Goal: Task Accomplishment & Management: Manage account settings

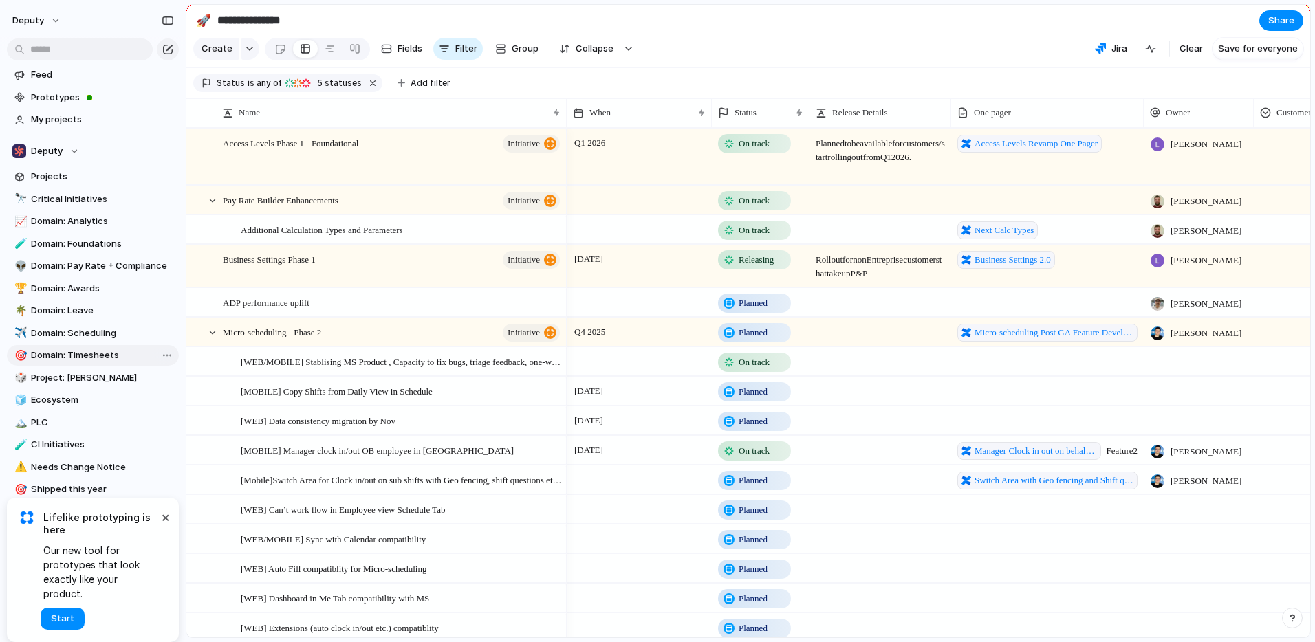
click at [92, 353] on span "Domain: Timesheets" at bounding box center [102, 356] width 143 height 14
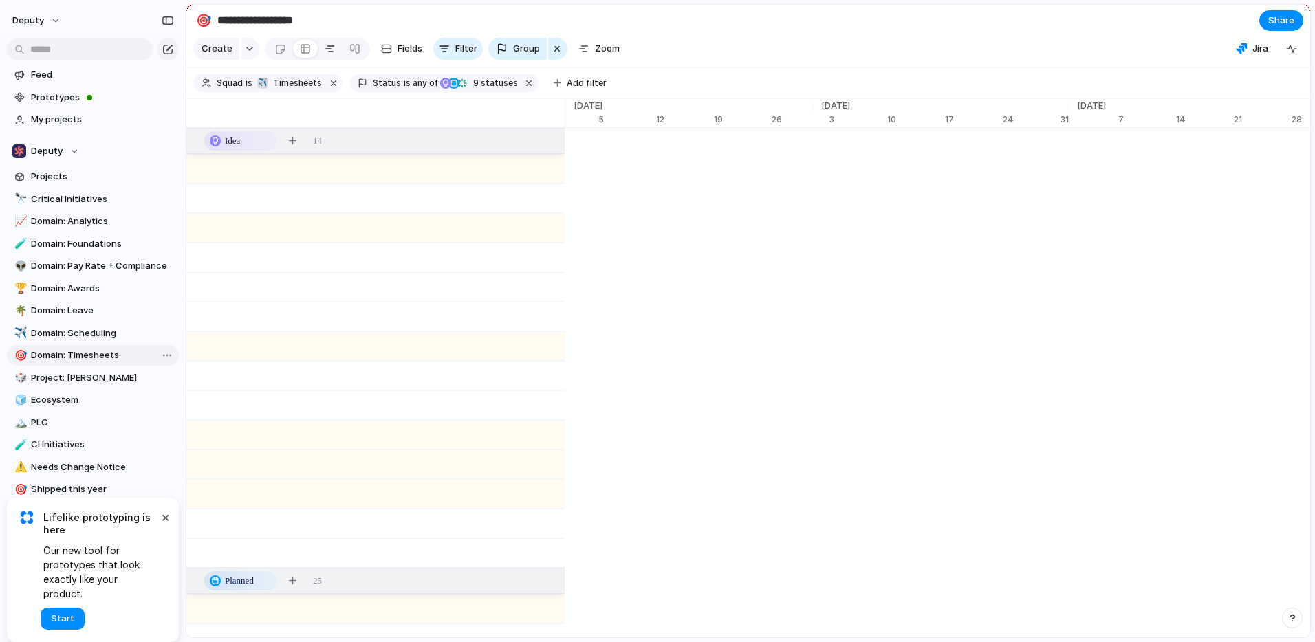
type input "**********"
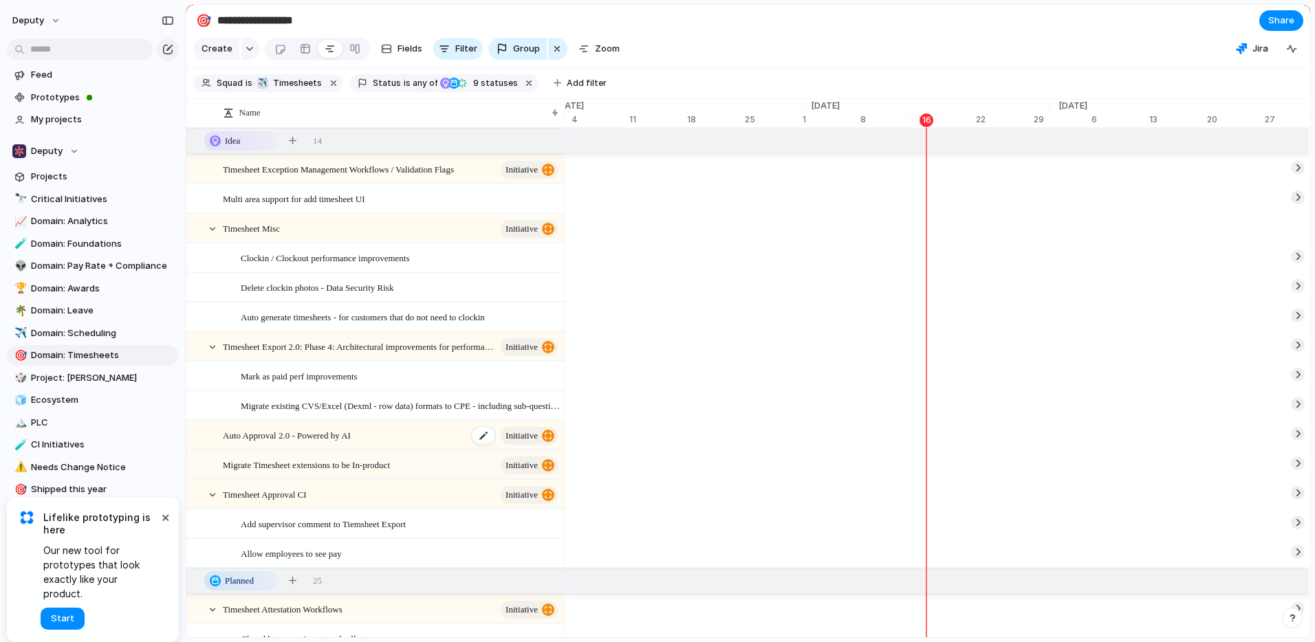
scroll to position [0, 8805]
click at [303, 52] on div at bounding box center [305, 49] width 11 height 22
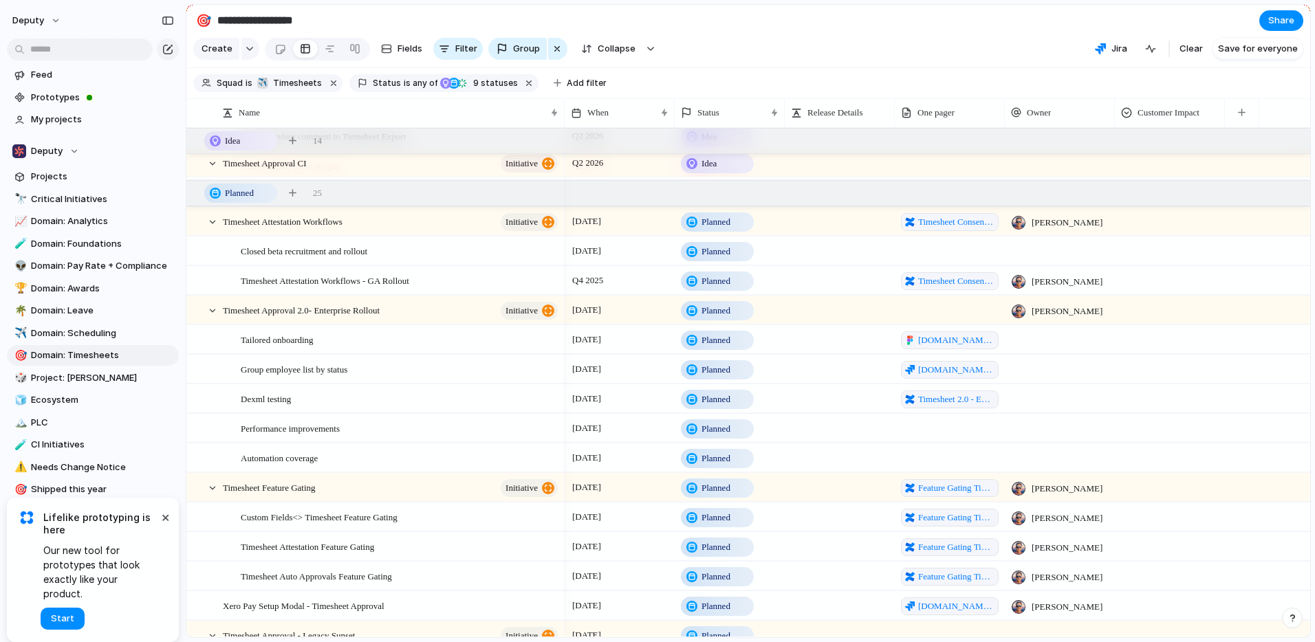
scroll to position [394, 0]
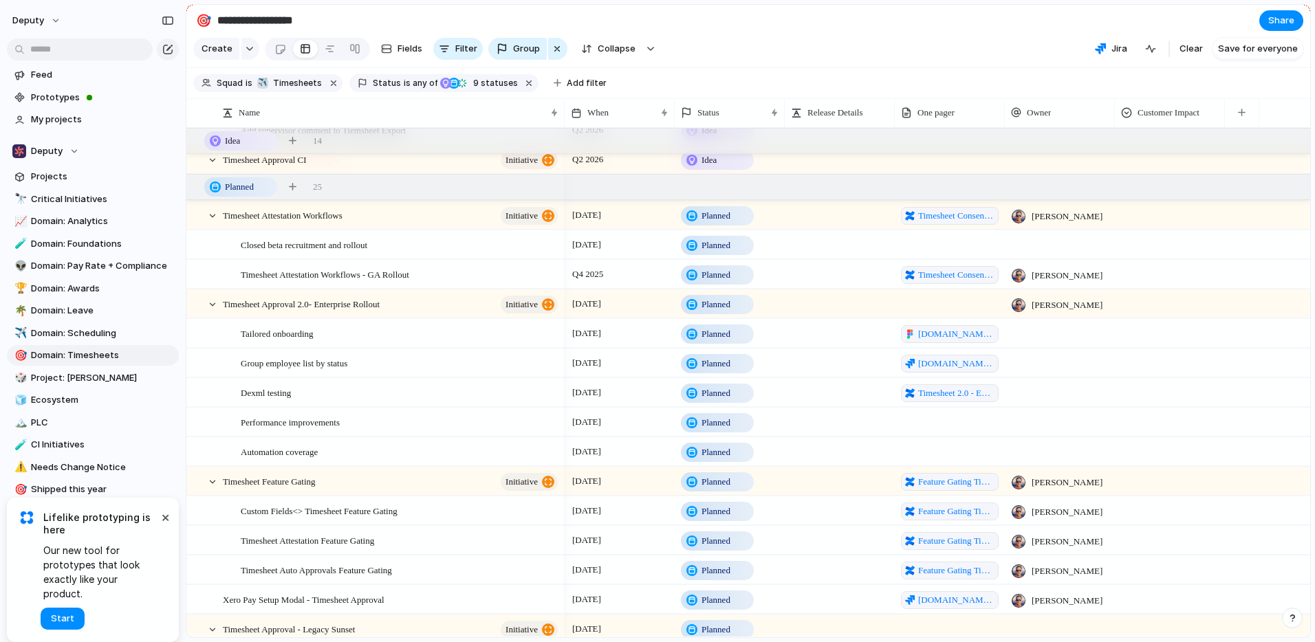
click at [724, 252] on span "Planned" at bounding box center [715, 246] width 29 height 14
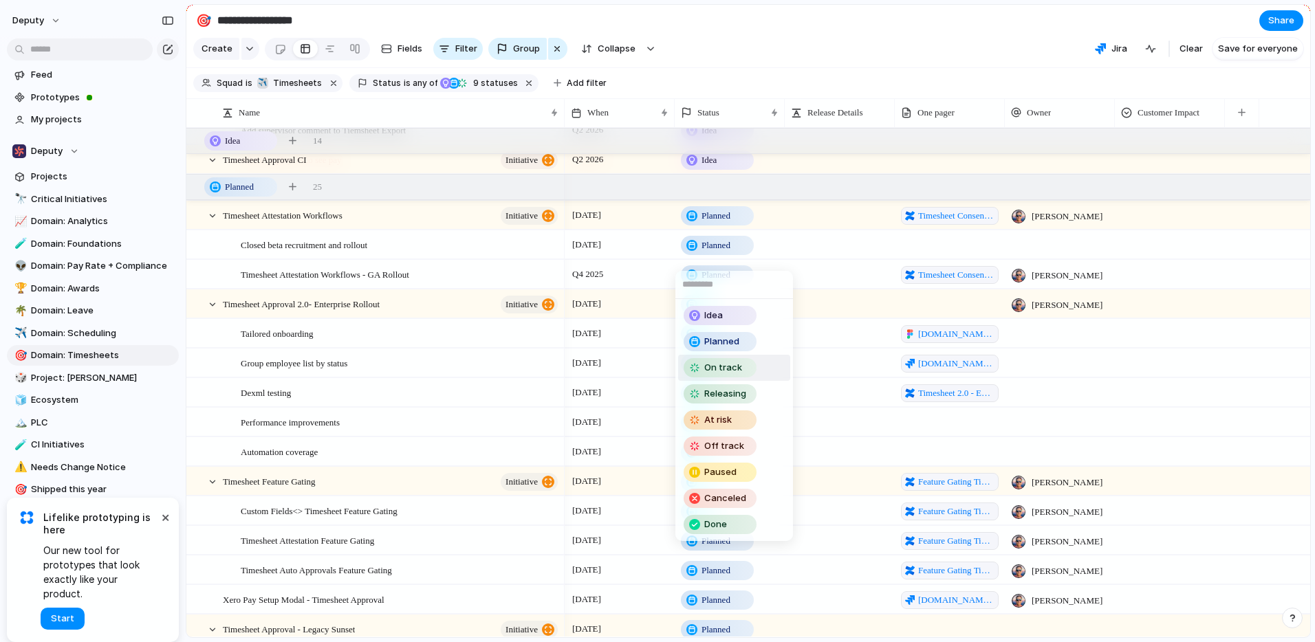
click at [734, 366] on span "On track" at bounding box center [723, 368] width 38 height 14
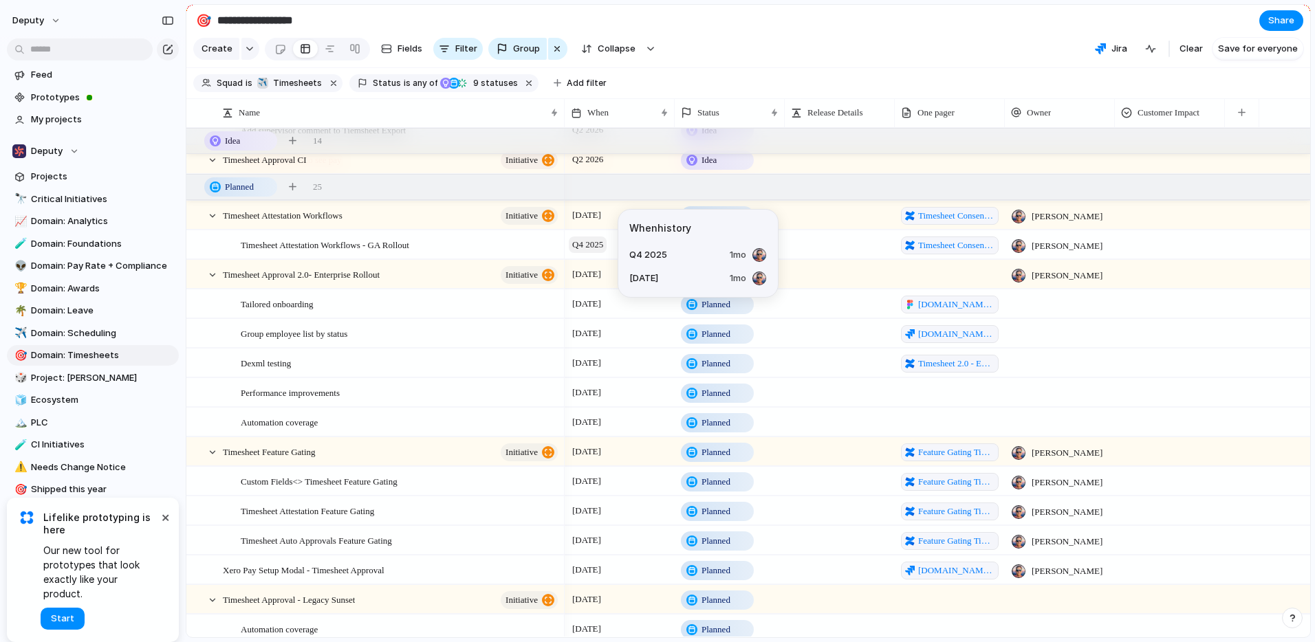
click at [606, 253] on span "Q4 2025" at bounding box center [588, 245] width 38 height 17
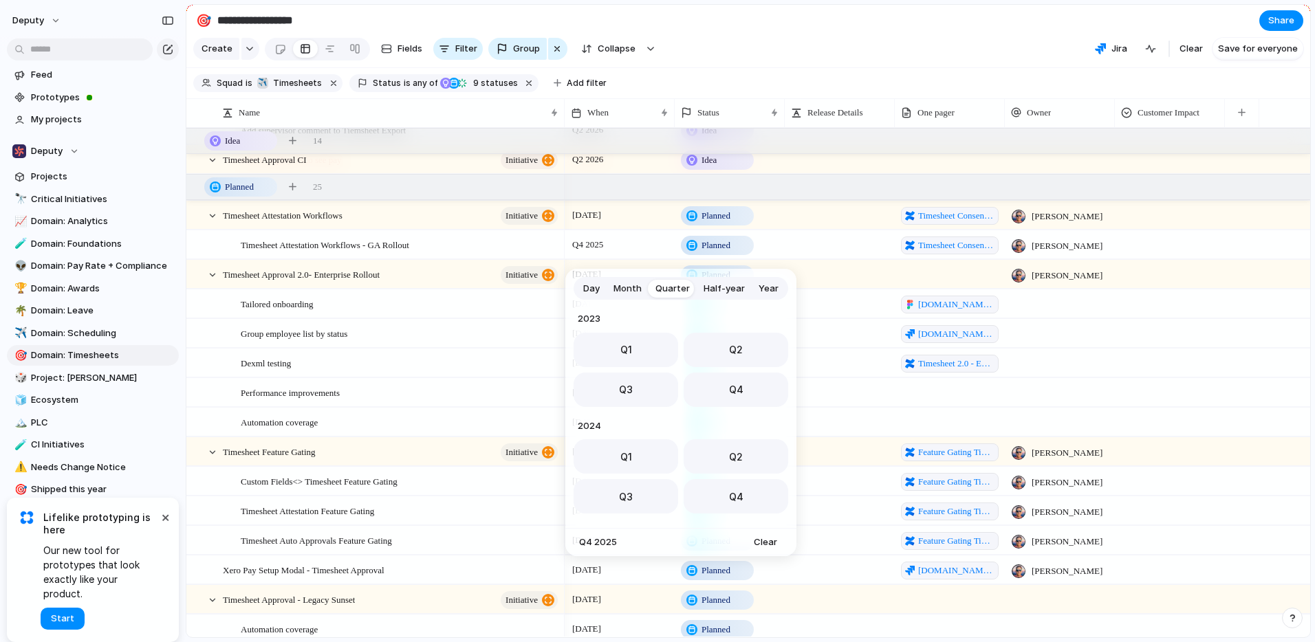
scroll to position [218, 0]
click at [619, 283] on span "Month" at bounding box center [627, 289] width 28 height 14
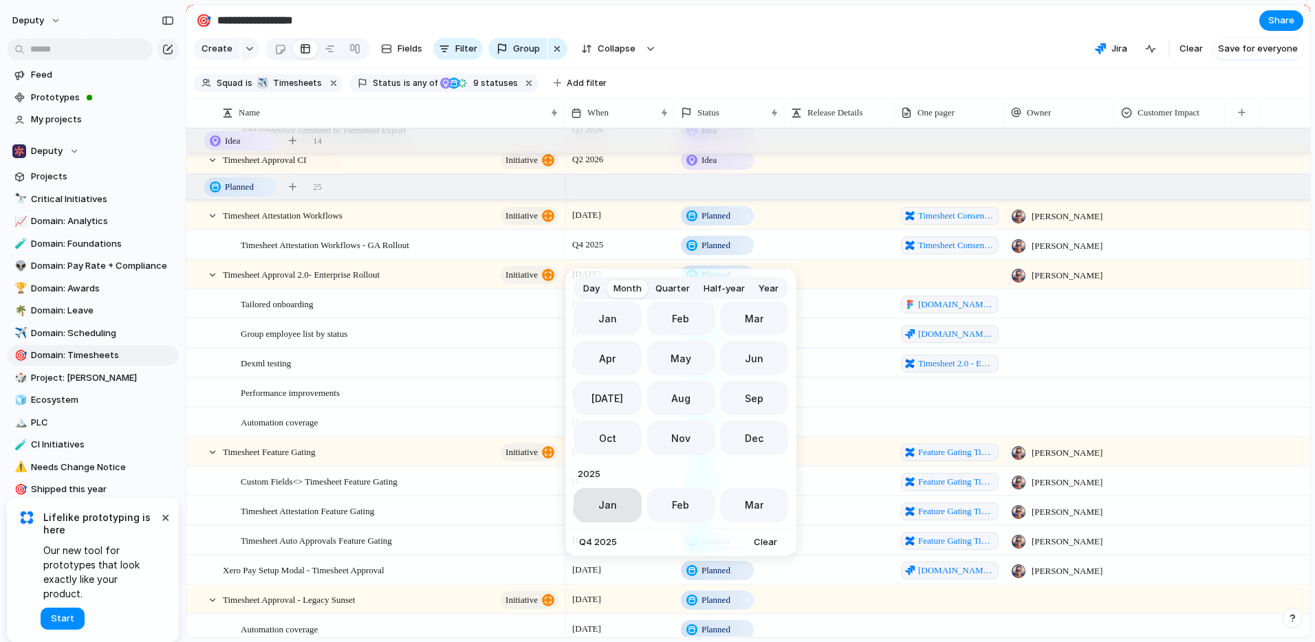
scroll to position [377, 0]
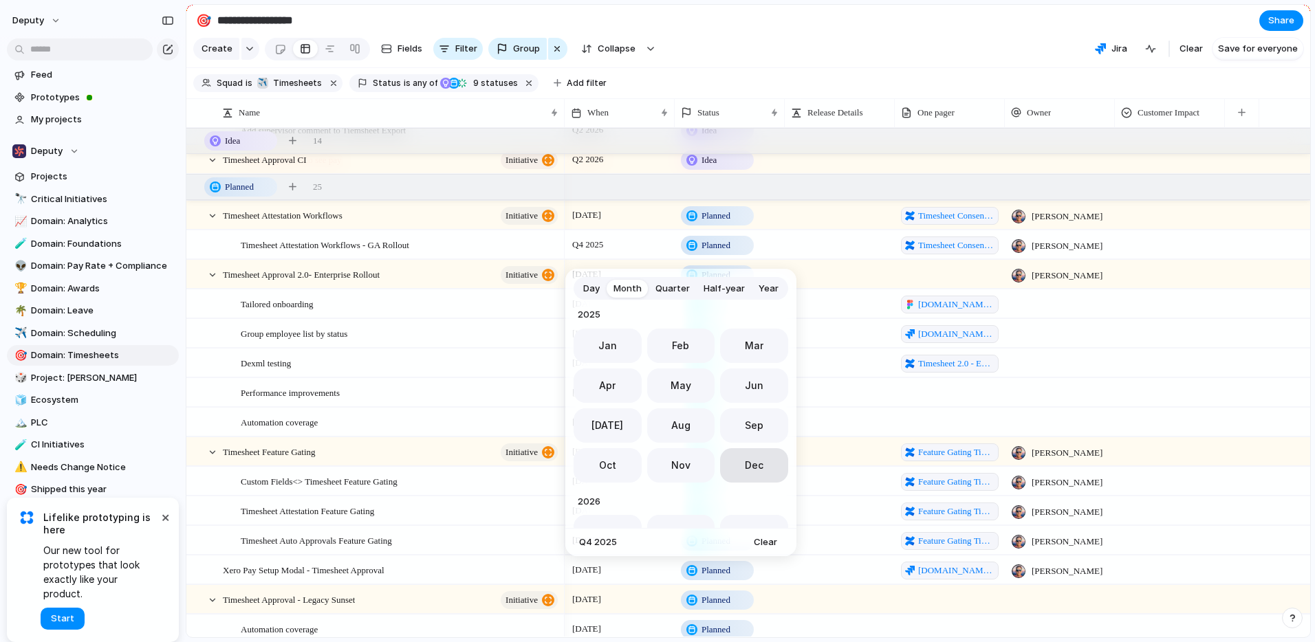
click at [745, 471] on span "Dec" at bounding box center [754, 465] width 19 height 14
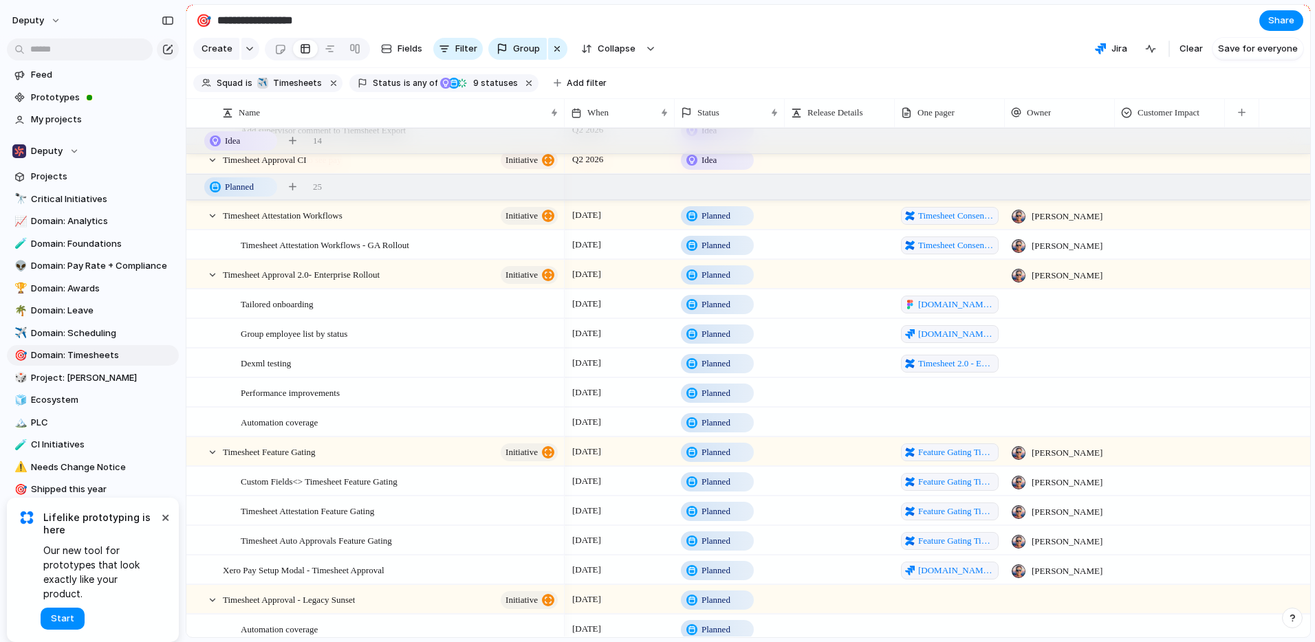
click at [811, 68] on section "Create Fields Filter Group Zoom Collapse Jira Clear Save for everyone" at bounding box center [747, 51] width 1123 height 33
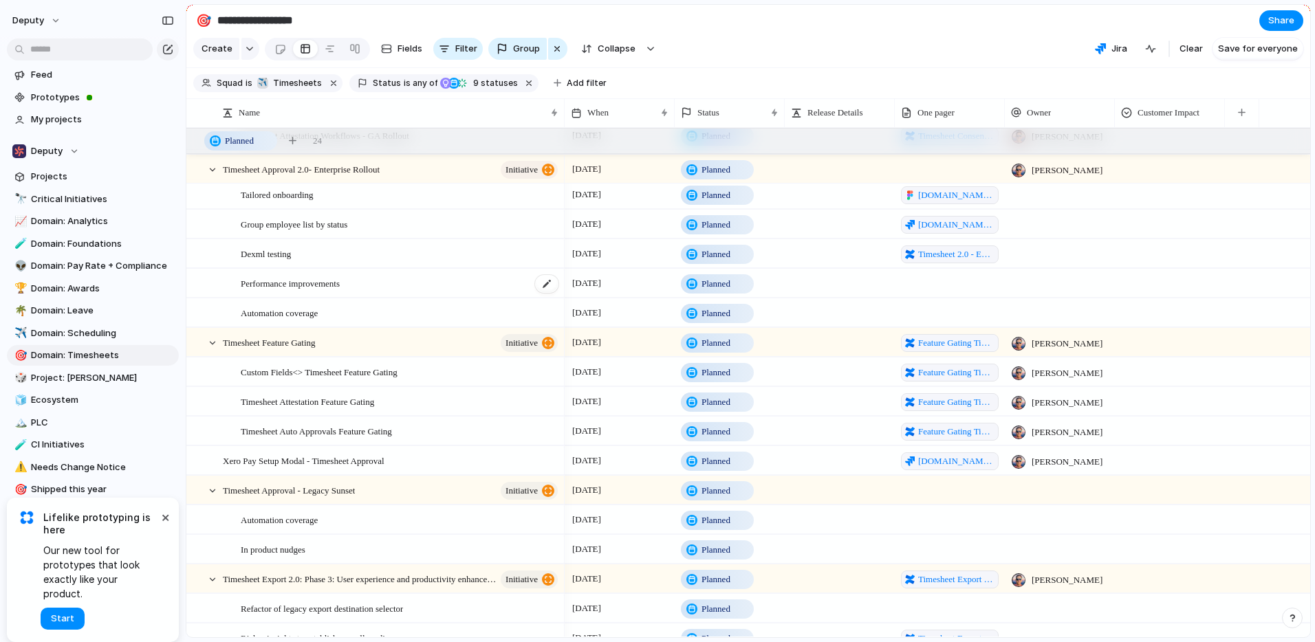
scroll to position [0, 0]
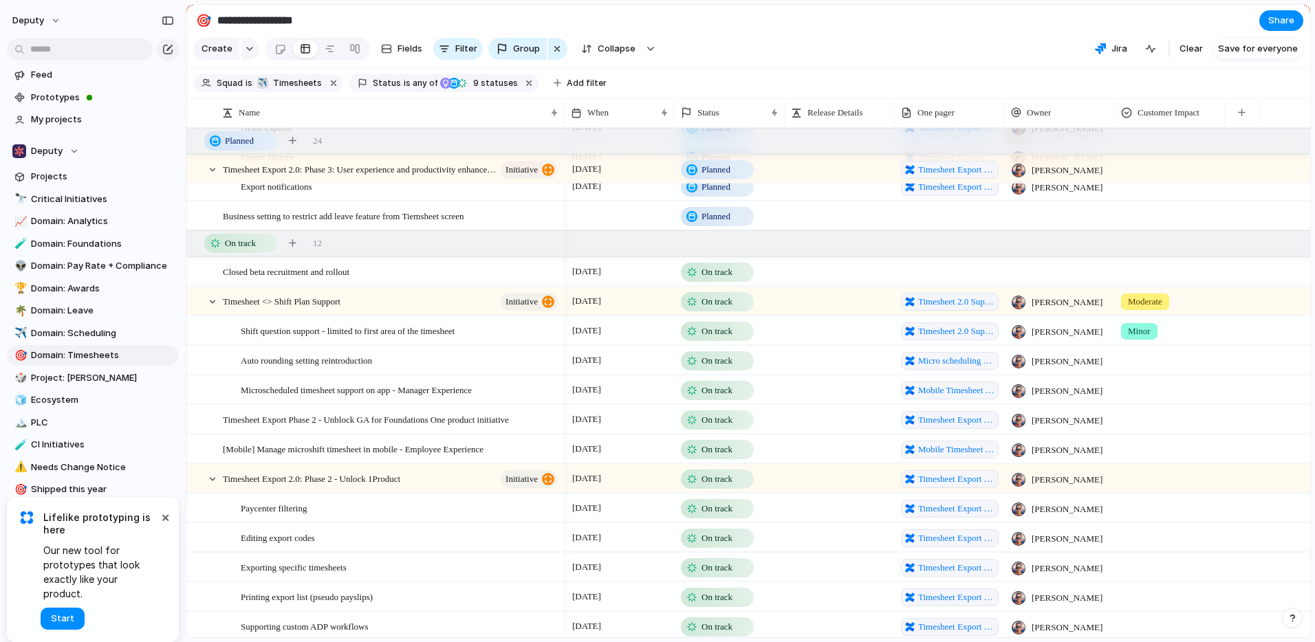
click at [715, 368] on span "On track" at bounding box center [716, 361] width 31 height 14
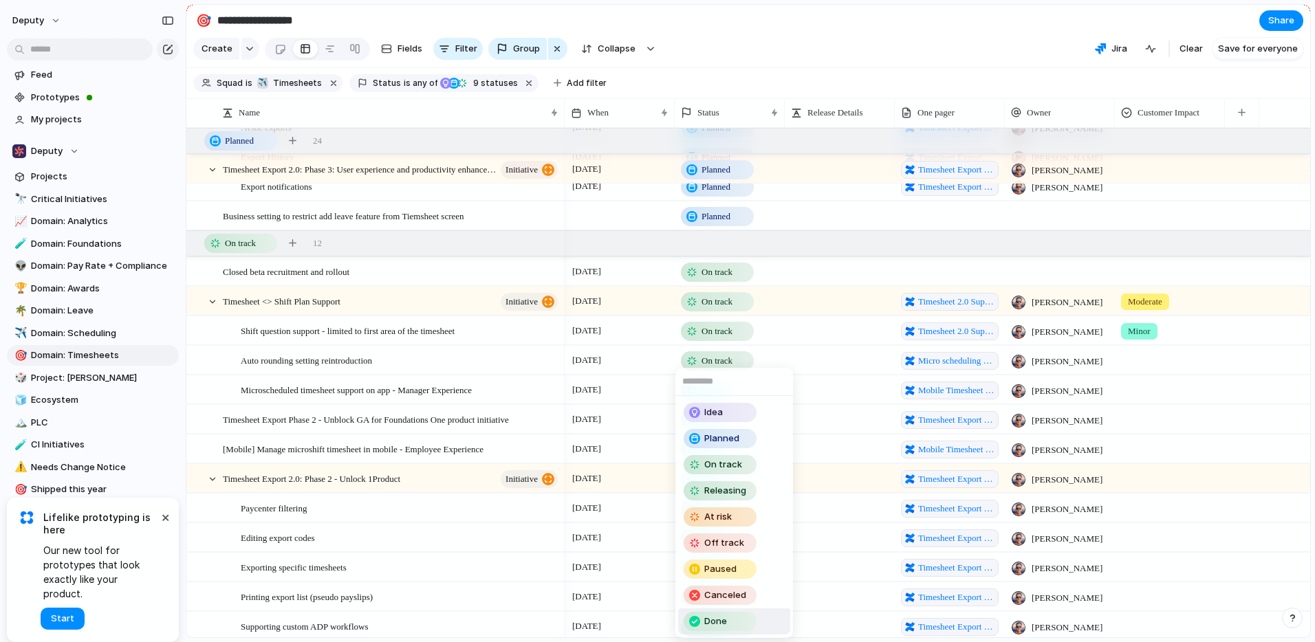
click at [727, 628] on div "Done" at bounding box center [720, 621] width 70 height 17
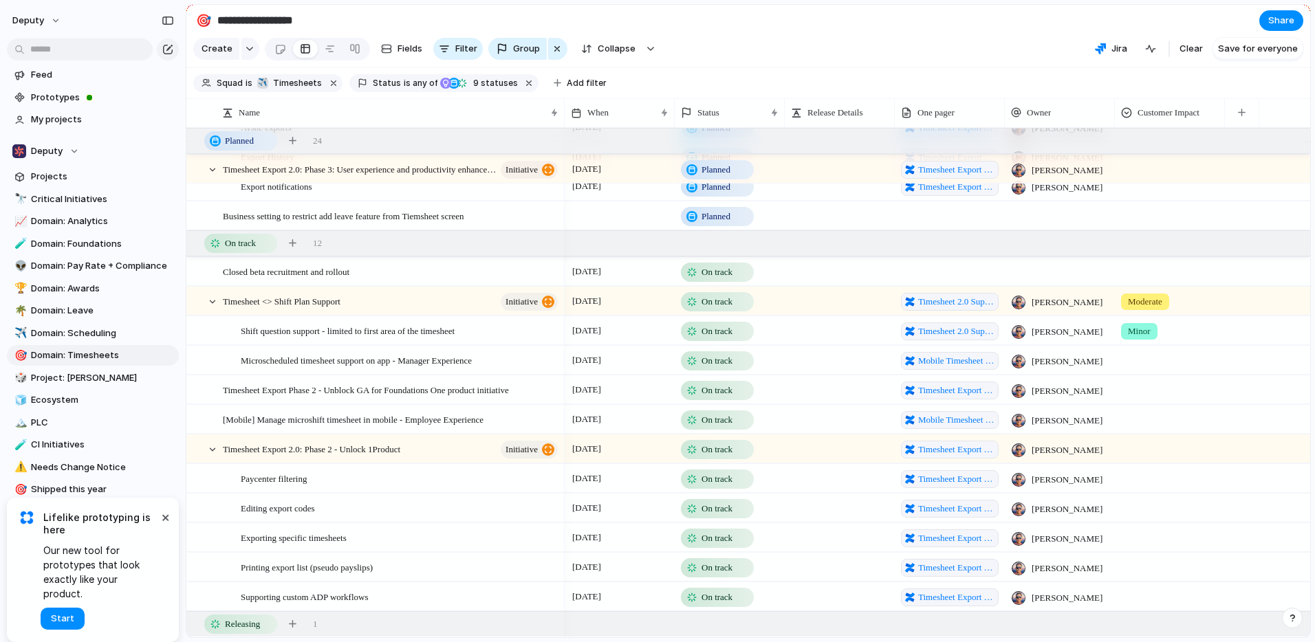
click at [705, 368] on span "On track" at bounding box center [716, 361] width 31 height 14
click at [836, 69] on div "Idea Planned On track Releasing At risk Off track Paused Canceled Done" at bounding box center [657, 321] width 1315 height 642
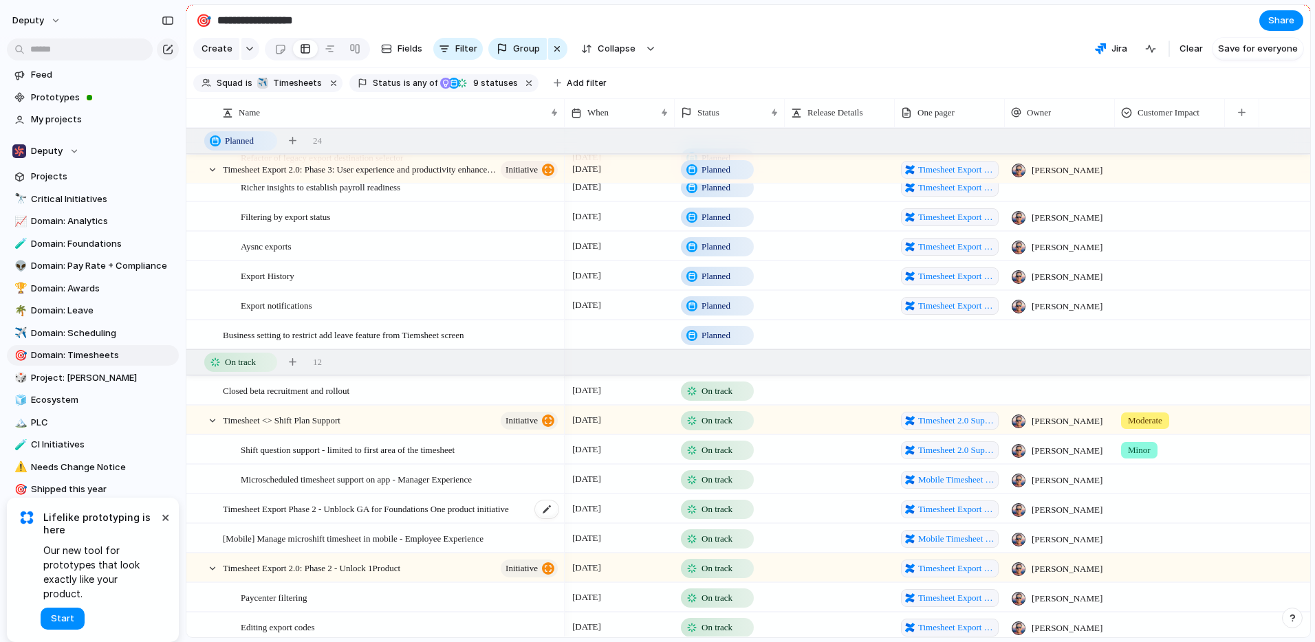
scroll to position [1092, 0]
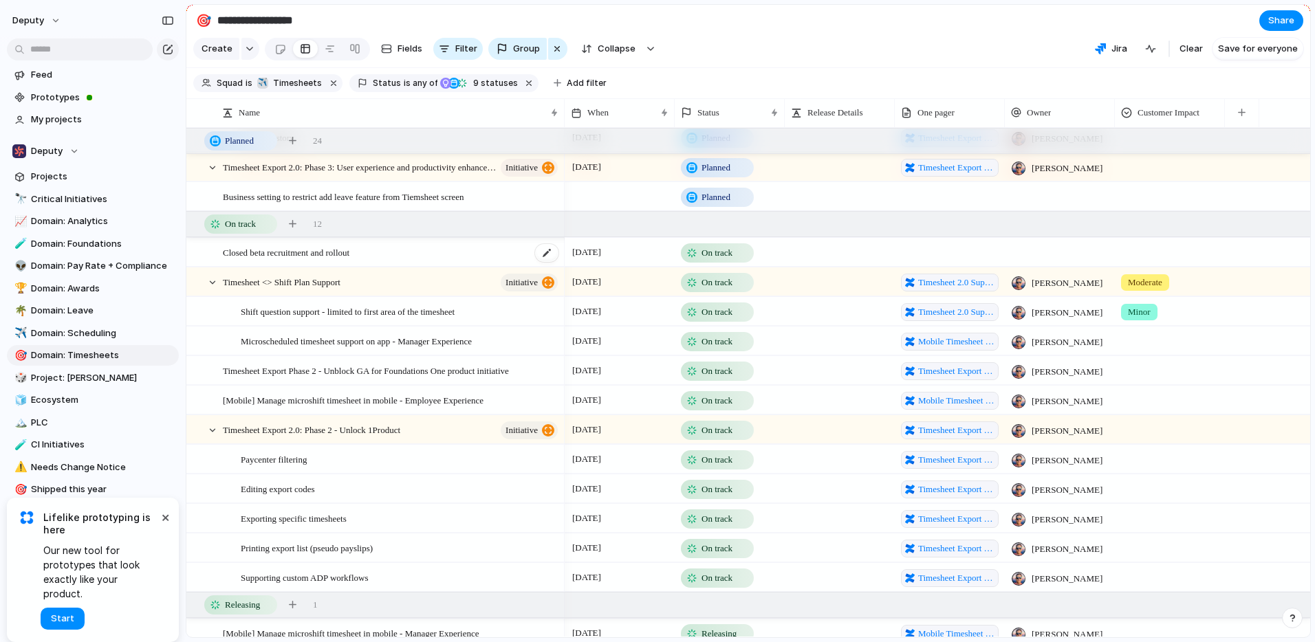
click at [281, 260] on span "Closed beta recruitment and rollout" at bounding box center [286, 252] width 127 height 16
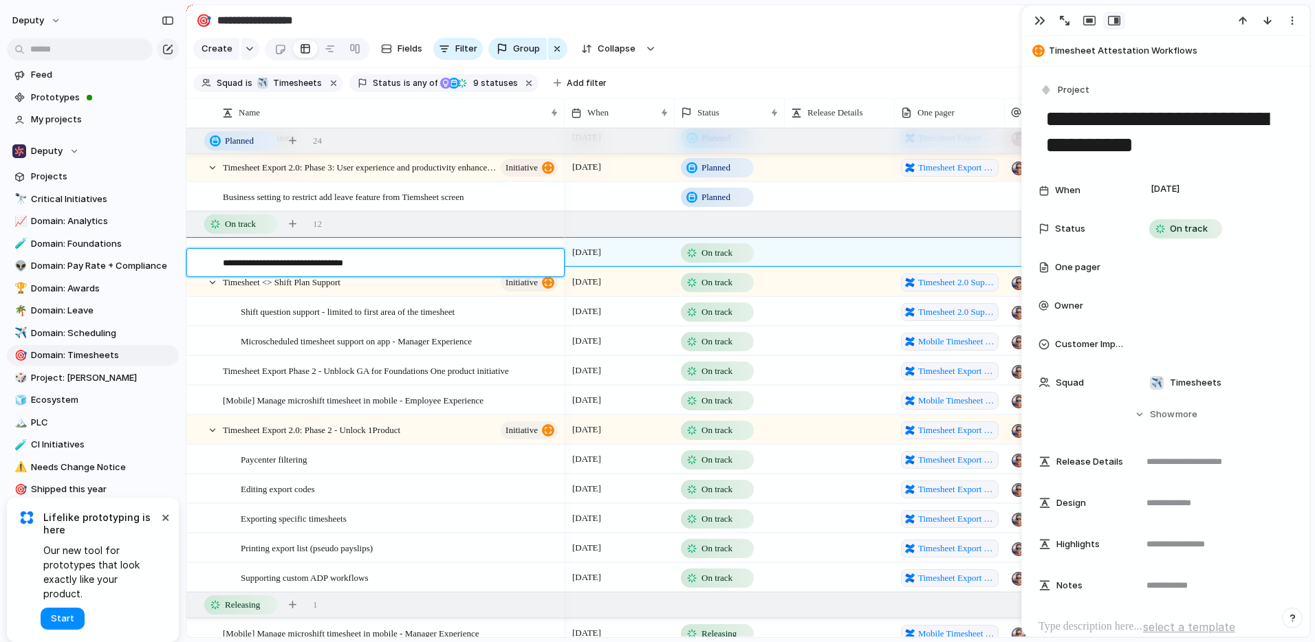
click at [224, 263] on textarea "**********" at bounding box center [388, 264] width 331 height 16
type textarea "**********"
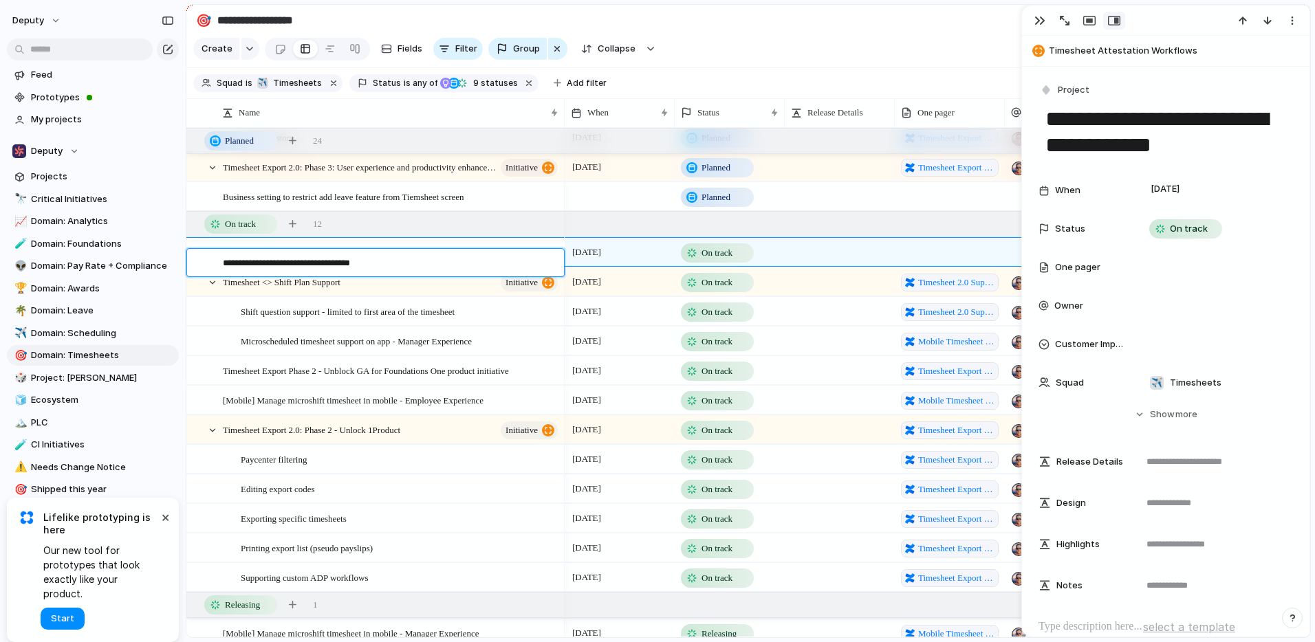
type textarea "**********"
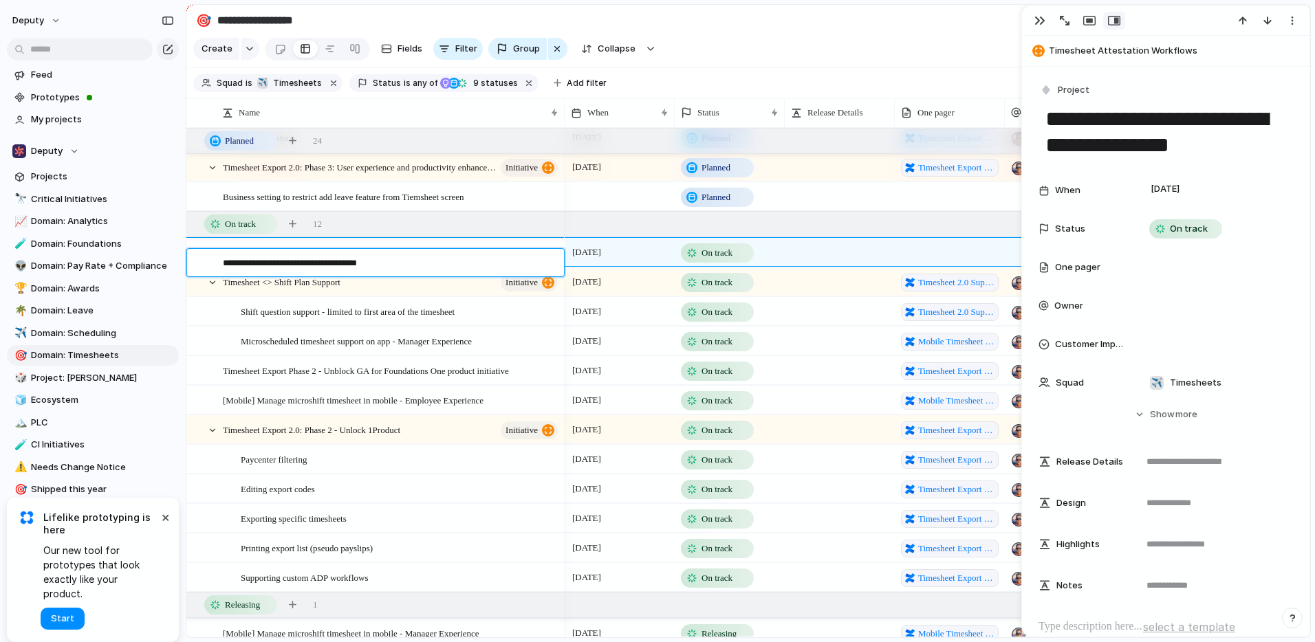
type textarea "**********"
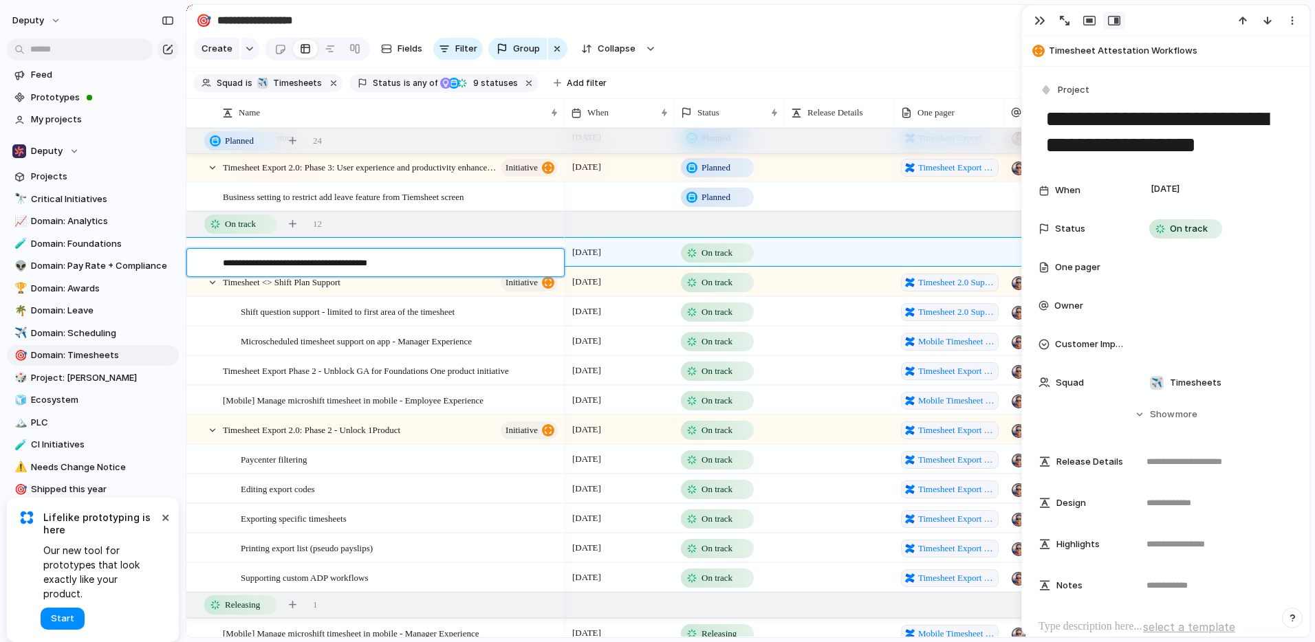
type textarea "**********"
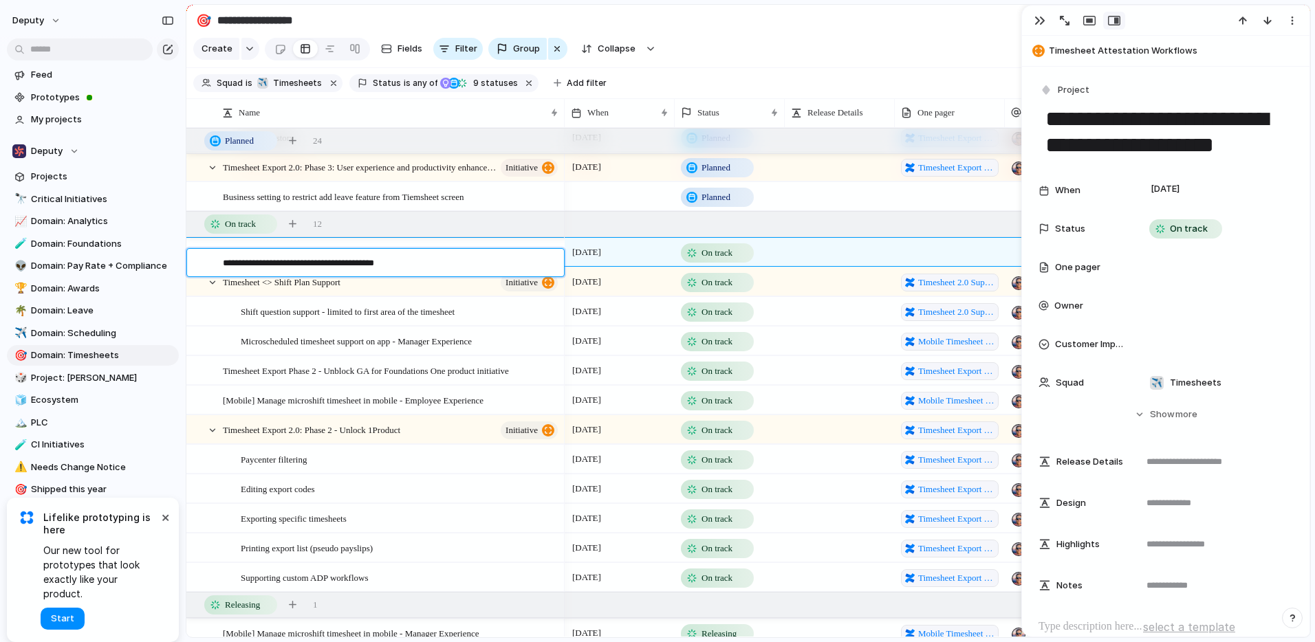
type textarea "**********"
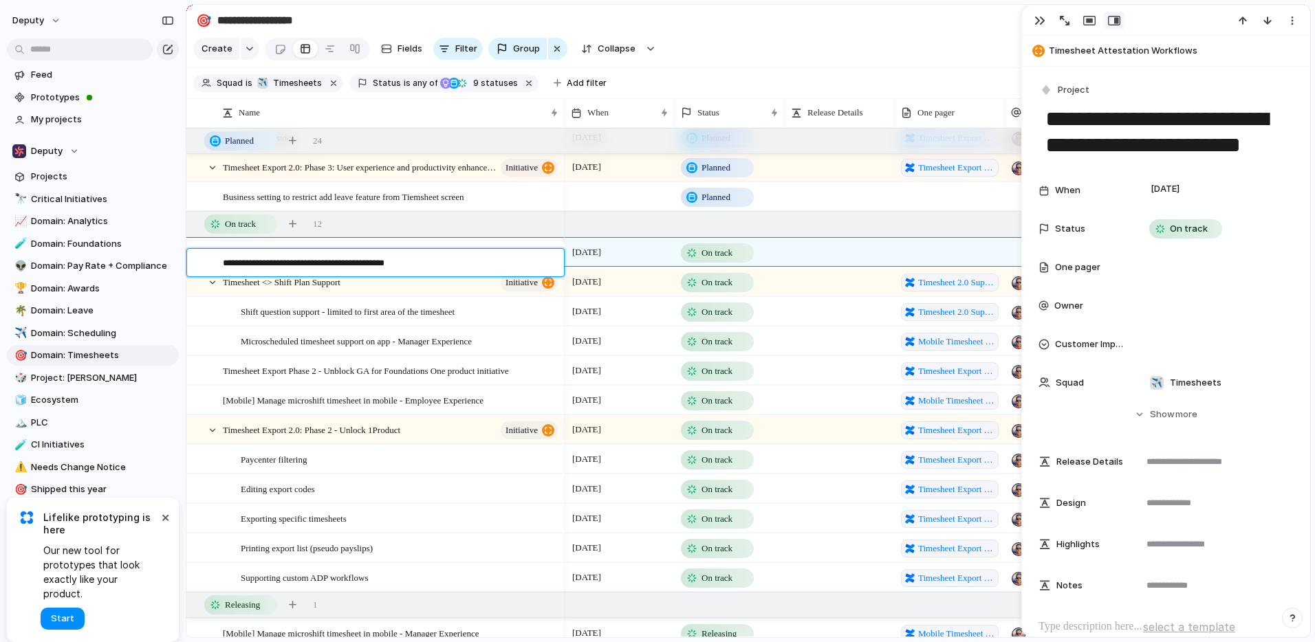
type textarea "**********"
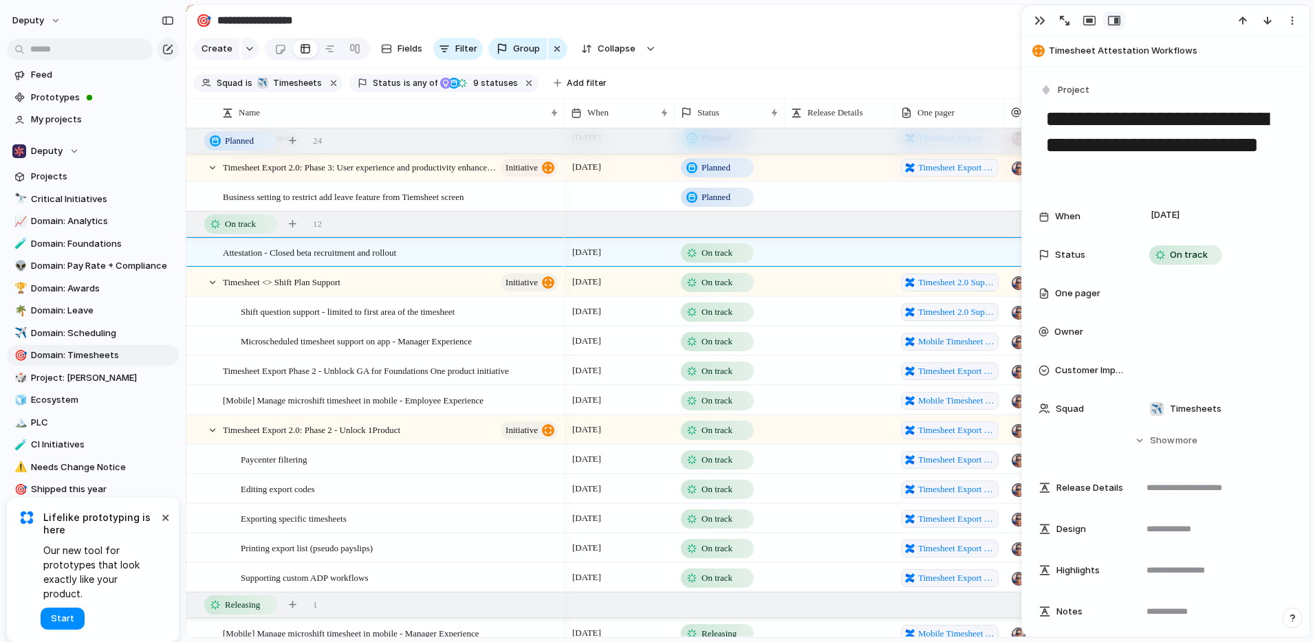
click at [707, 320] on div "On track" at bounding box center [717, 312] width 70 height 17
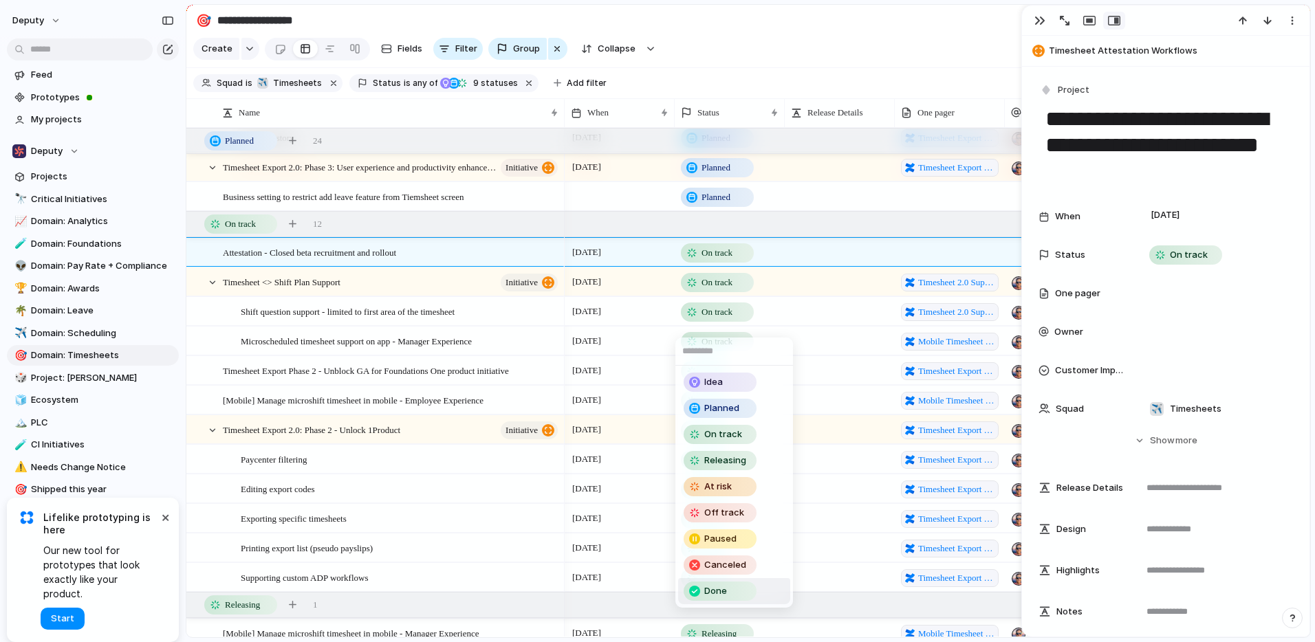
click at [718, 590] on span "Done" at bounding box center [715, 591] width 23 height 14
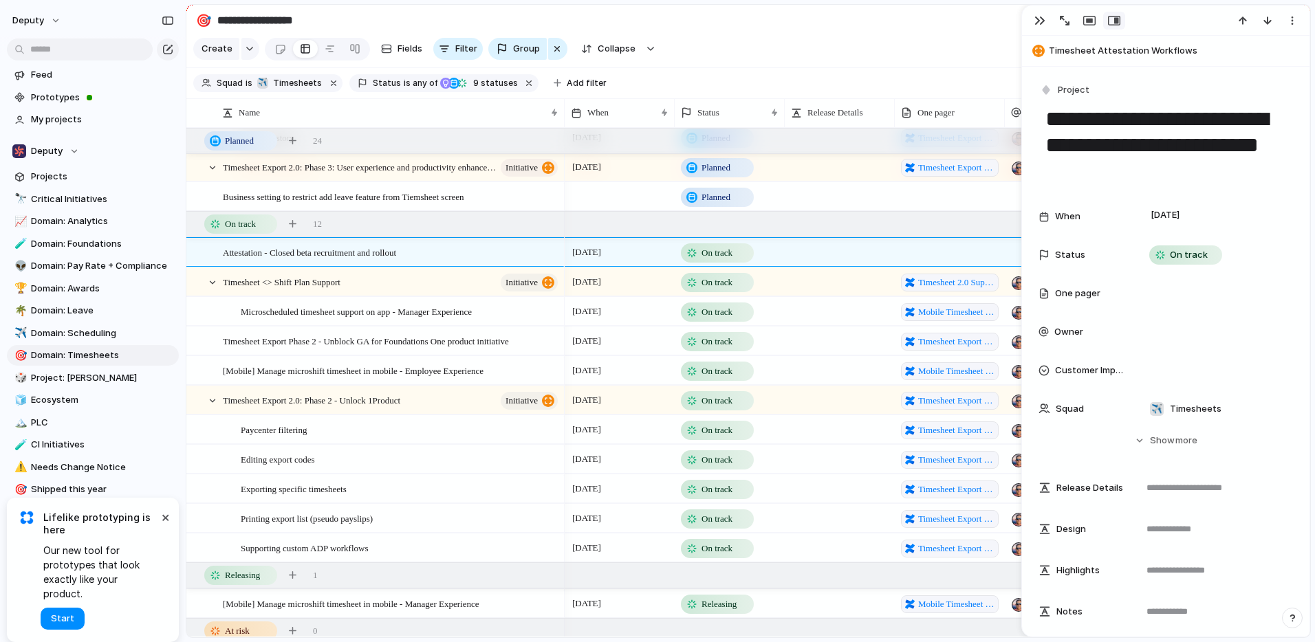
click at [719, 319] on span "On track" at bounding box center [716, 312] width 31 height 14
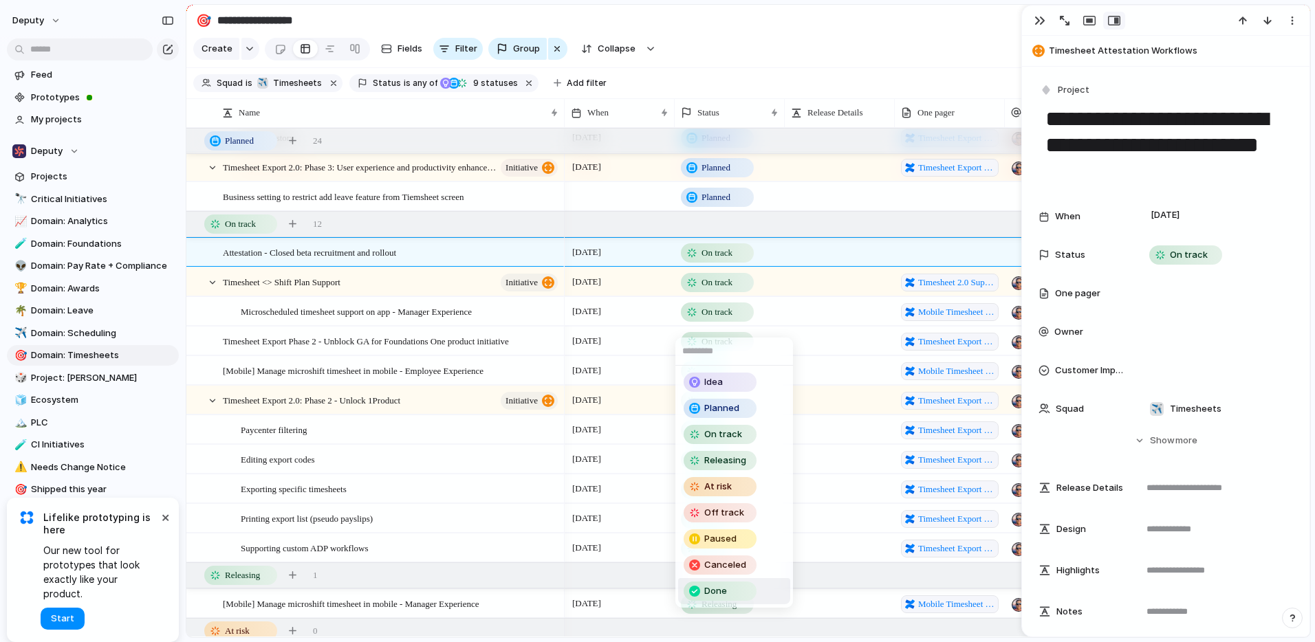
click at [721, 591] on span "Done" at bounding box center [715, 591] width 23 height 14
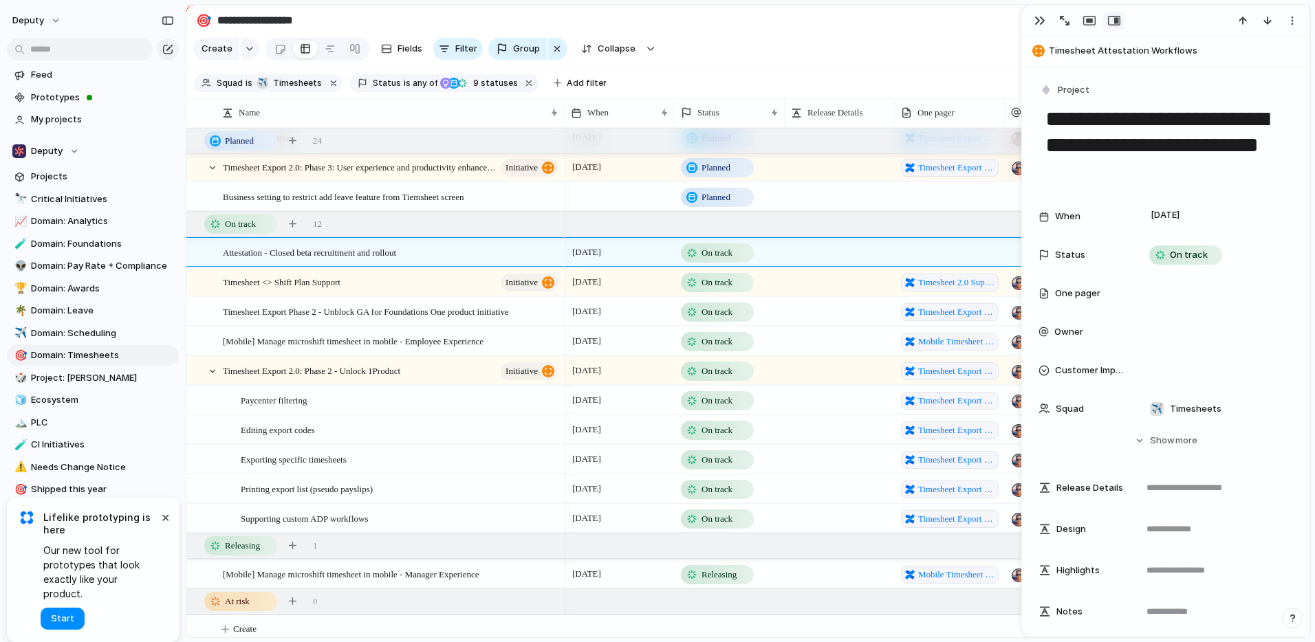
click at [707, 319] on span "On track" at bounding box center [716, 312] width 31 height 14
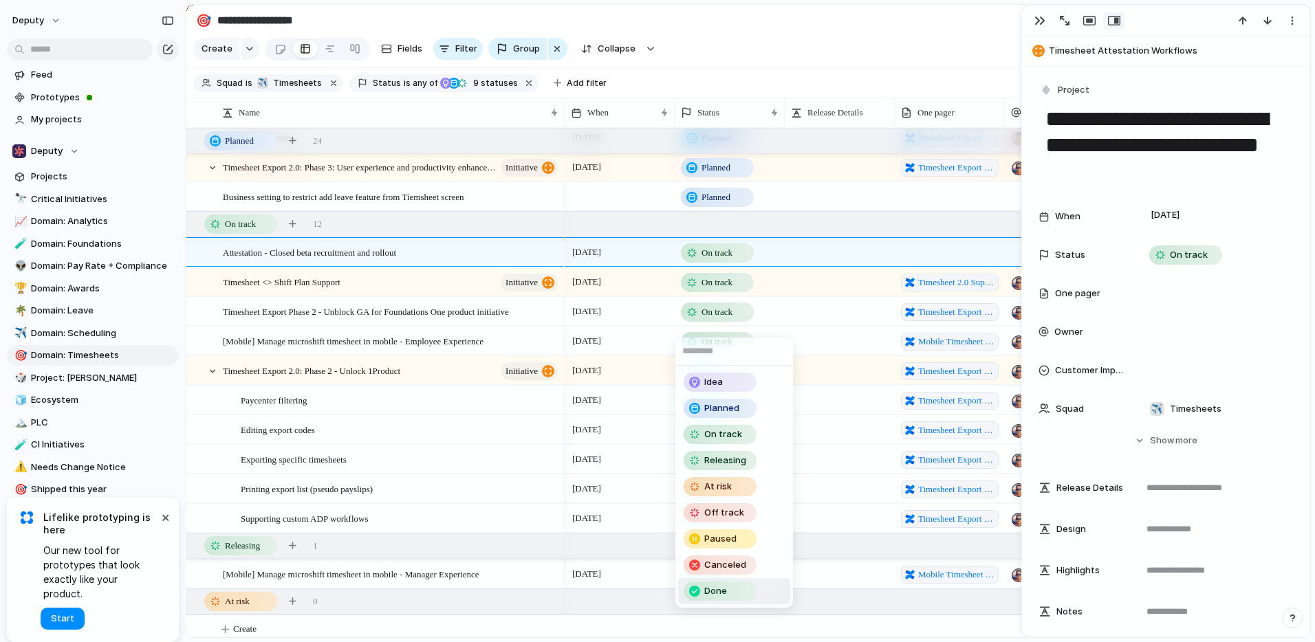
click at [724, 590] on span "Done" at bounding box center [715, 591] width 23 height 14
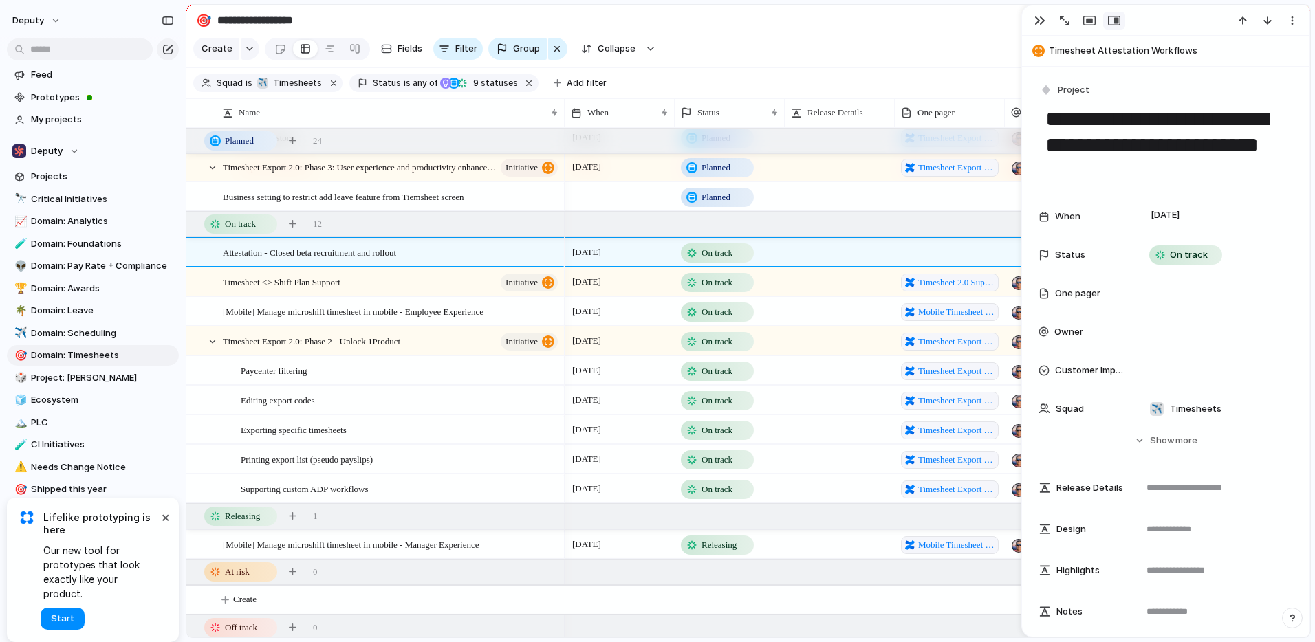
click at [727, 319] on span "On track" at bounding box center [716, 312] width 31 height 14
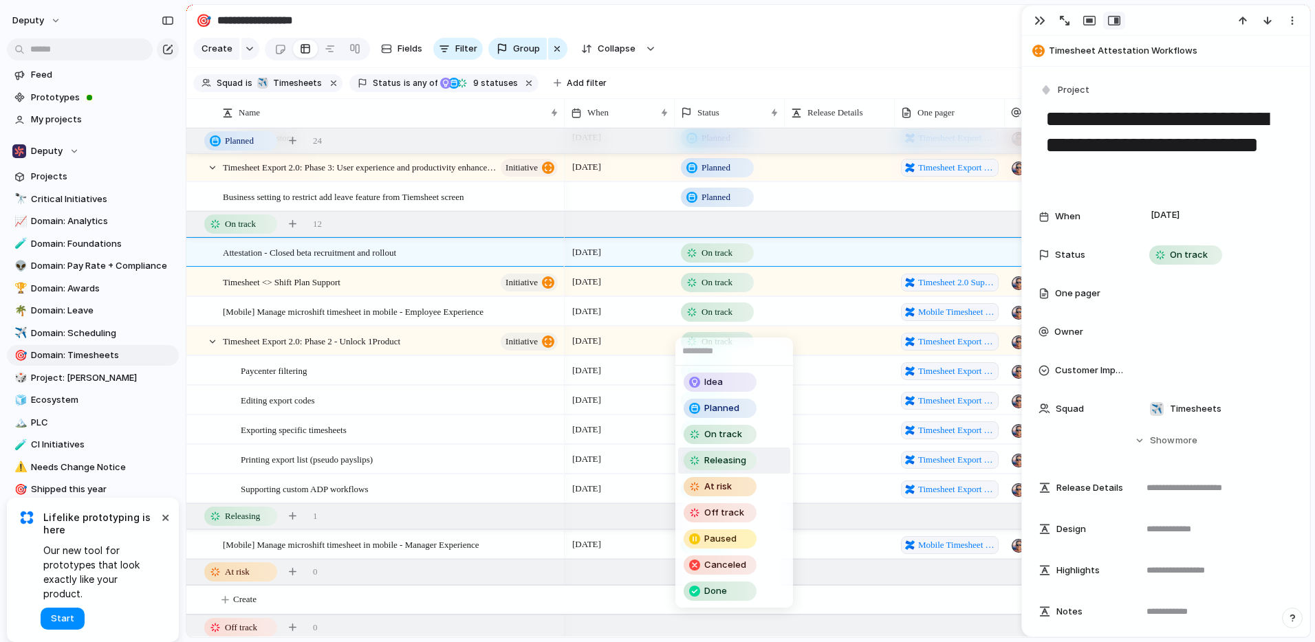
click at [722, 462] on span "Releasing" at bounding box center [725, 461] width 42 height 14
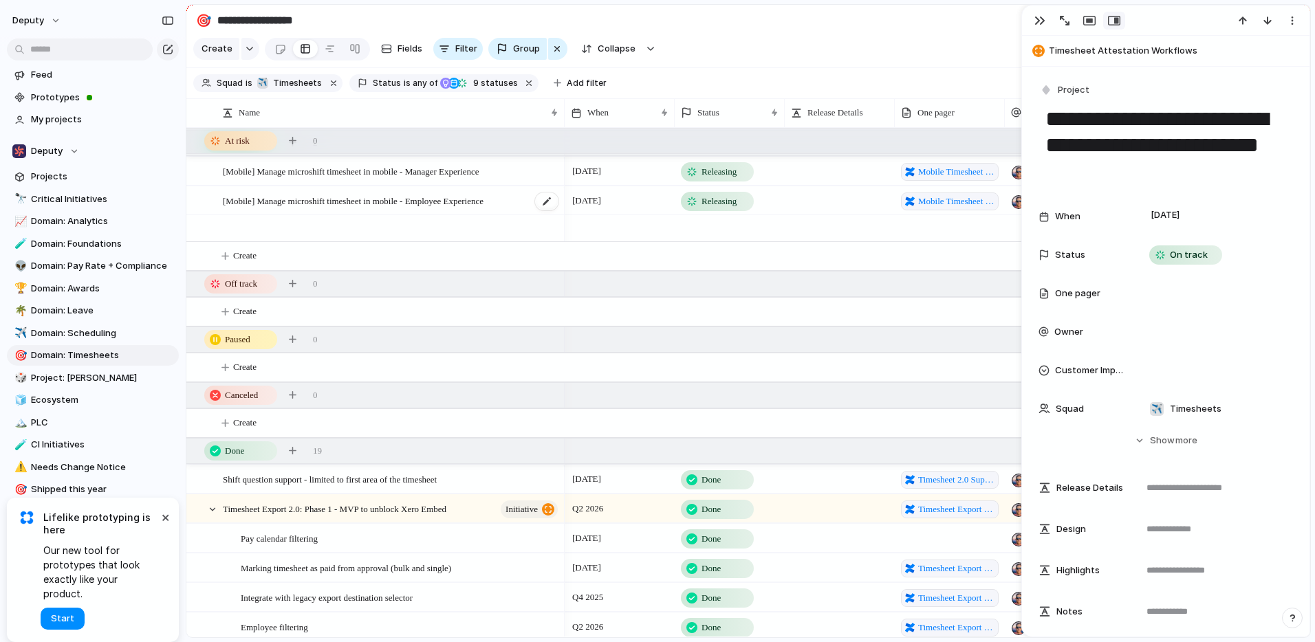
scroll to position [1557, 0]
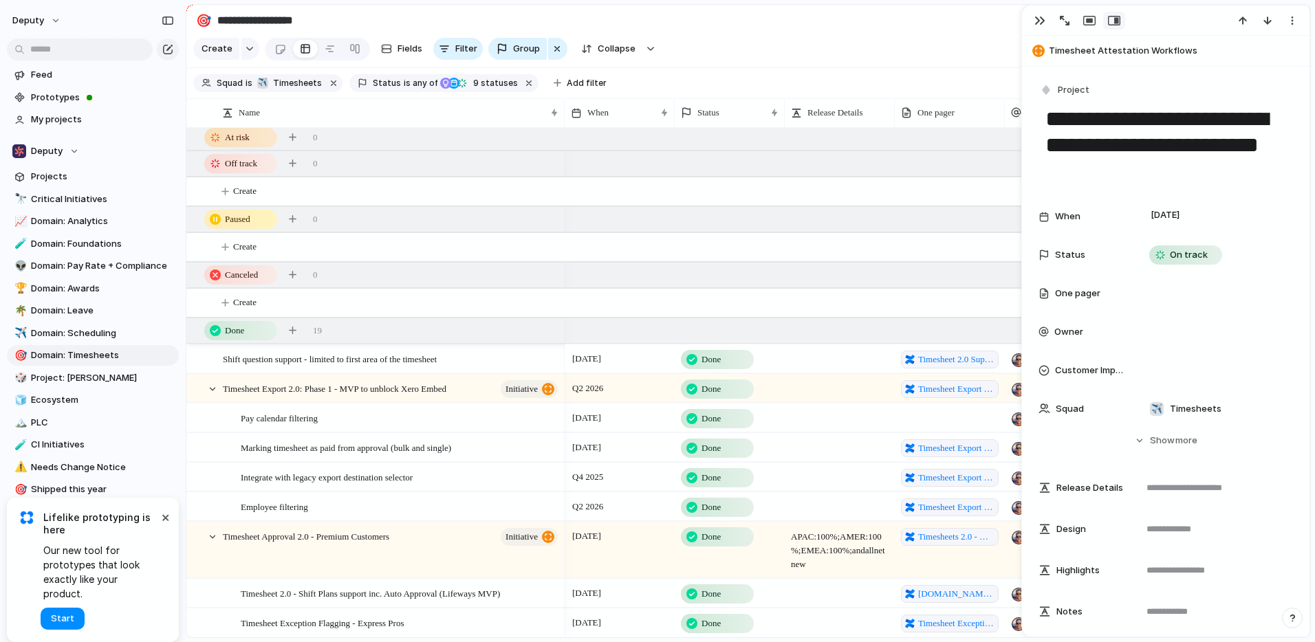
click at [721, 366] on span "Done" at bounding box center [710, 360] width 19 height 14
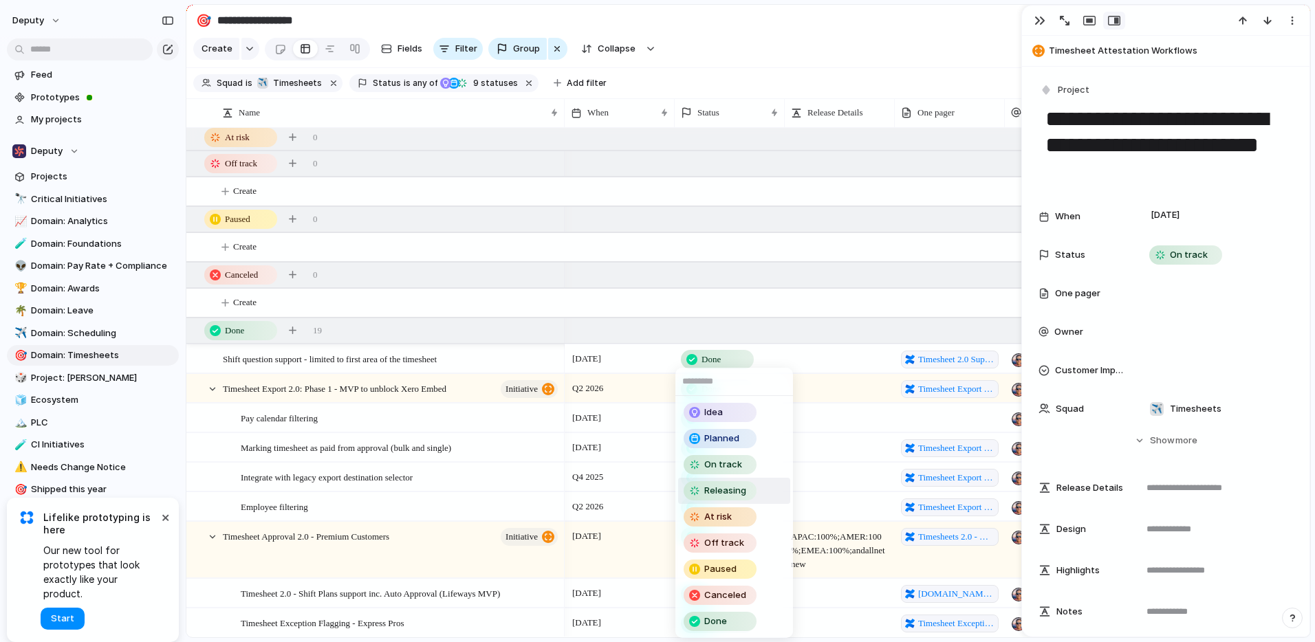
click at [723, 490] on span "Releasing" at bounding box center [725, 491] width 42 height 14
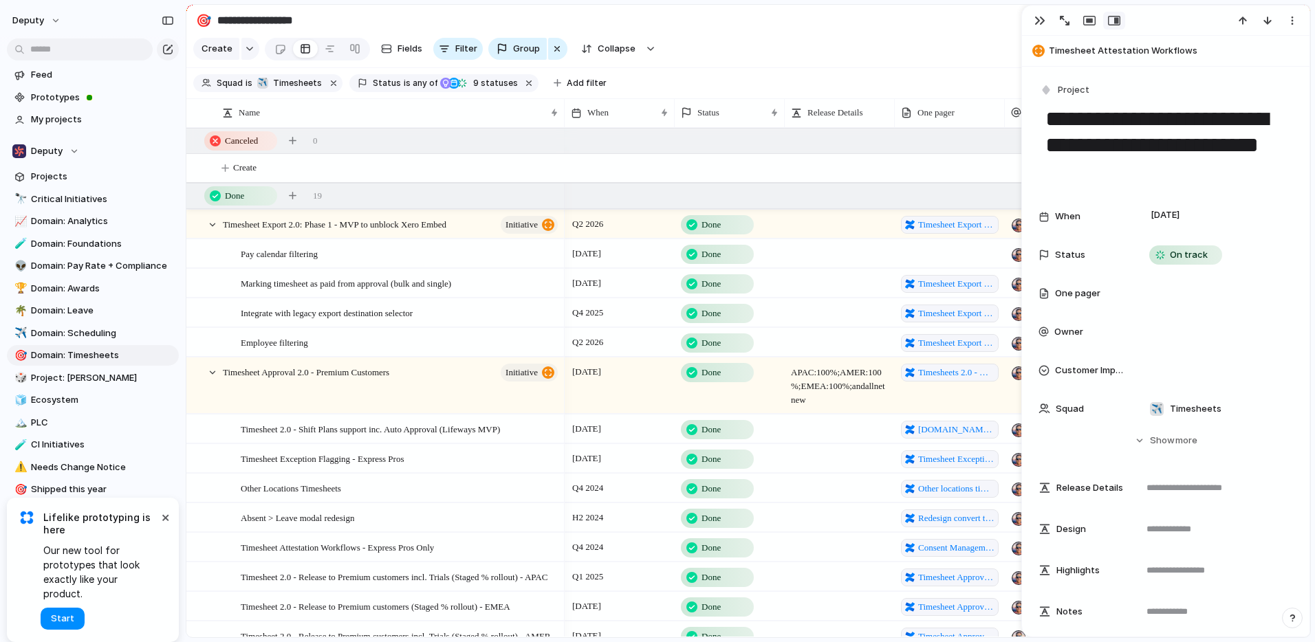
scroll to position [1733, 0]
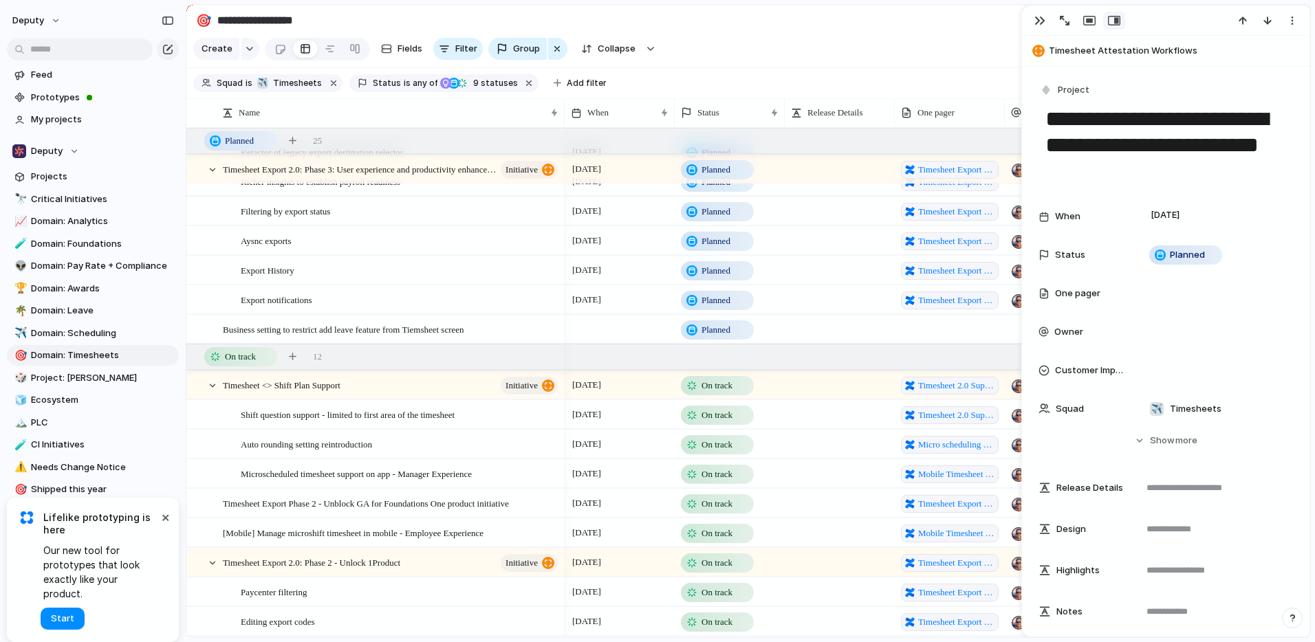
click at [721, 424] on div "On track" at bounding box center [717, 415] width 70 height 17
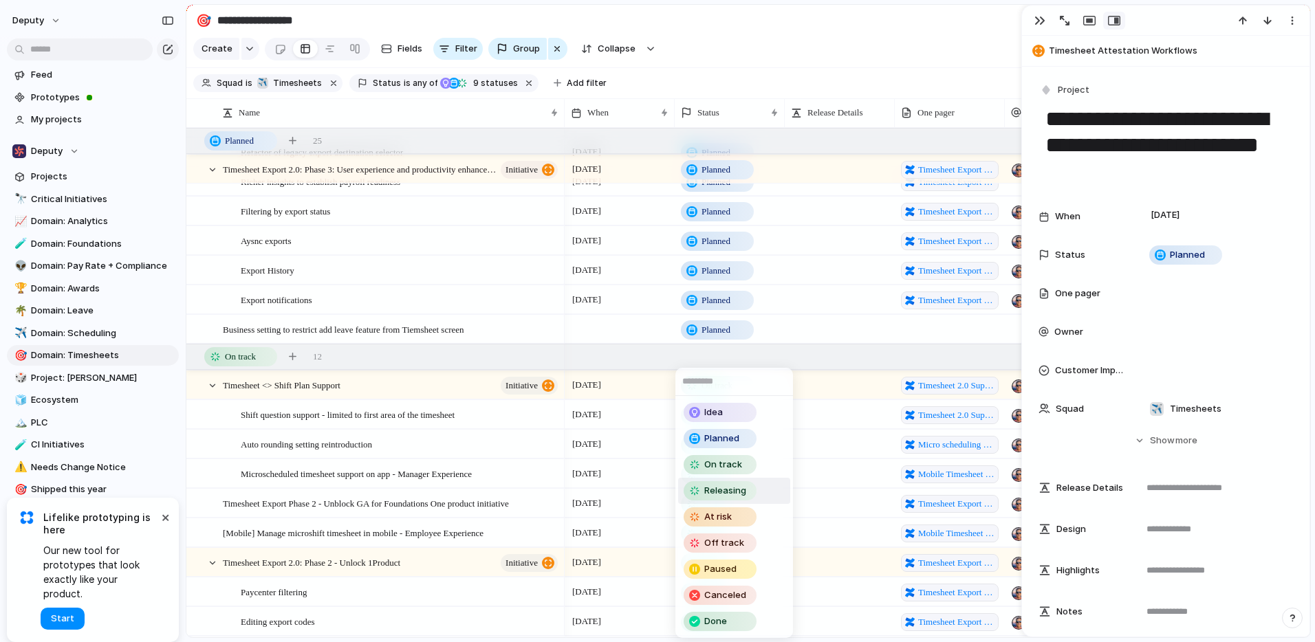
click at [716, 494] on span "Releasing" at bounding box center [725, 491] width 42 height 14
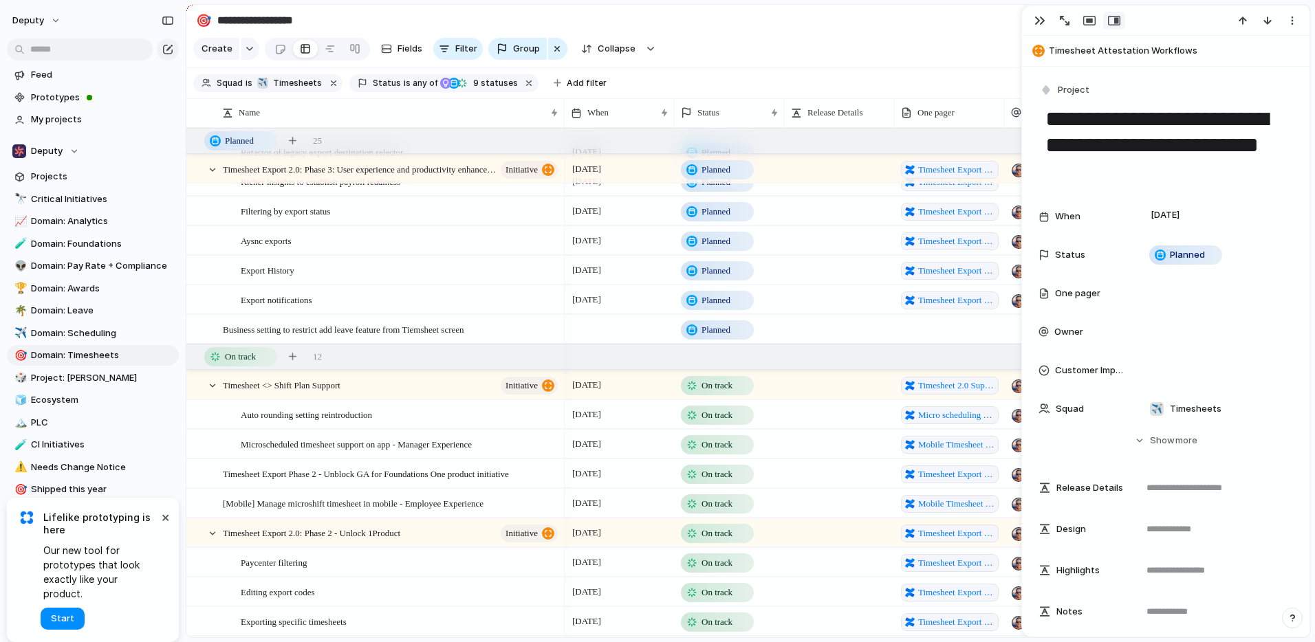
click at [721, 422] on span "On track" at bounding box center [716, 415] width 31 height 14
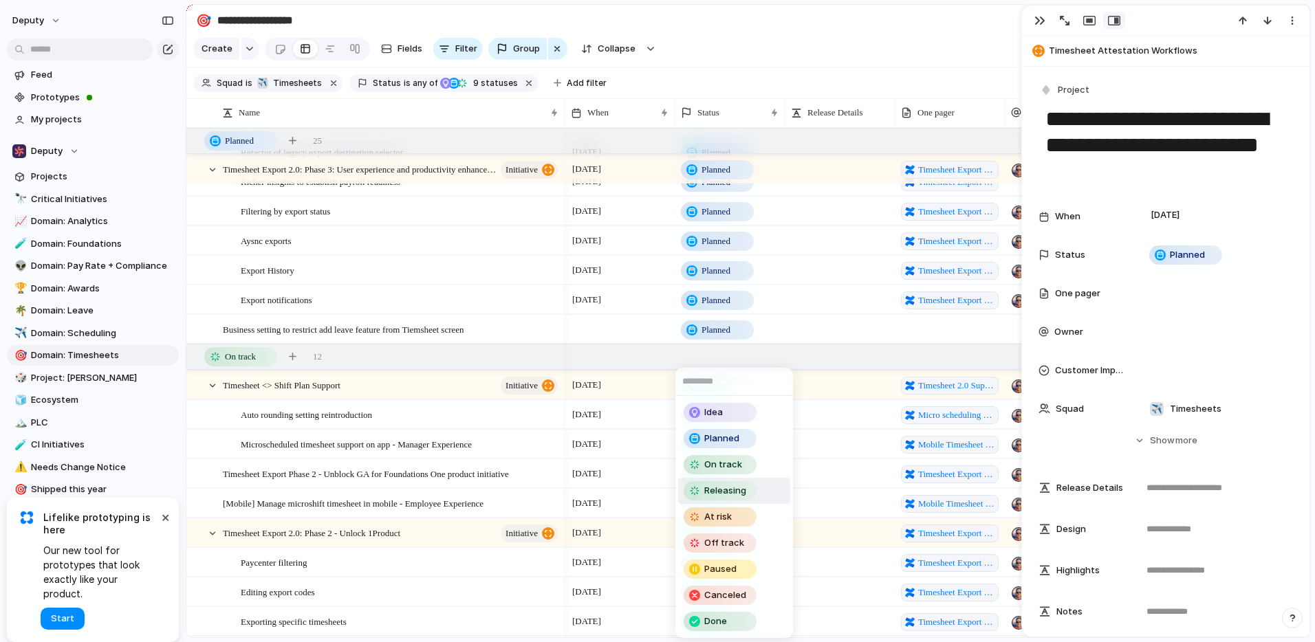
click at [732, 495] on span "Releasing" at bounding box center [725, 491] width 42 height 14
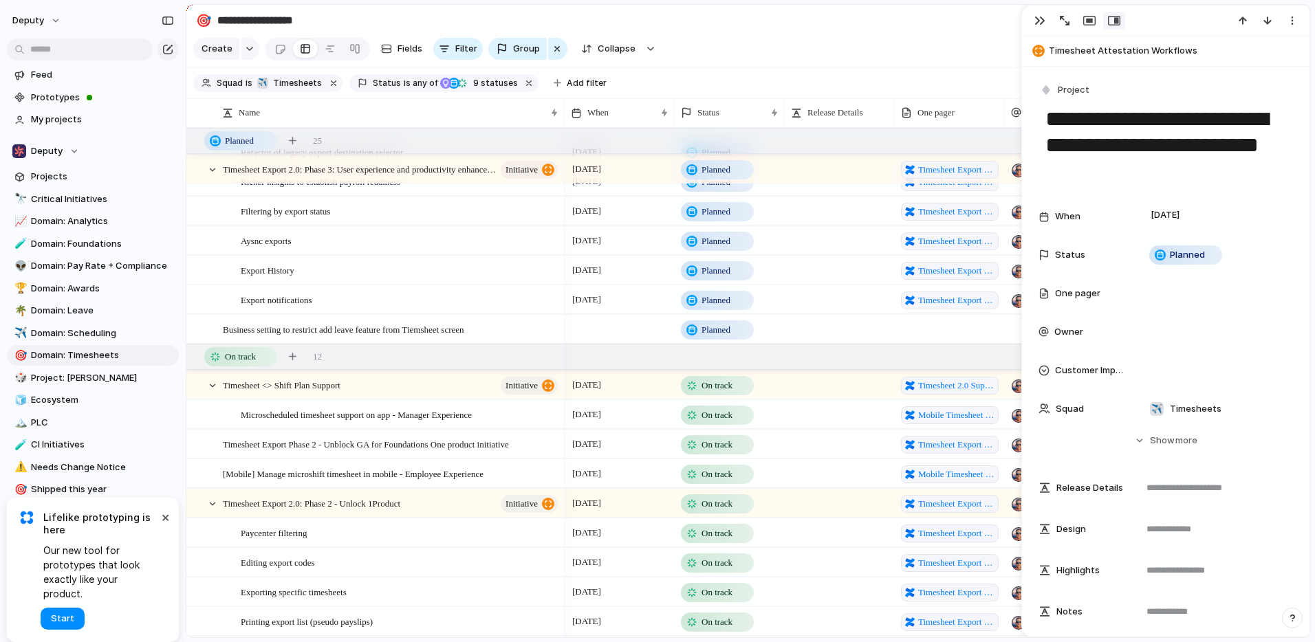
click at [725, 422] on span "On track" at bounding box center [716, 415] width 31 height 14
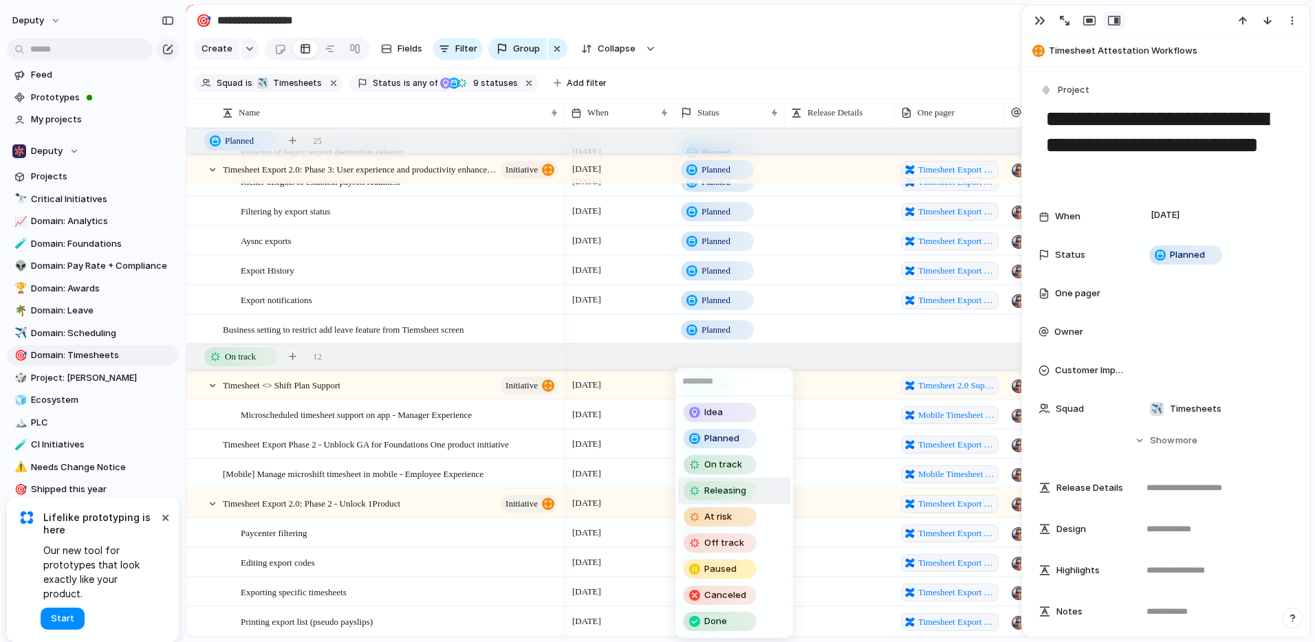
click at [716, 492] on span "Releasing" at bounding box center [725, 491] width 42 height 14
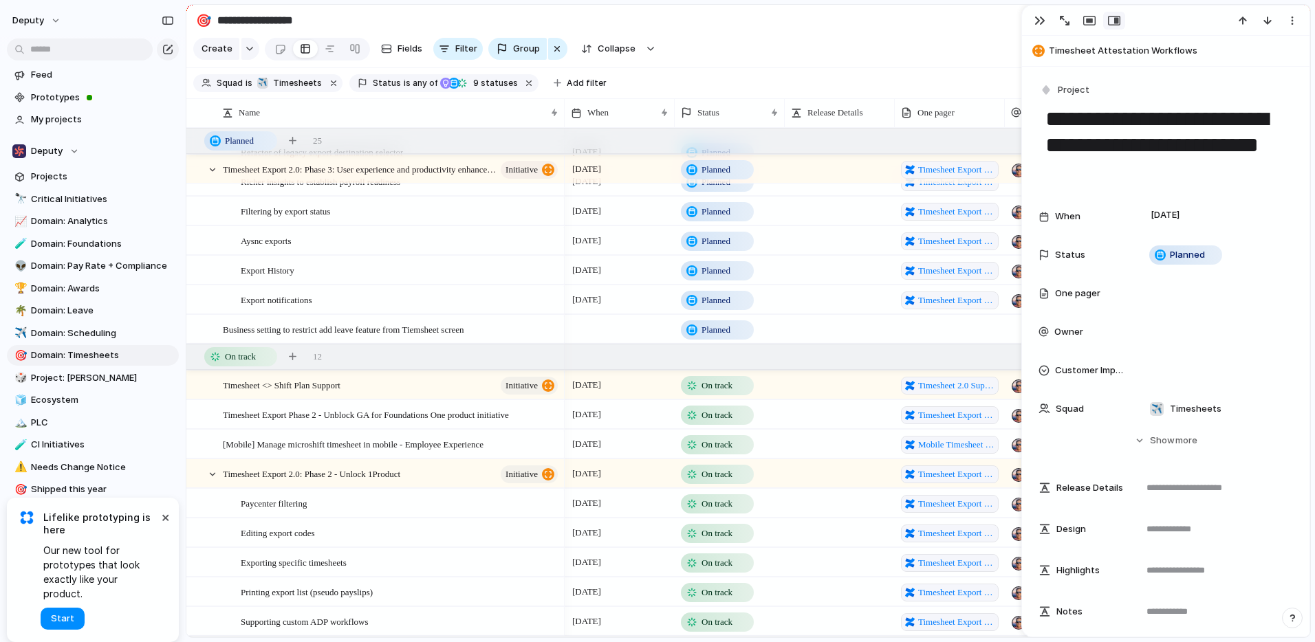
click at [713, 424] on div "On track" at bounding box center [717, 415] width 70 height 17
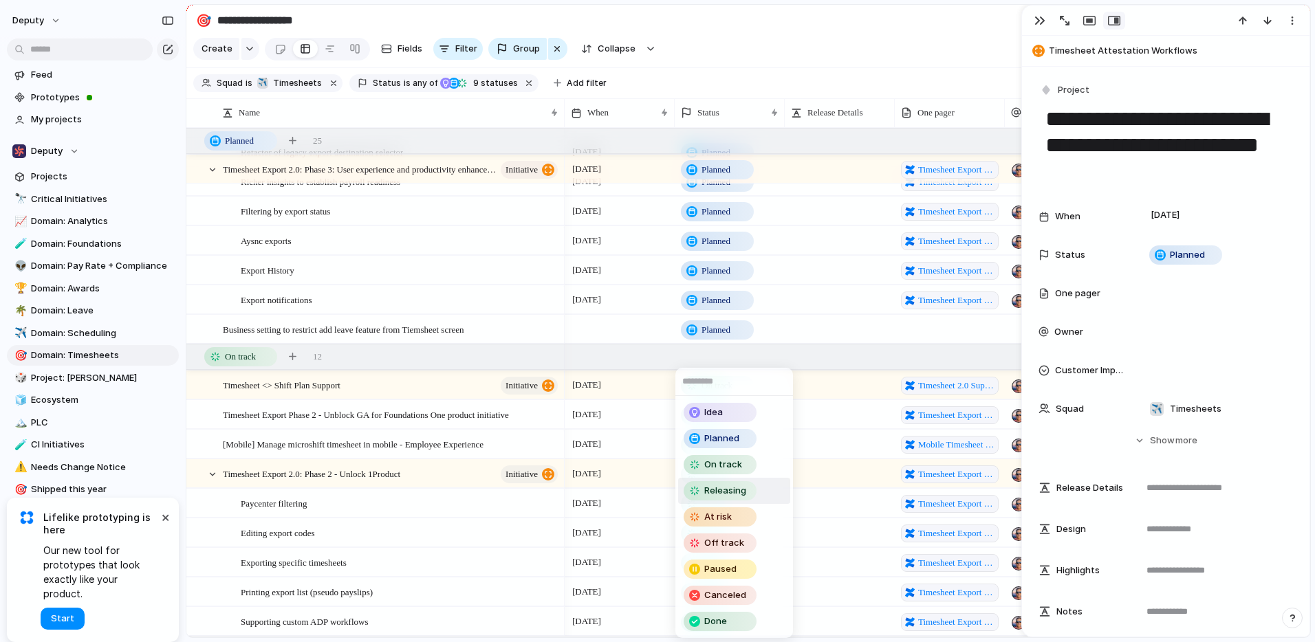
click at [721, 495] on span "Releasing" at bounding box center [725, 491] width 42 height 14
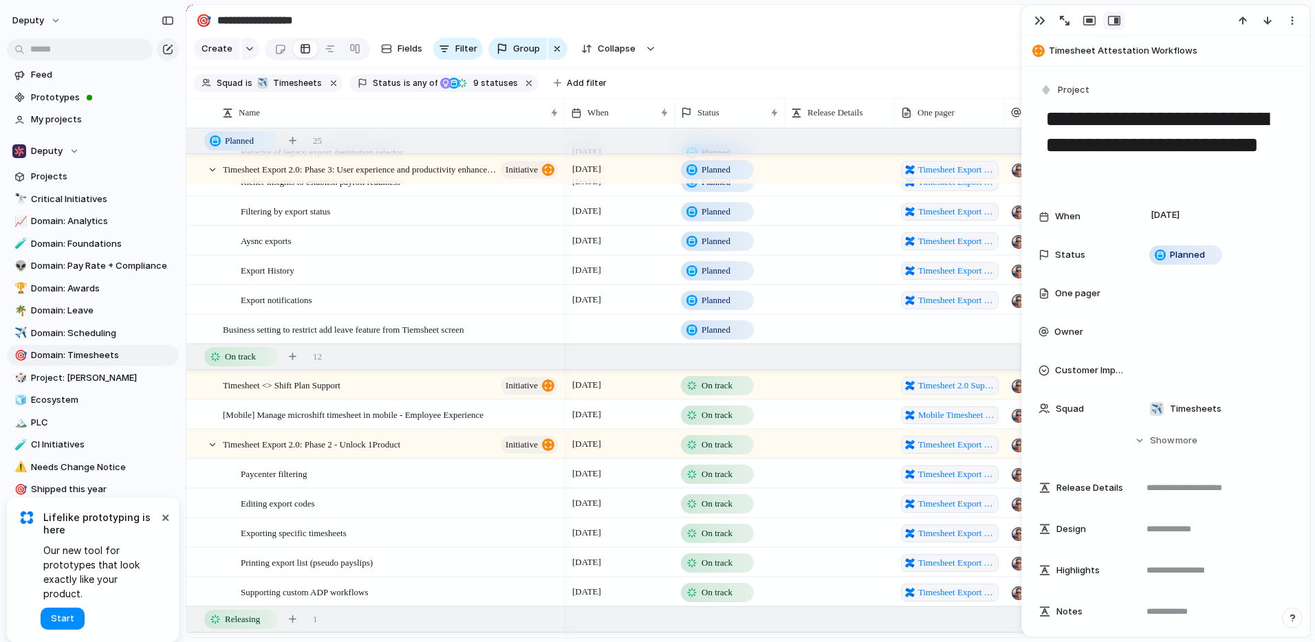
click at [714, 422] on span "On track" at bounding box center [716, 415] width 31 height 14
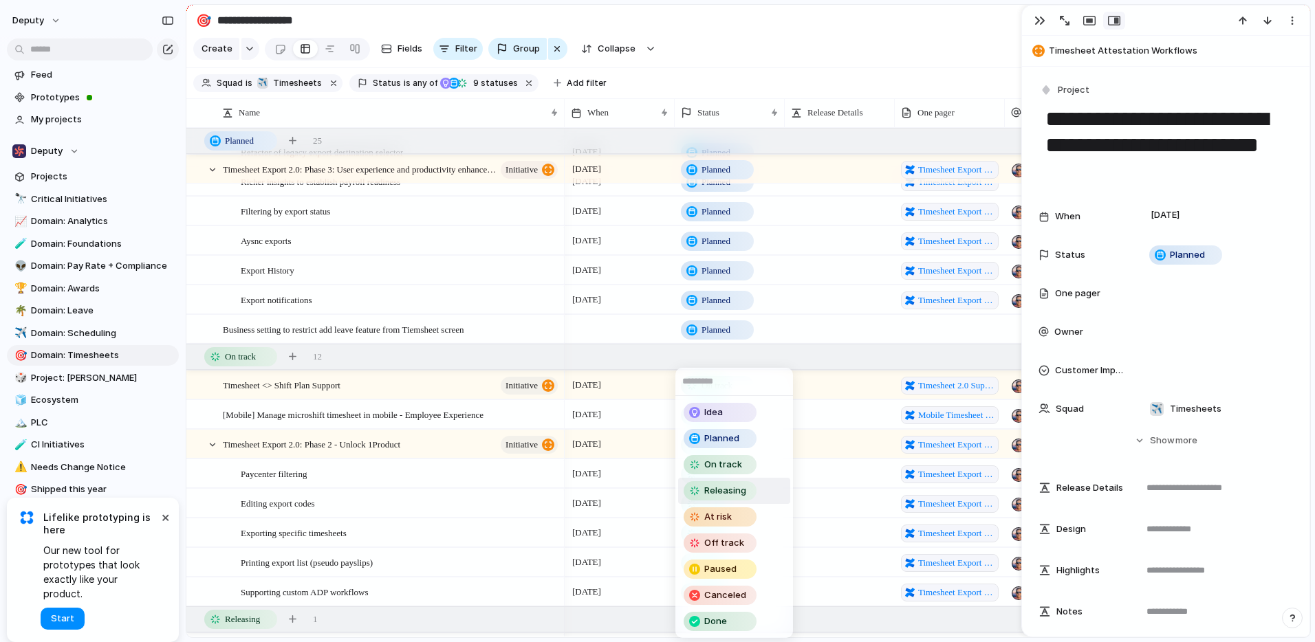
click at [717, 494] on span "Releasing" at bounding box center [725, 491] width 42 height 14
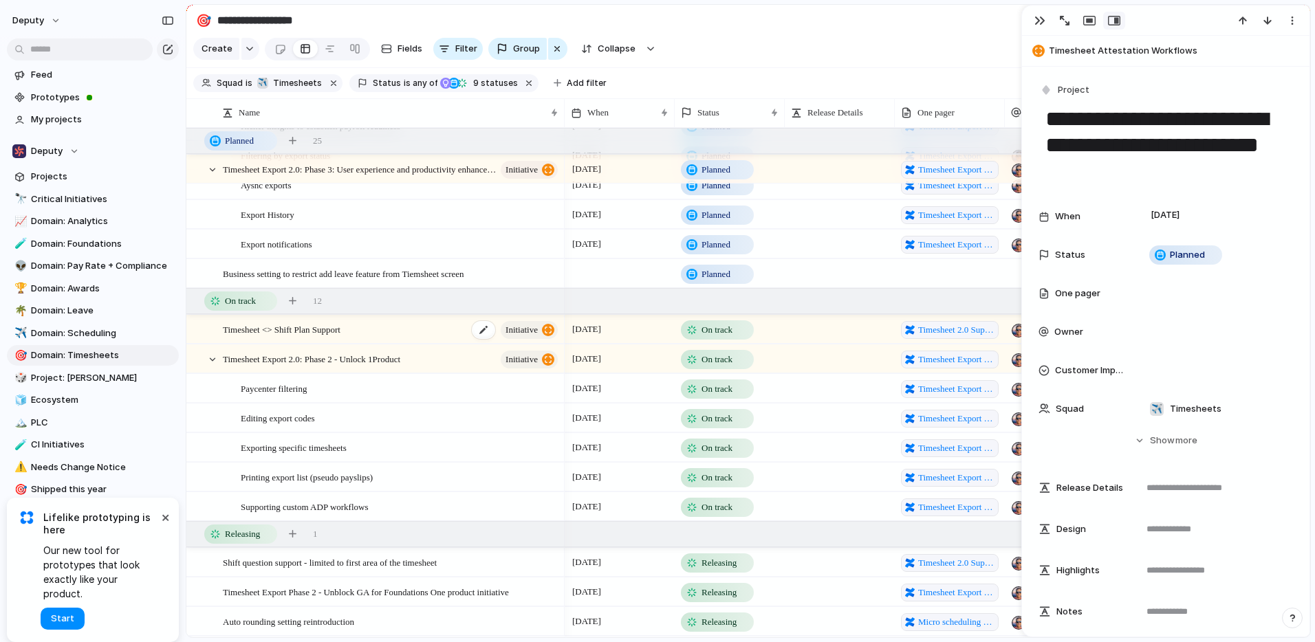
click at [443, 344] on div "Timesheet <> Shift Plan Support initiative" at bounding box center [391, 330] width 337 height 28
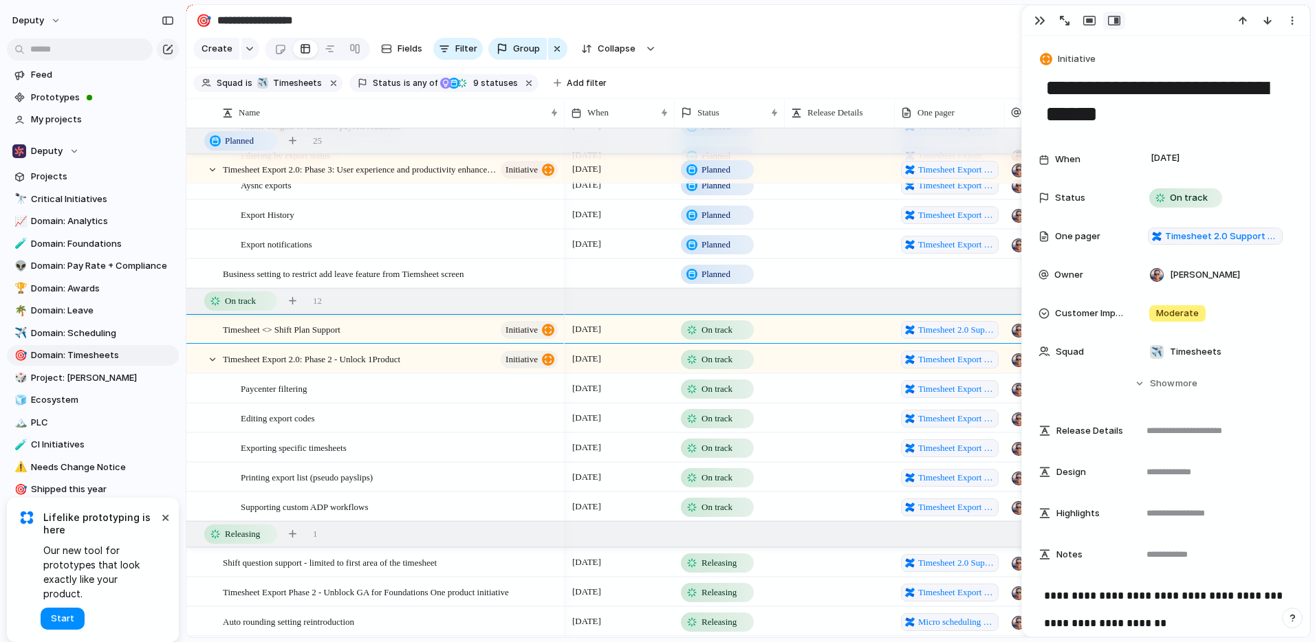
click at [704, 337] on span "On track" at bounding box center [716, 330] width 31 height 14
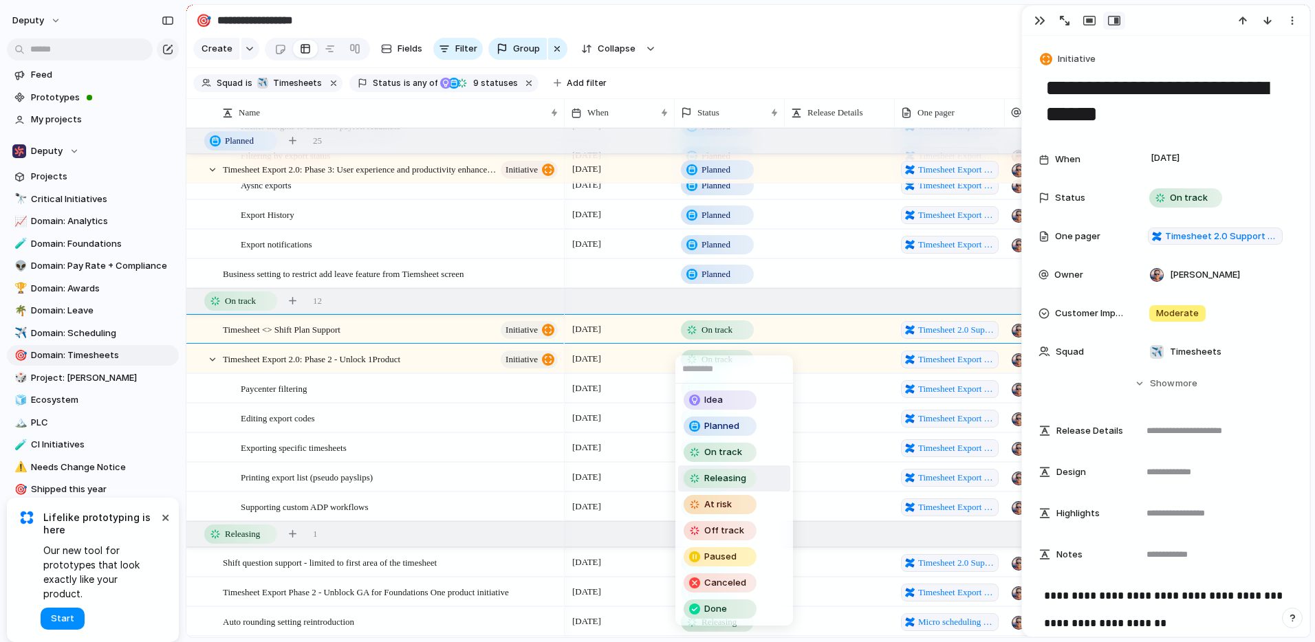
click at [728, 479] on span "Releasing" at bounding box center [725, 479] width 42 height 14
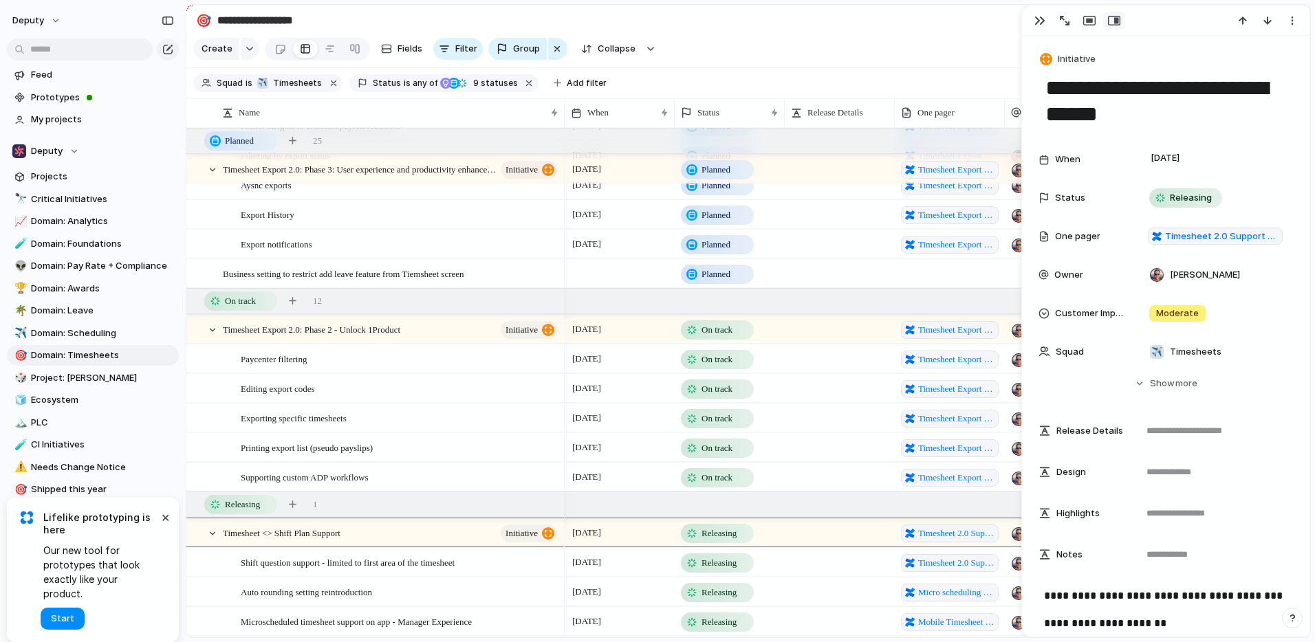
click at [723, 337] on span "On track" at bounding box center [716, 330] width 31 height 14
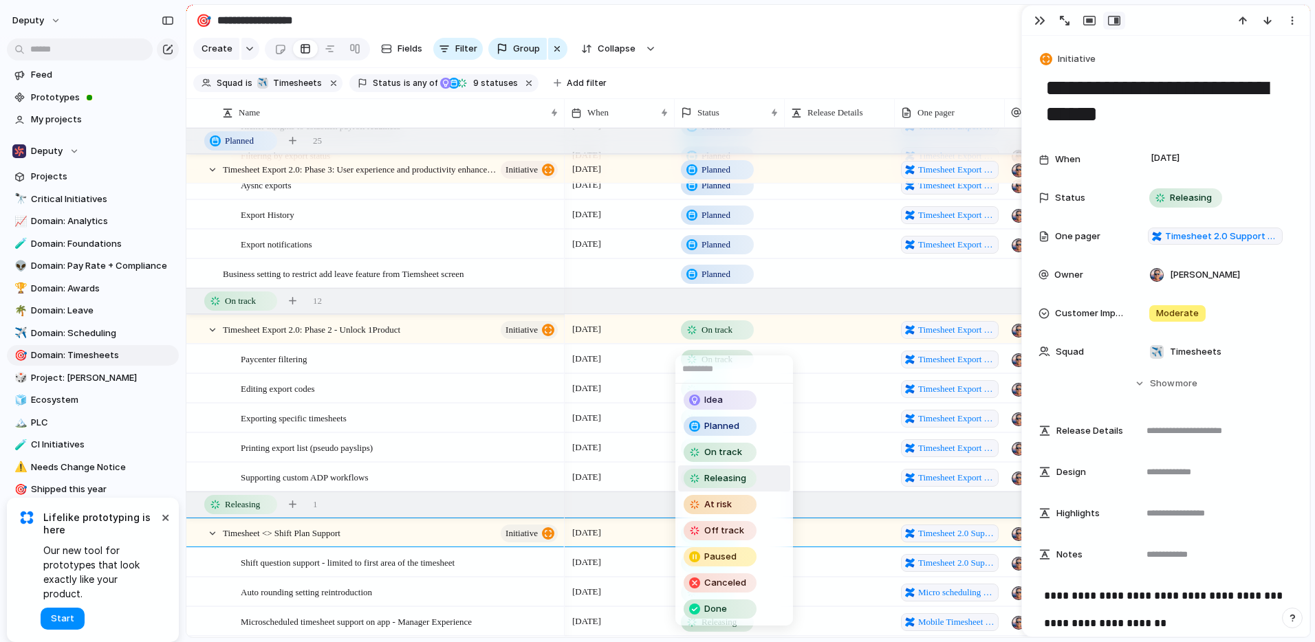
click at [733, 481] on span "Releasing" at bounding box center [725, 479] width 42 height 14
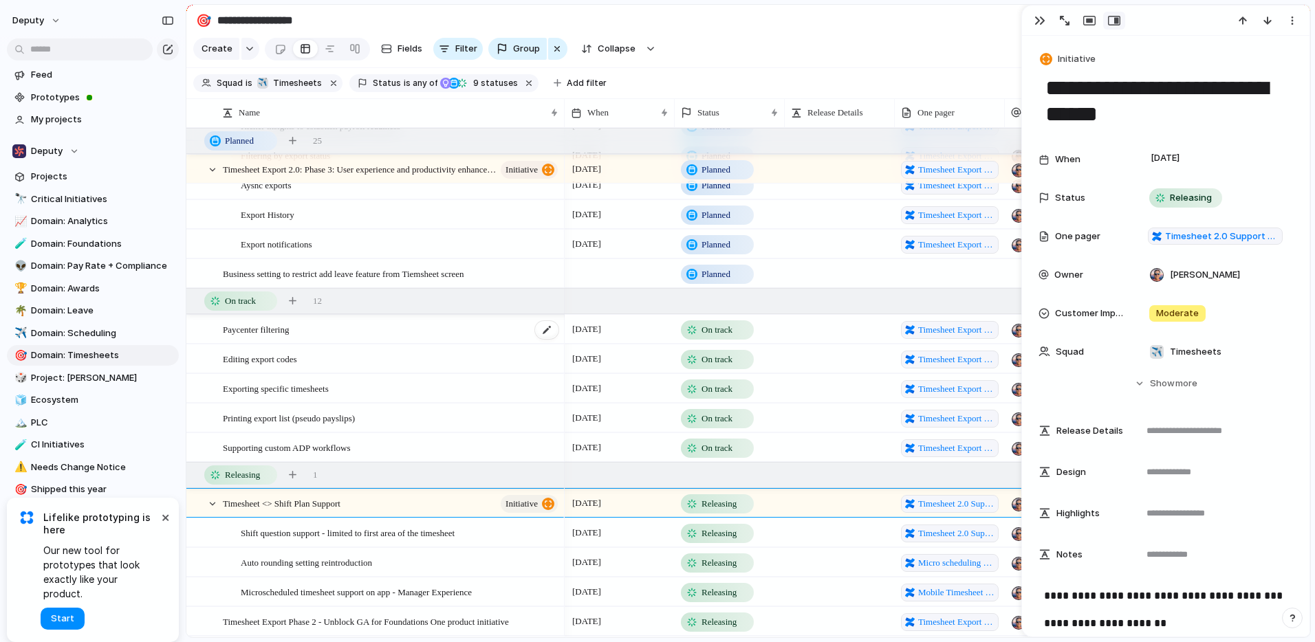
click at [473, 344] on div "Paycenter filtering" at bounding box center [391, 330] width 337 height 28
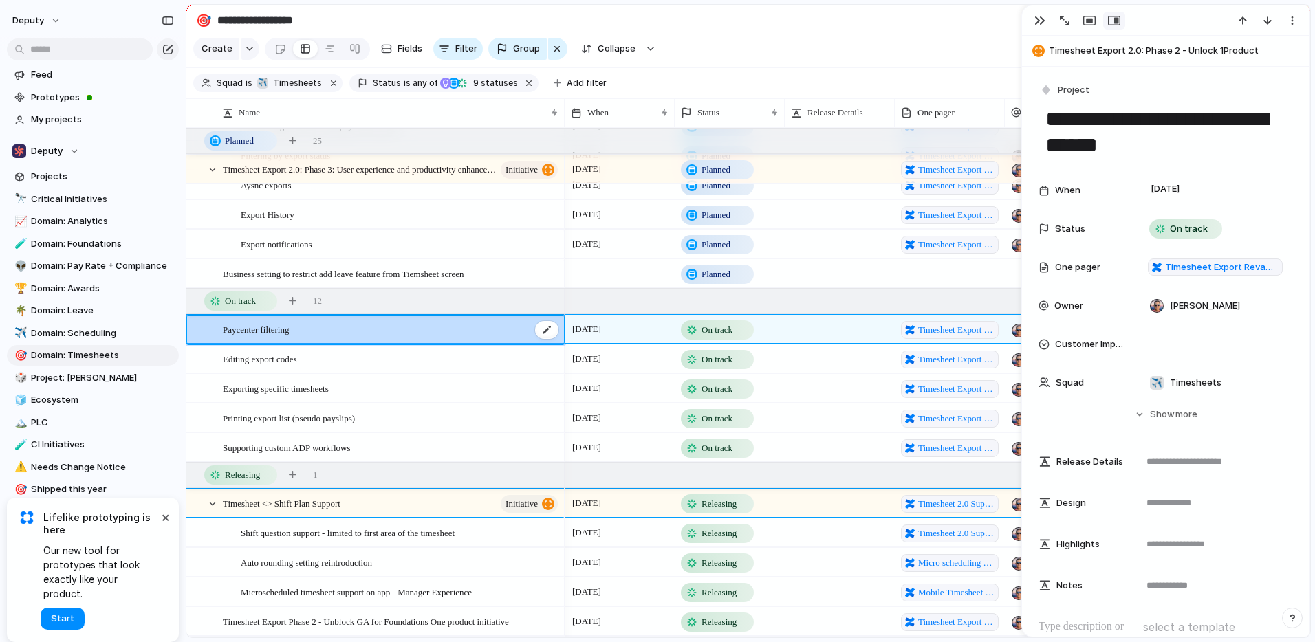
type textarea "**********"
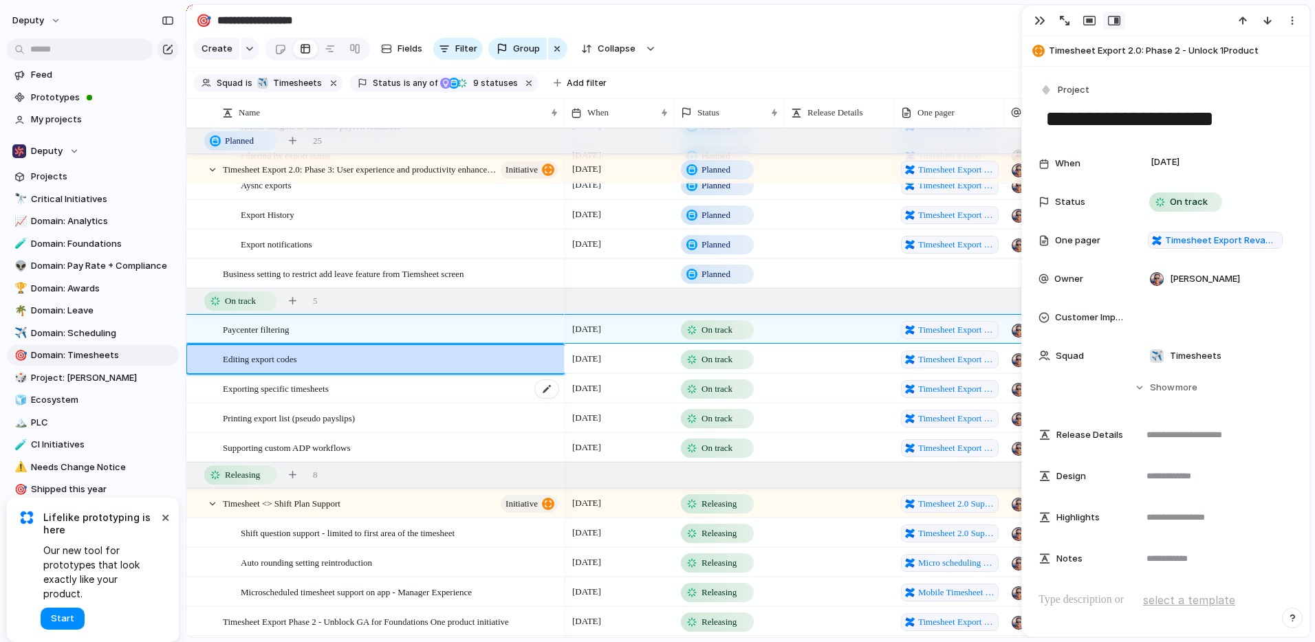
click at [428, 395] on div "Exporting specific timesheets" at bounding box center [391, 389] width 337 height 28
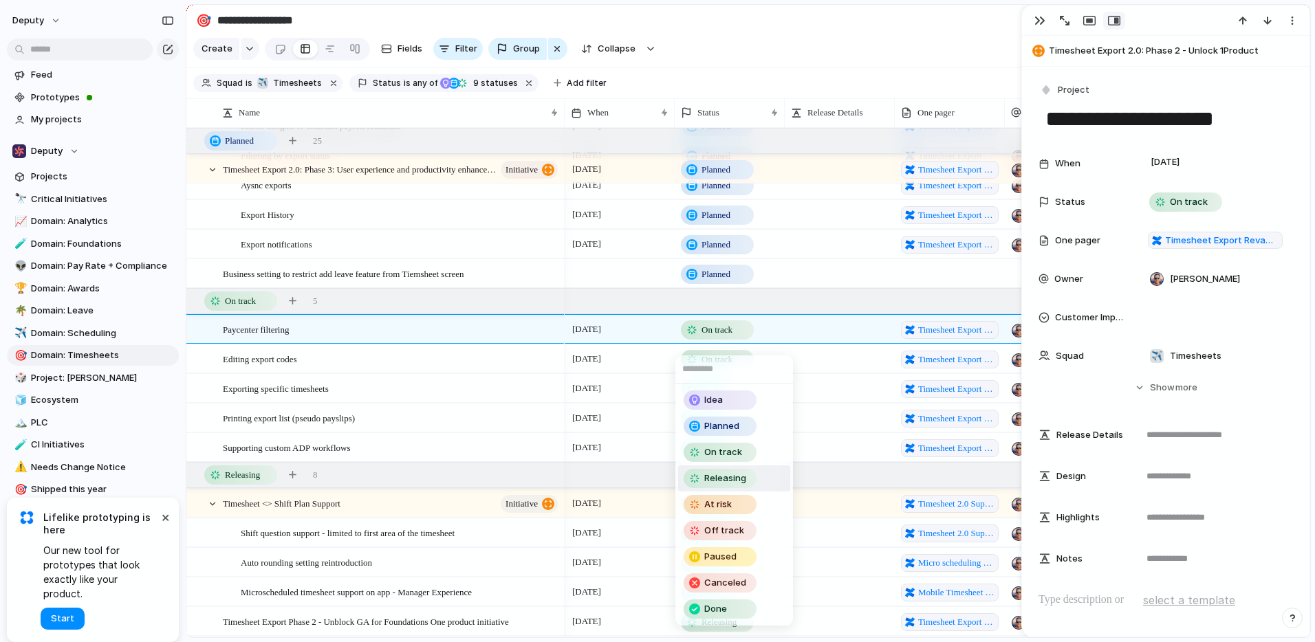
click at [735, 478] on span "Releasing" at bounding box center [725, 479] width 42 height 14
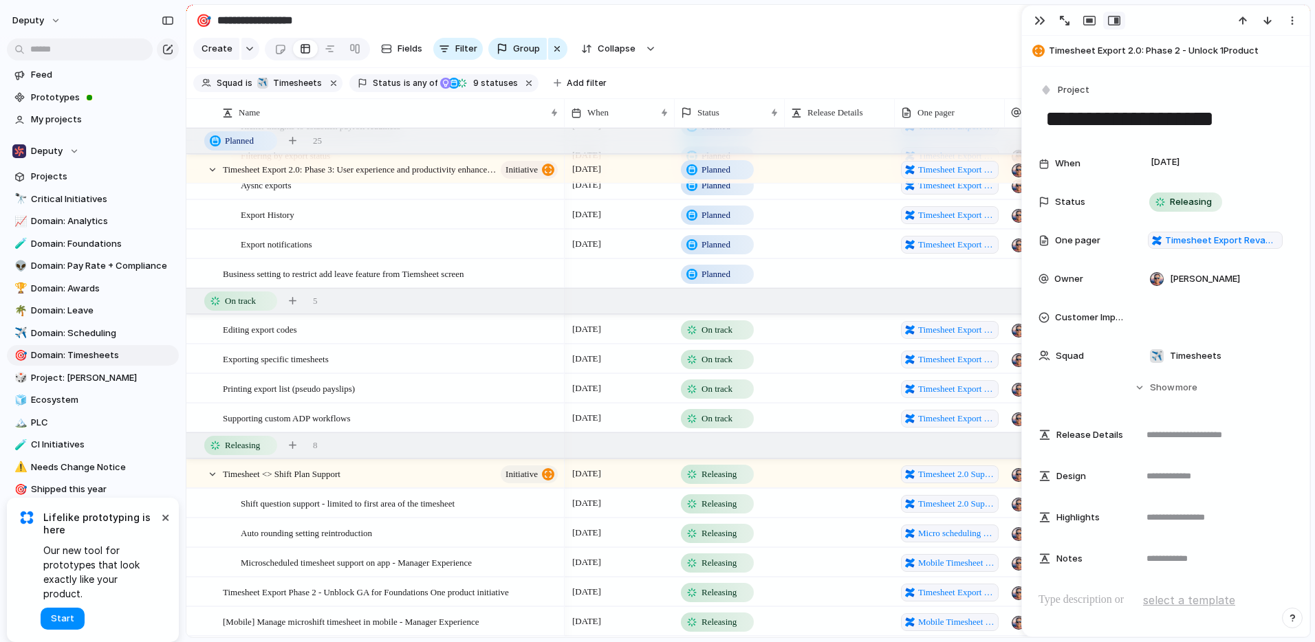
click at [714, 337] on span "On track" at bounding box center [716, 330] width 31 height 14
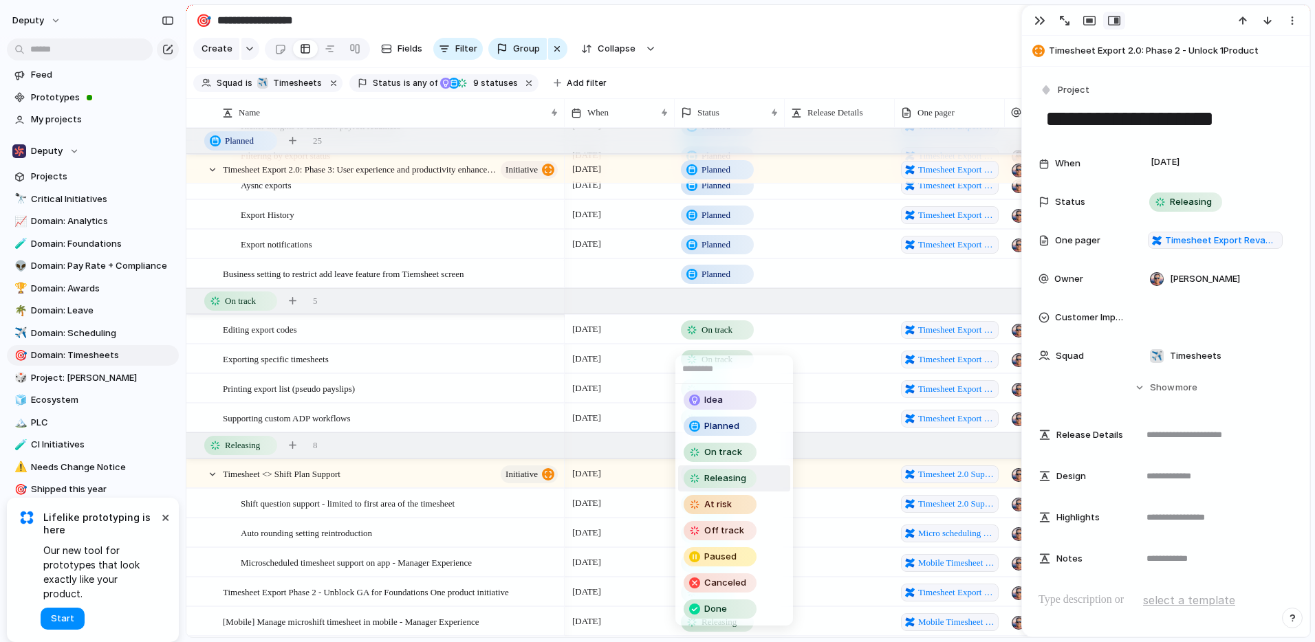
click at [732, 474] on span "Releasing" at bounding box center [725, 479] width 42 height 14
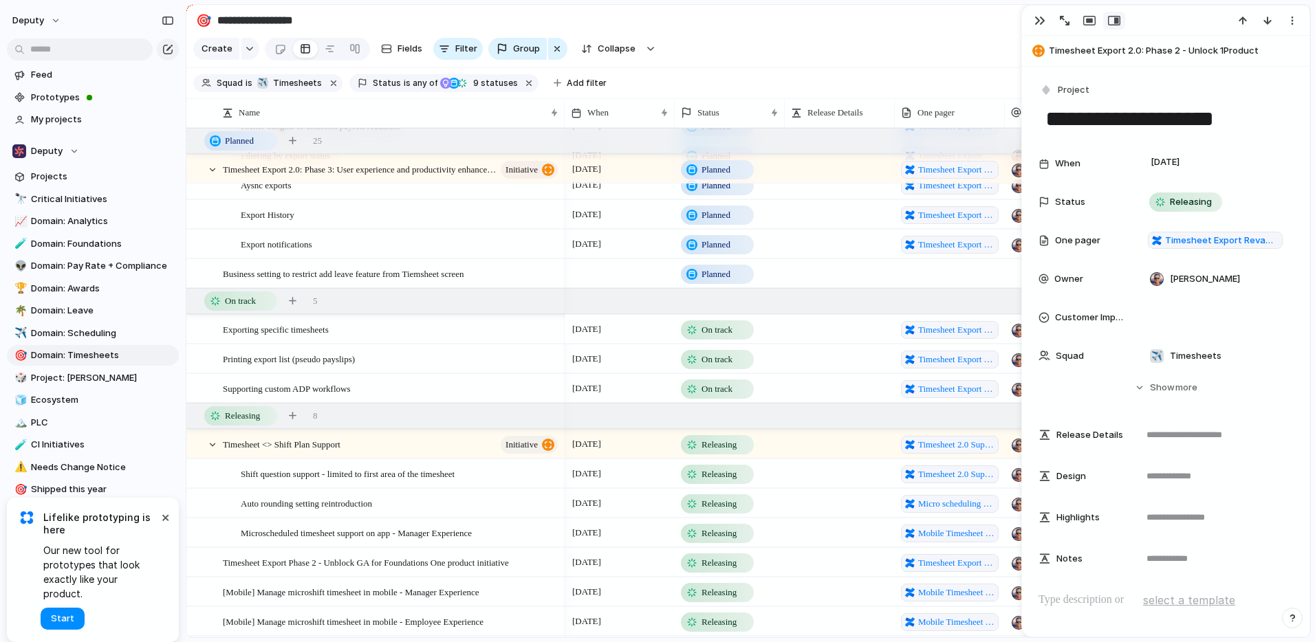
click at [718, 337] on span "On track" at bounding box center [716, 330] width 31 height 14
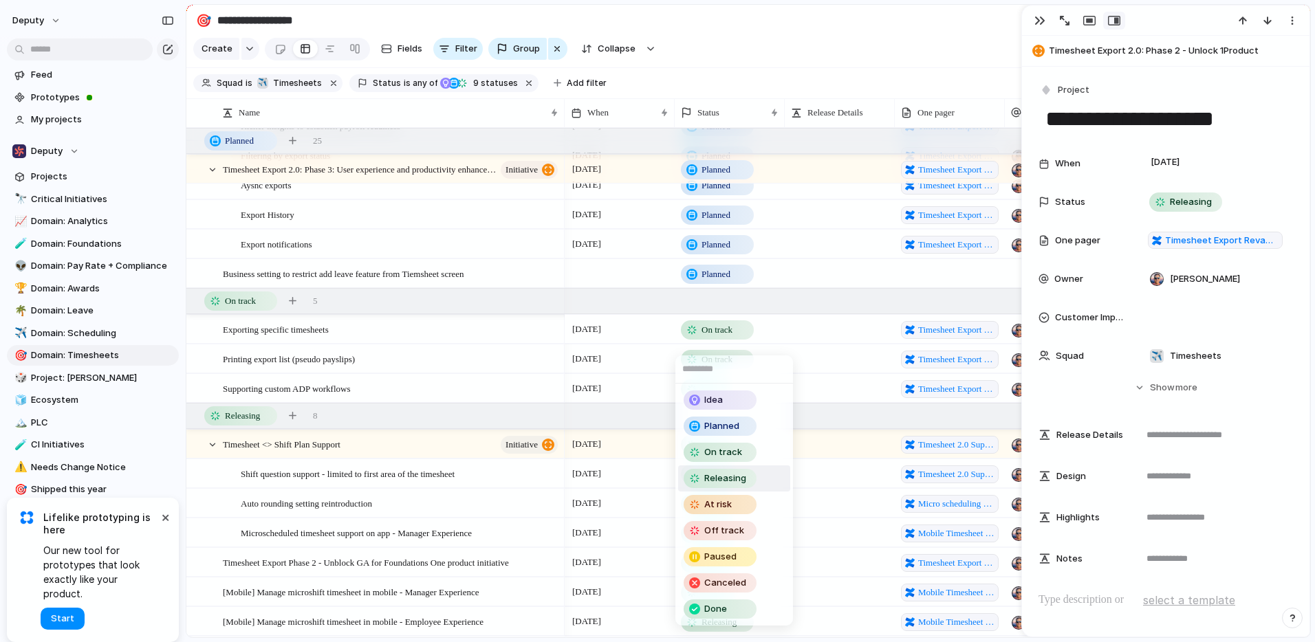
click at [721, 479] on span "Releasing" at bounding box center [725, 479] width 42 height 14
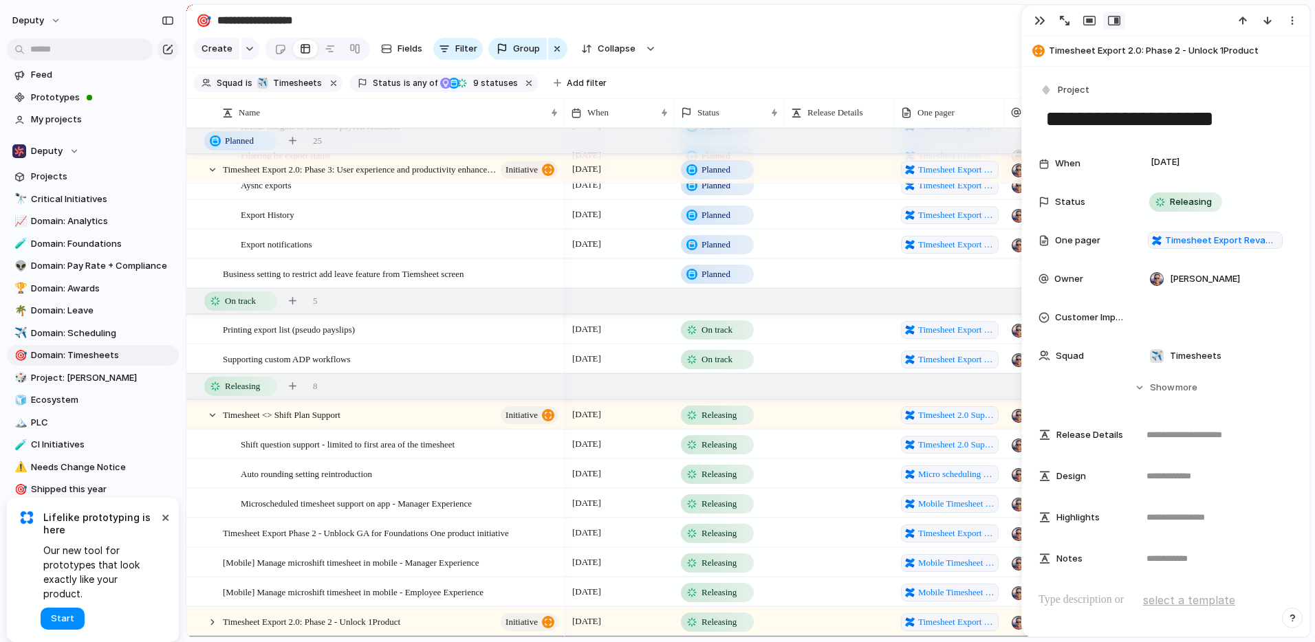
click at [711, 337] on span "On track" at bounding box center [716, 330] width 31 height 14
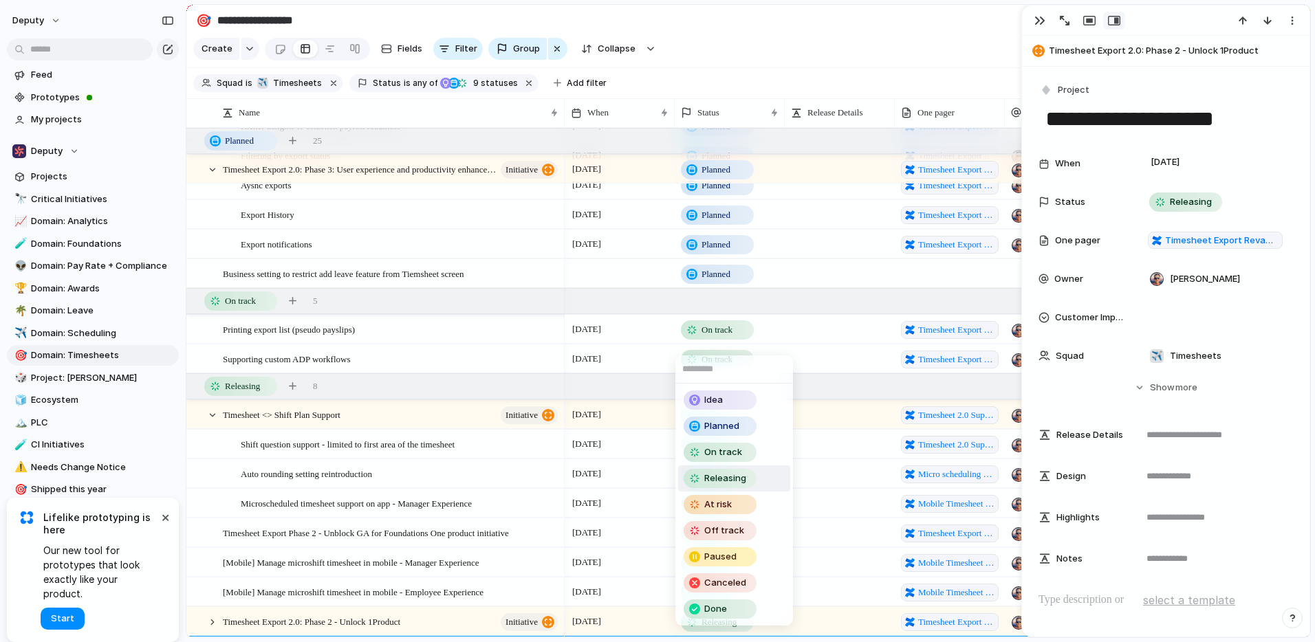
click at [727, 479] on span "Releasing" at bounding box center [725, 479] width 42 height 14
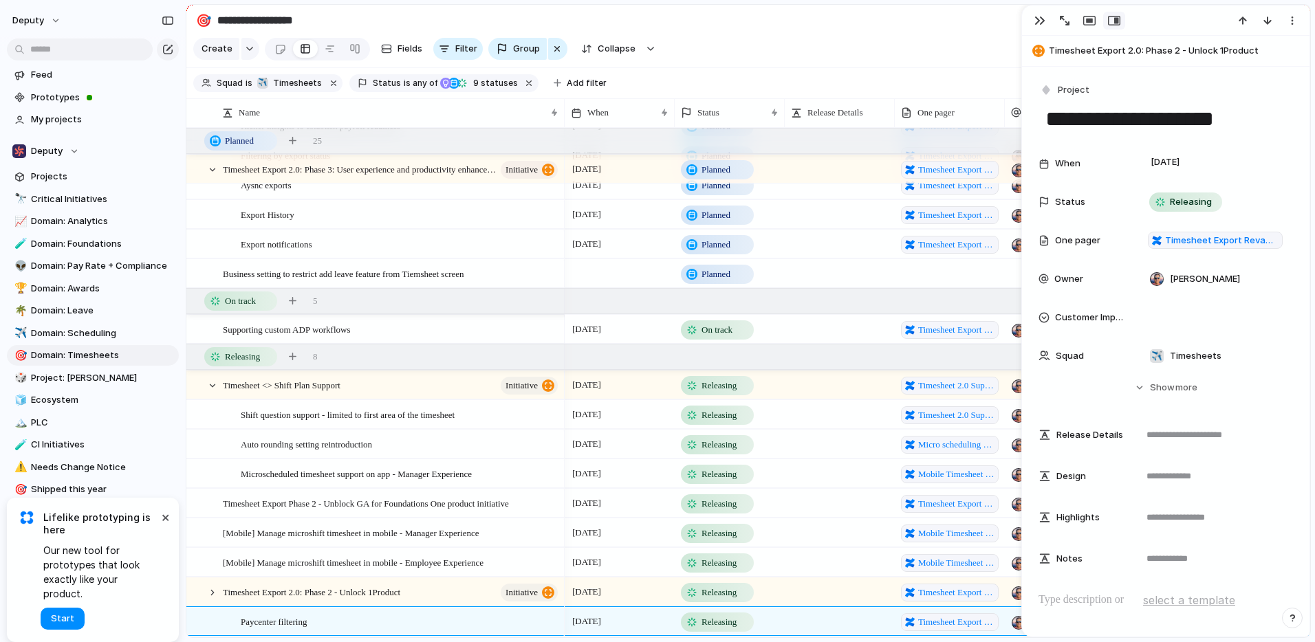
click at [712, 337] on span "On track" at bounding box center [716, 330] width 31 height 14
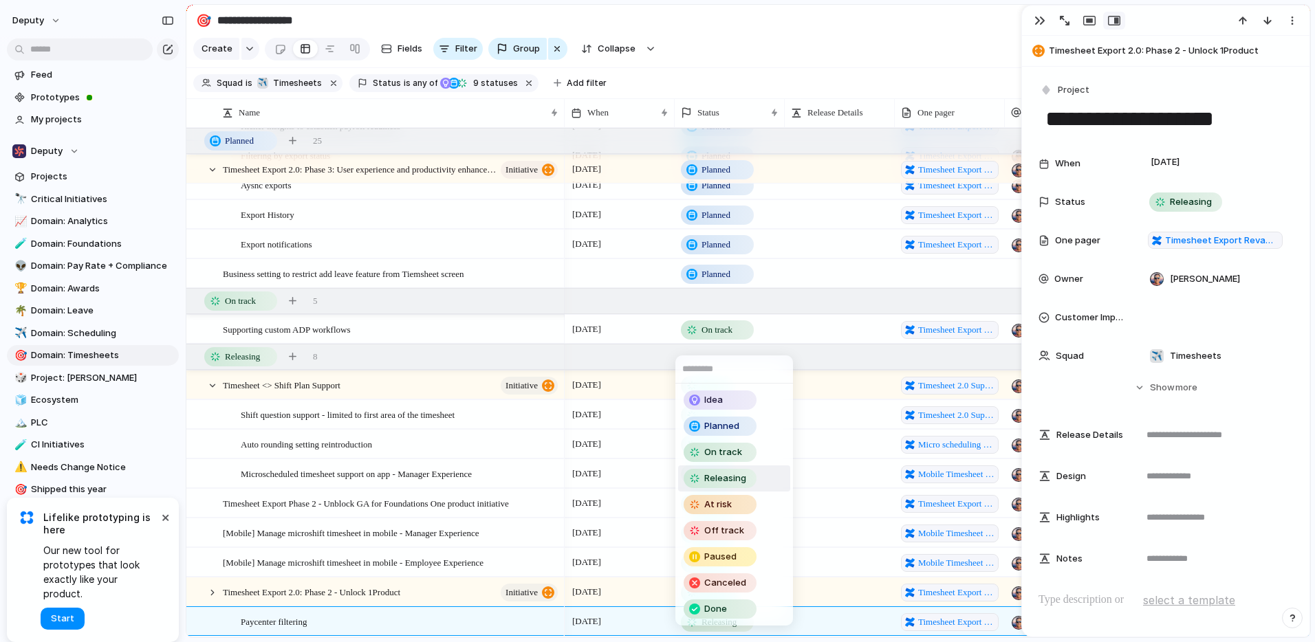
click at [733, 476] on span "Releasing" at bounding box center [725, 479] width 42 height 14
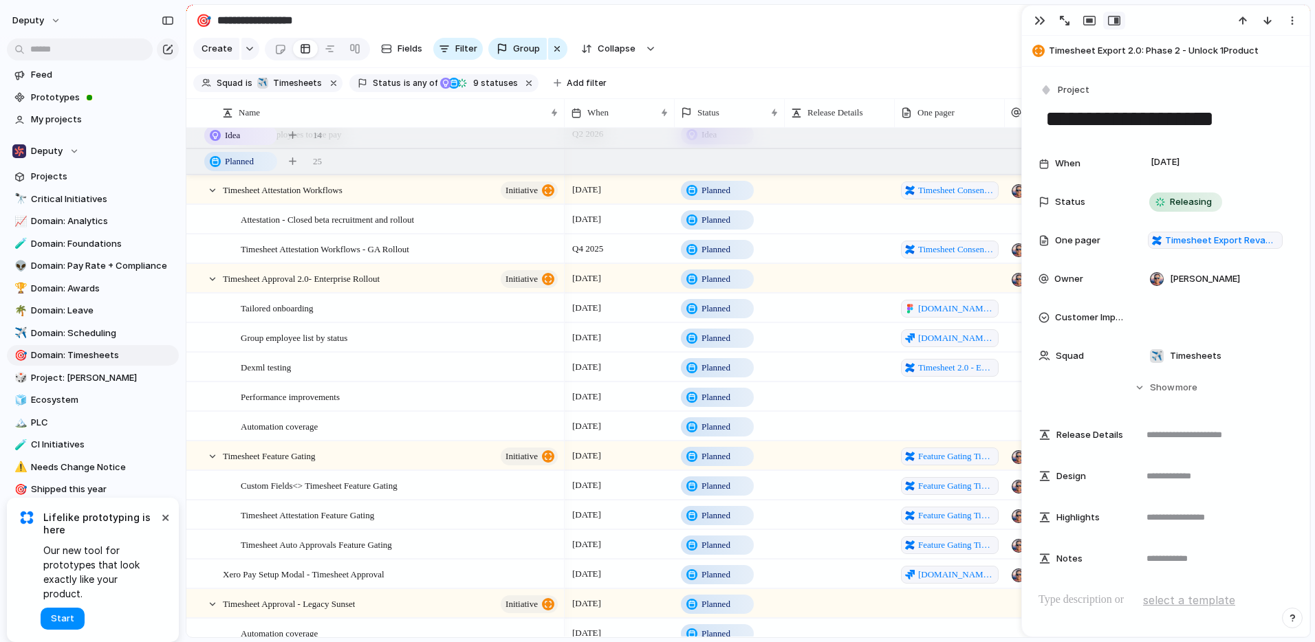
click at [714, 345] on span "Planned" at bounding box center [715, 338] width 29 height 14
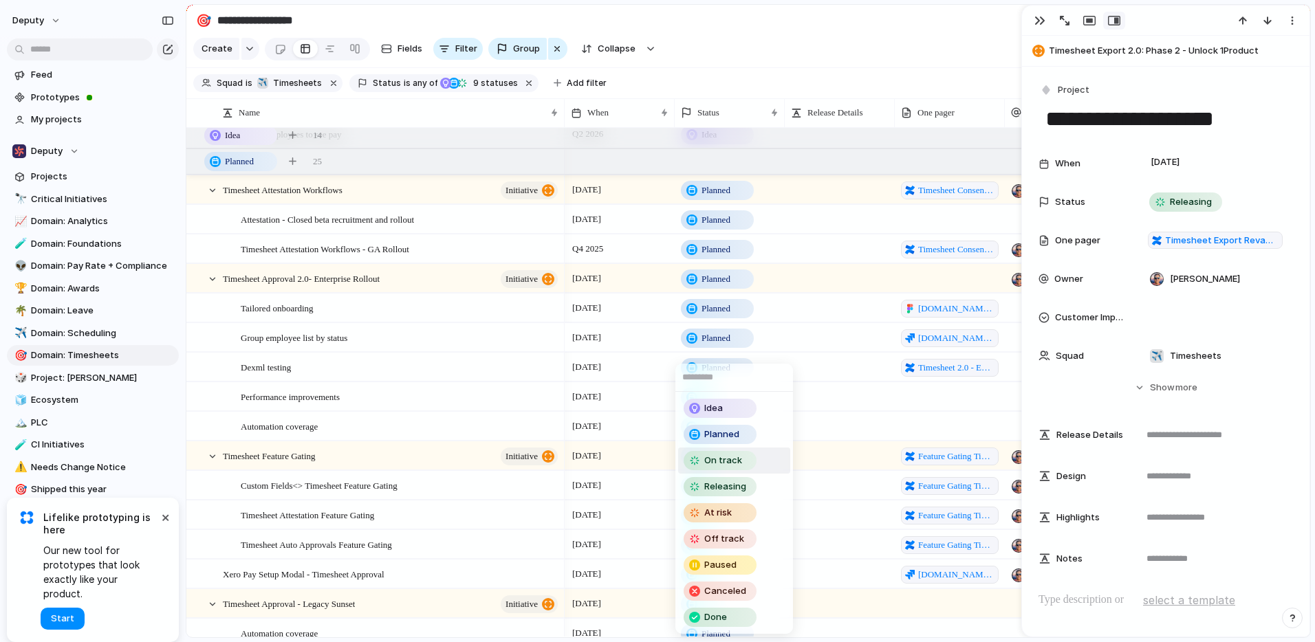
click at [727, 461] on span "On track" at bounding box center [723, 461] width 38 height 14
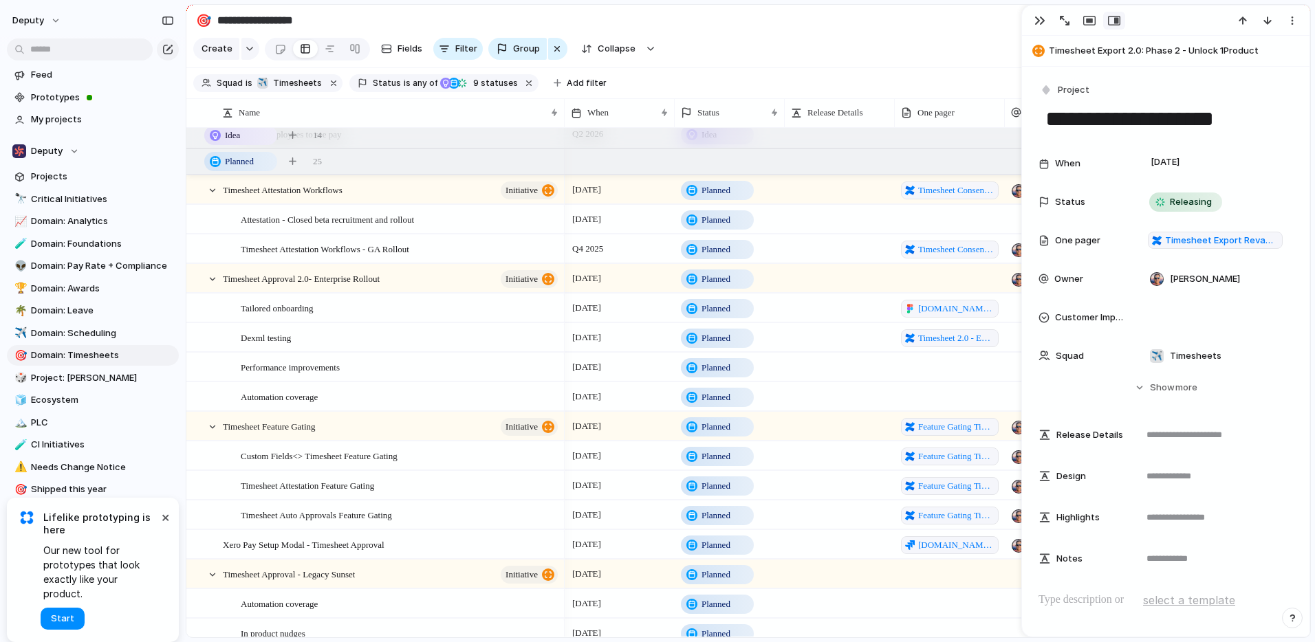
click at [728, 316] on span "Planned" at bounding box center [715, 309] width 29 height 14
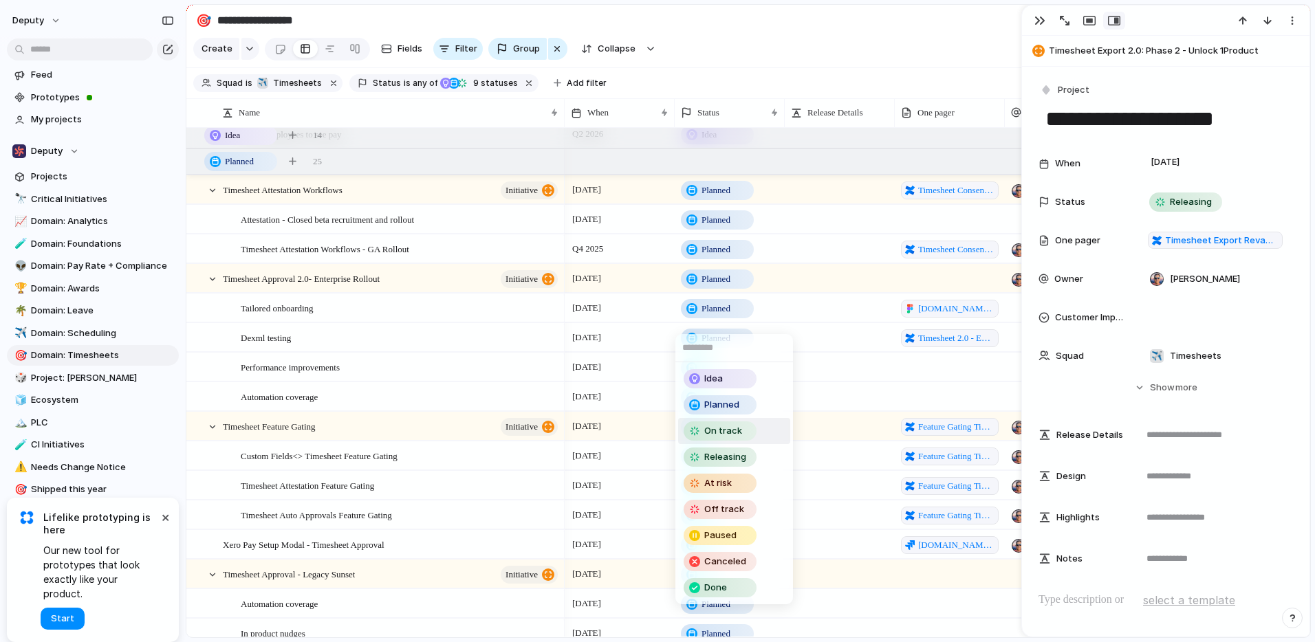
click at [729, 432] on span "On track" at bounding box center [723, 431] width 38 height 14
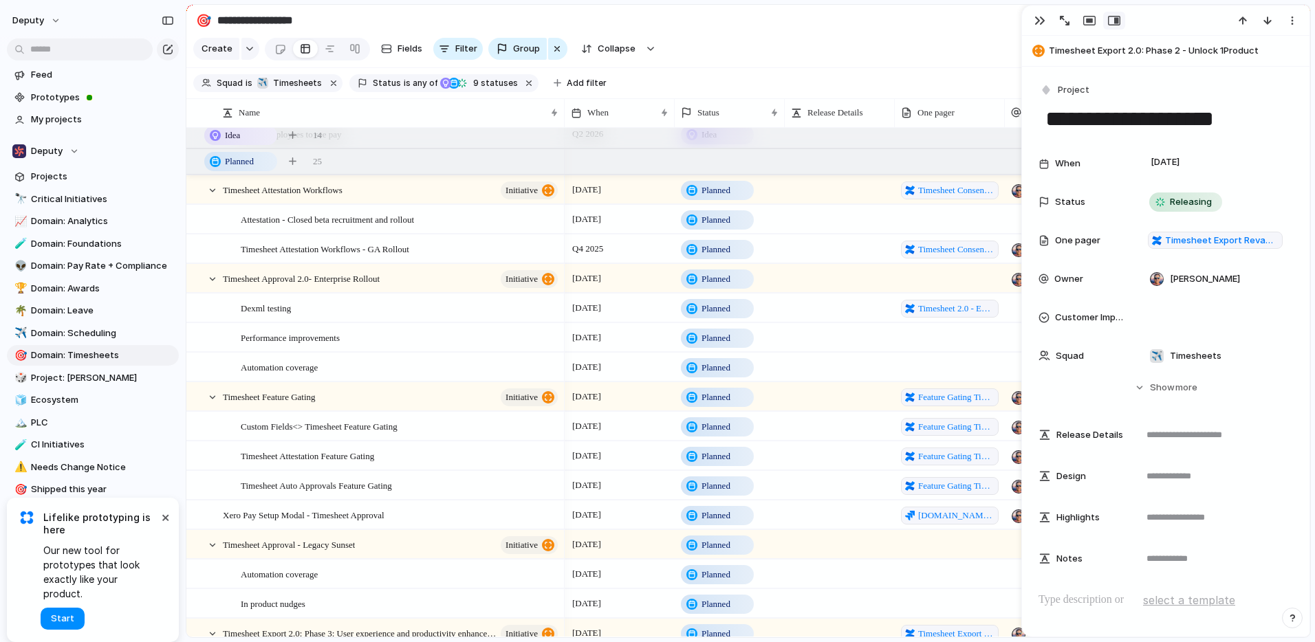
click at [707, 434] on span "Planned" at bounding box center [715, 427] width 29 height 14
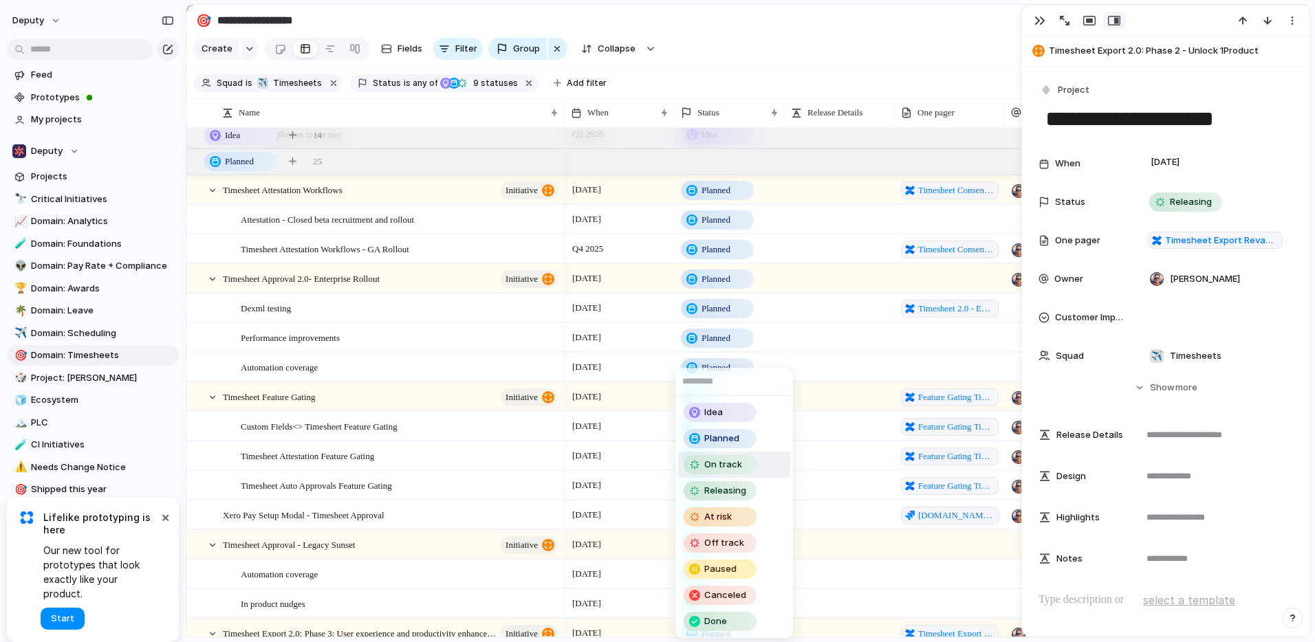
click at [723, 465] on span "On track" at bounding box center [723, 465] width 38 height 14
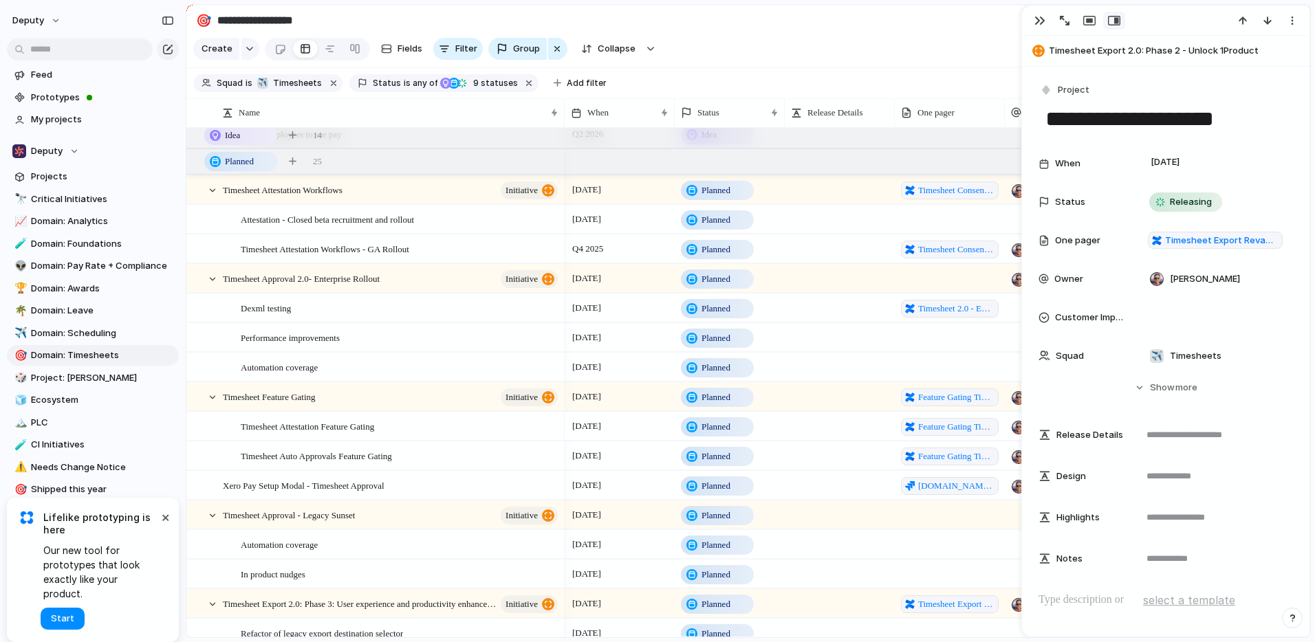
click at [714, 434] on span "Planned" at bounding box center [715, 427] width 29 height 14
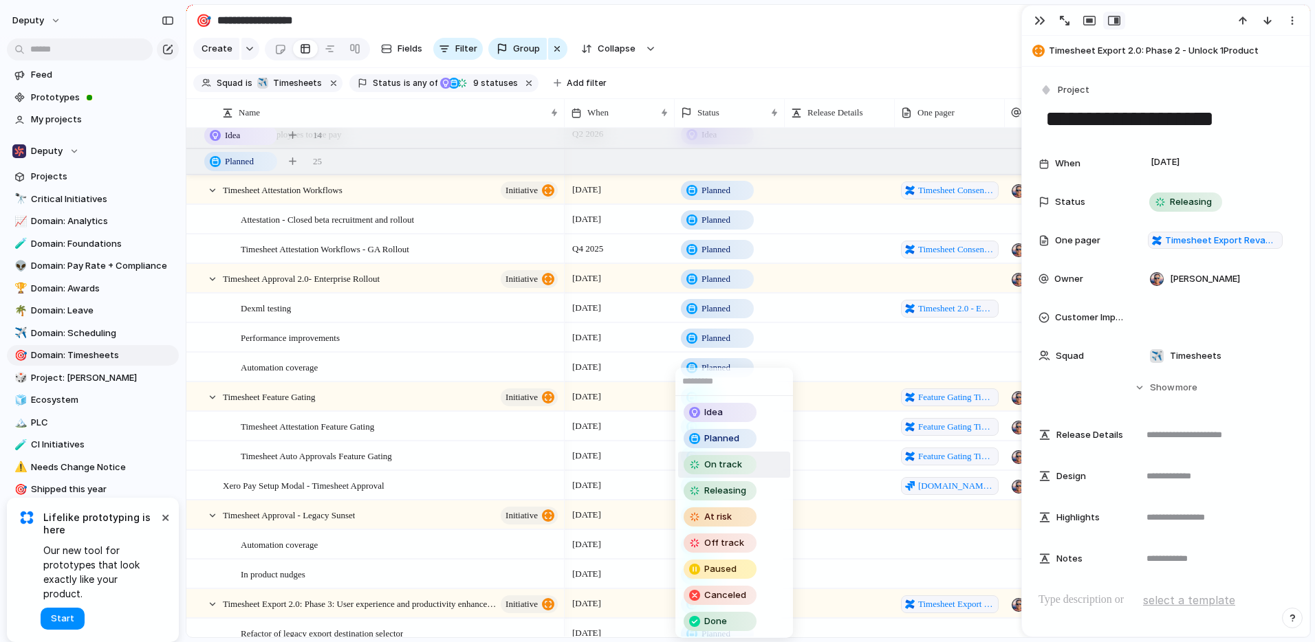
click at [718, 468] on span "On track" at bounding box center [723, 465] width 38 height 14
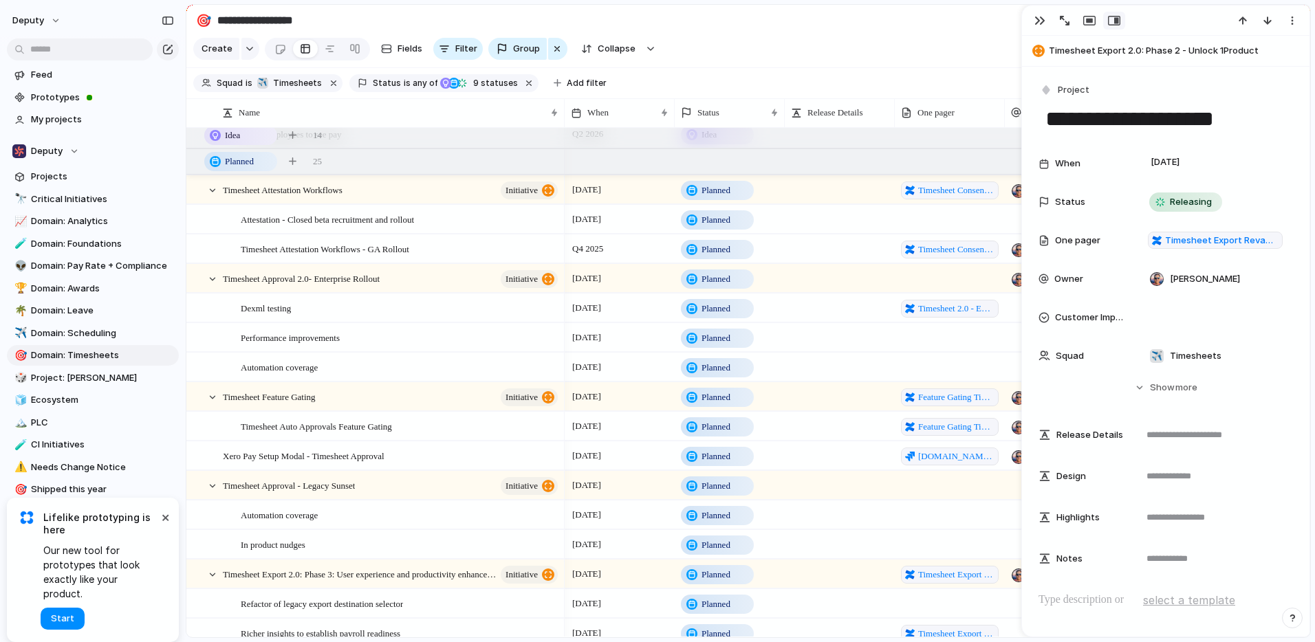
click at [703, 434] on span "Planned" at bounding box center [715, 427] width 29 height 14
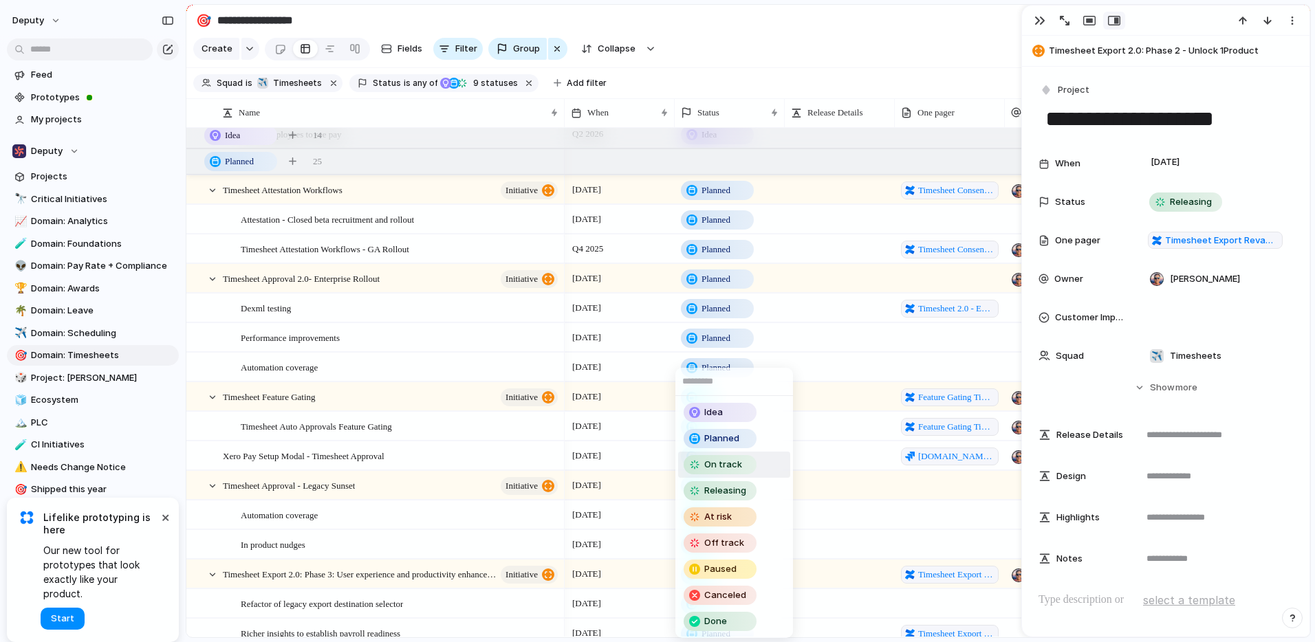
click at [716, 463] on span "On track" at bounding box center [723, 465] width 38 height 14
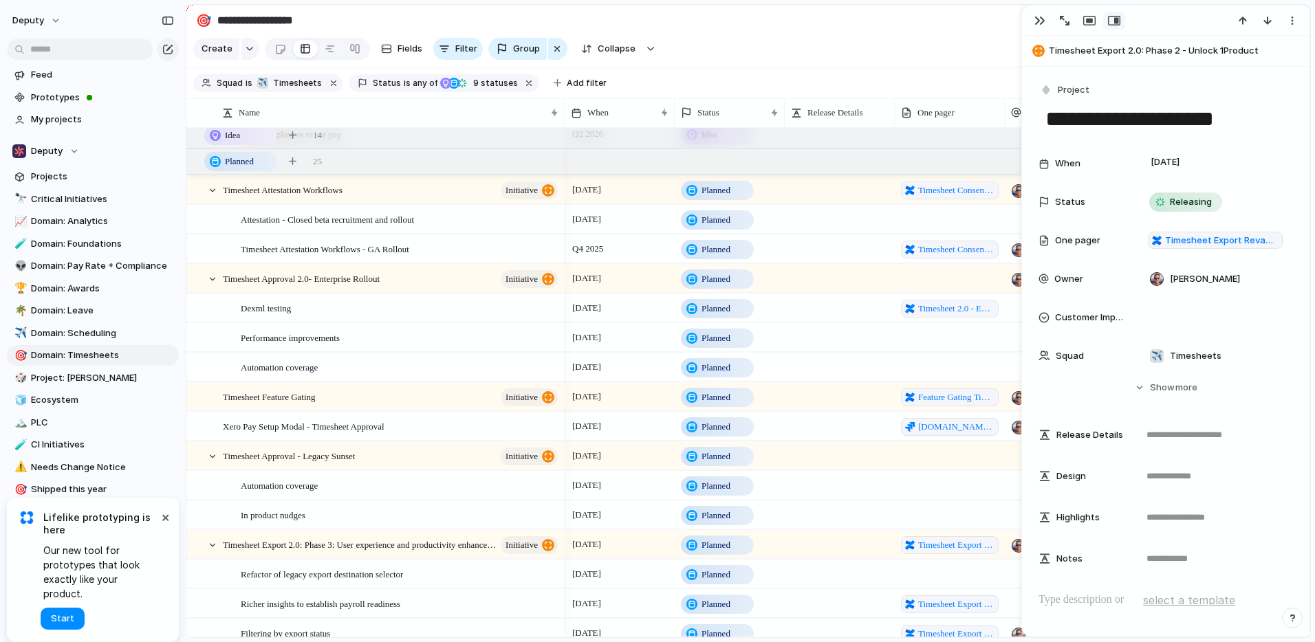
click at [712, 434] on span "Planned" at bounding box center [715, 427] width 29 height 14
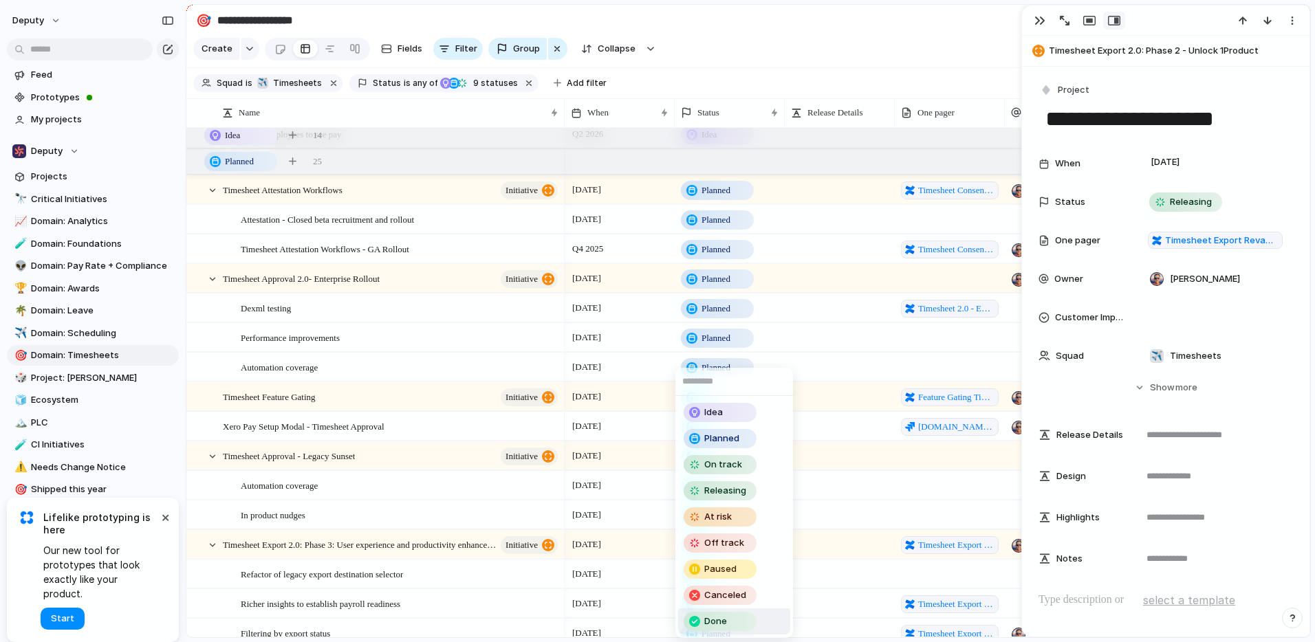
click at [727, 619] on div "Done" at bounding box center [720, 621] width 70 height 17
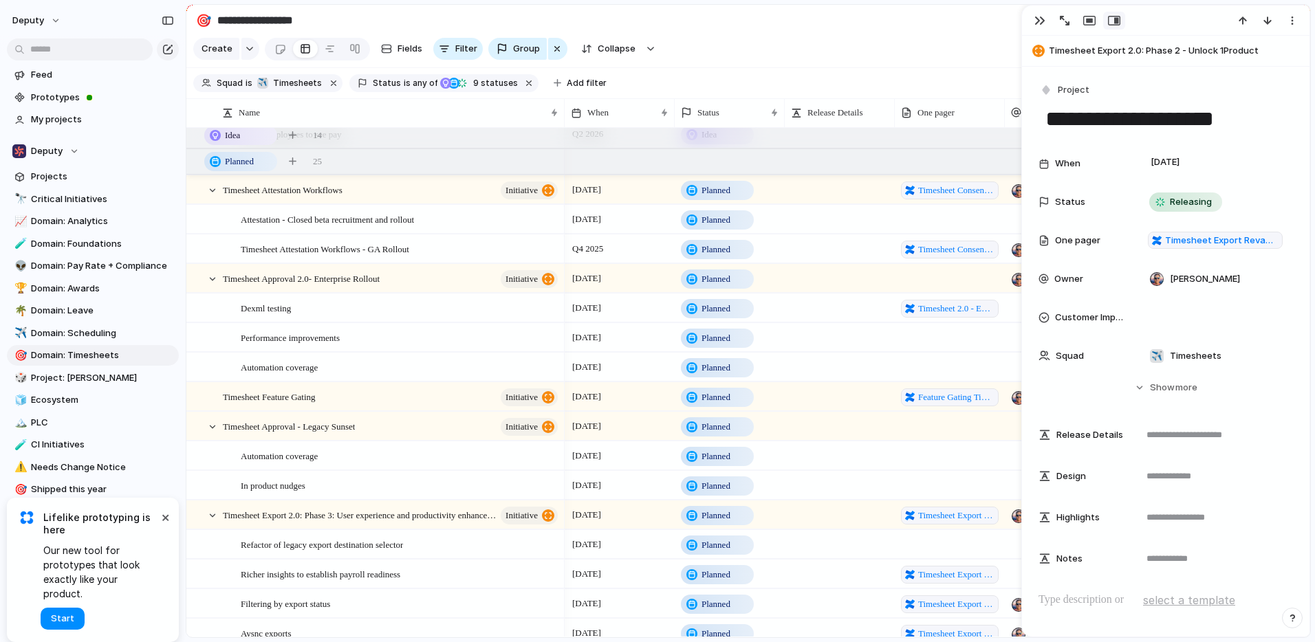
click at [714, 404] on span "Planned" at bounding box center [715, 398] width 29 height 14
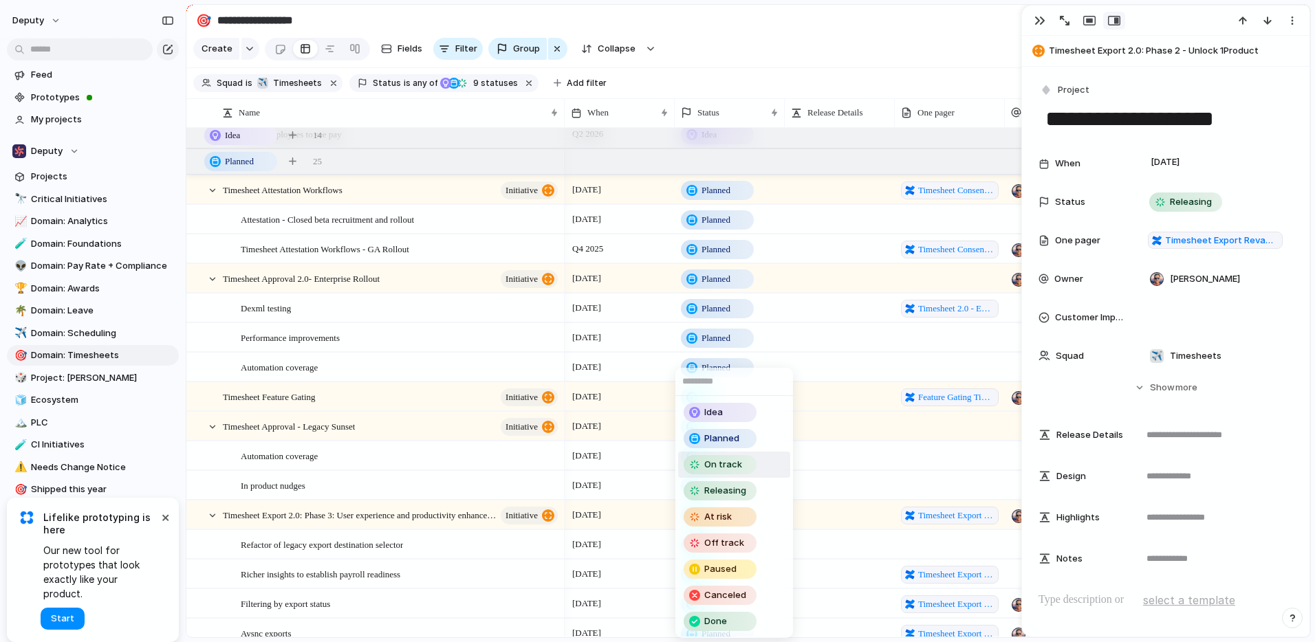
click at [723, 465] on span "On track" at bounding box center [723, 465] width 38 height 14
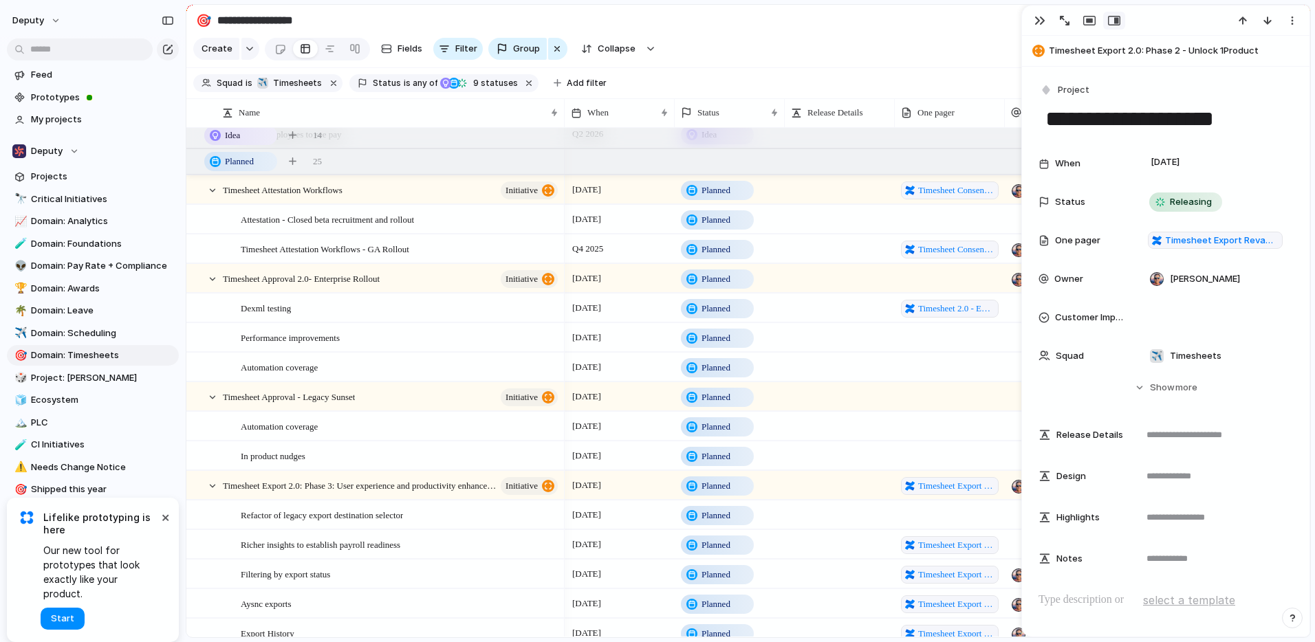
scroll to position [422, 0]
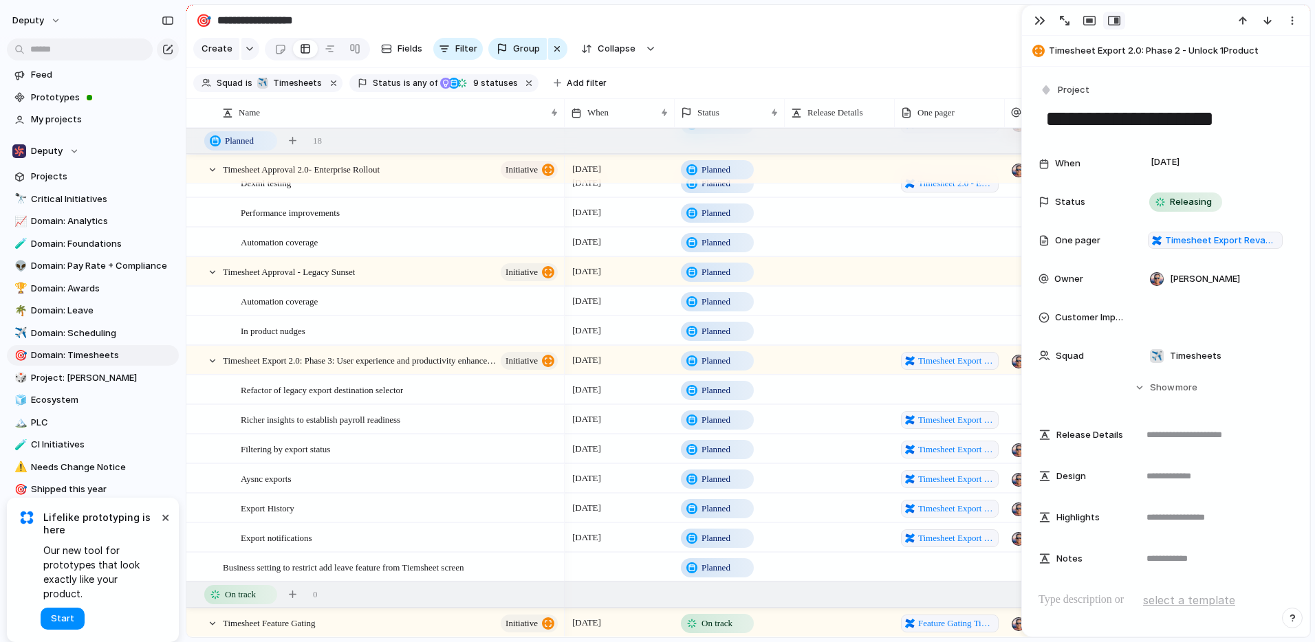
click at [701, 397] on span "Planned" at bounding box center [715, 391] width 29 height 14
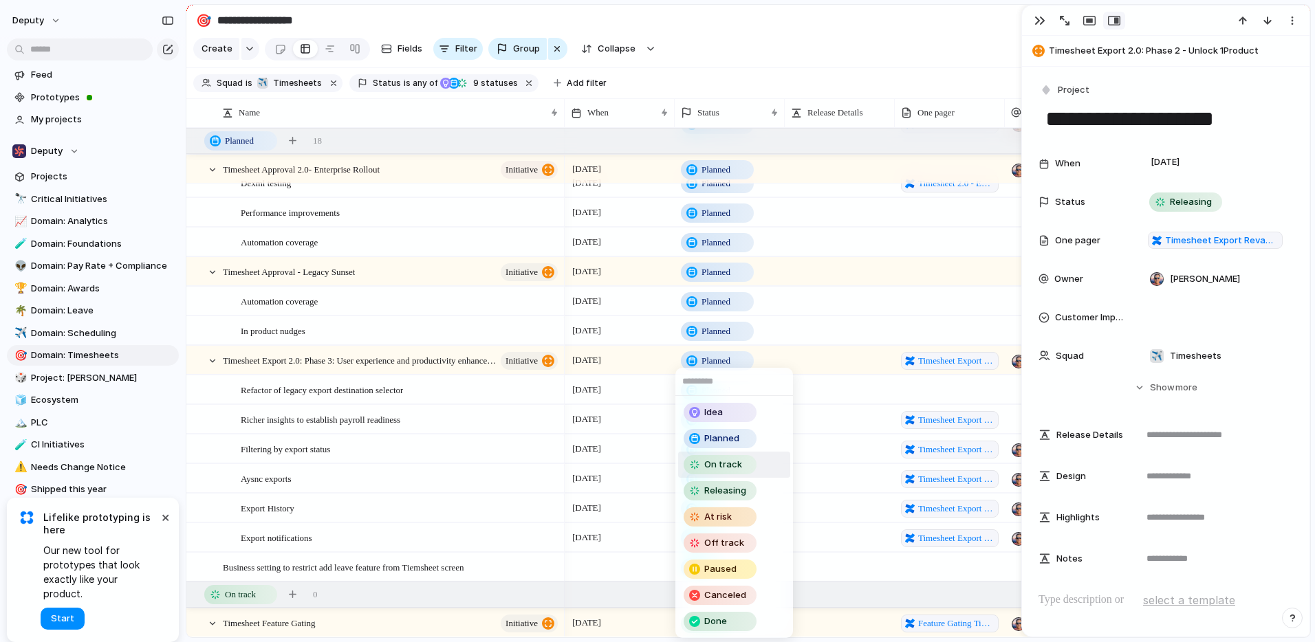
click at [731, 463] on span "On track" at bounding box center [723, 465] width 38 height 14
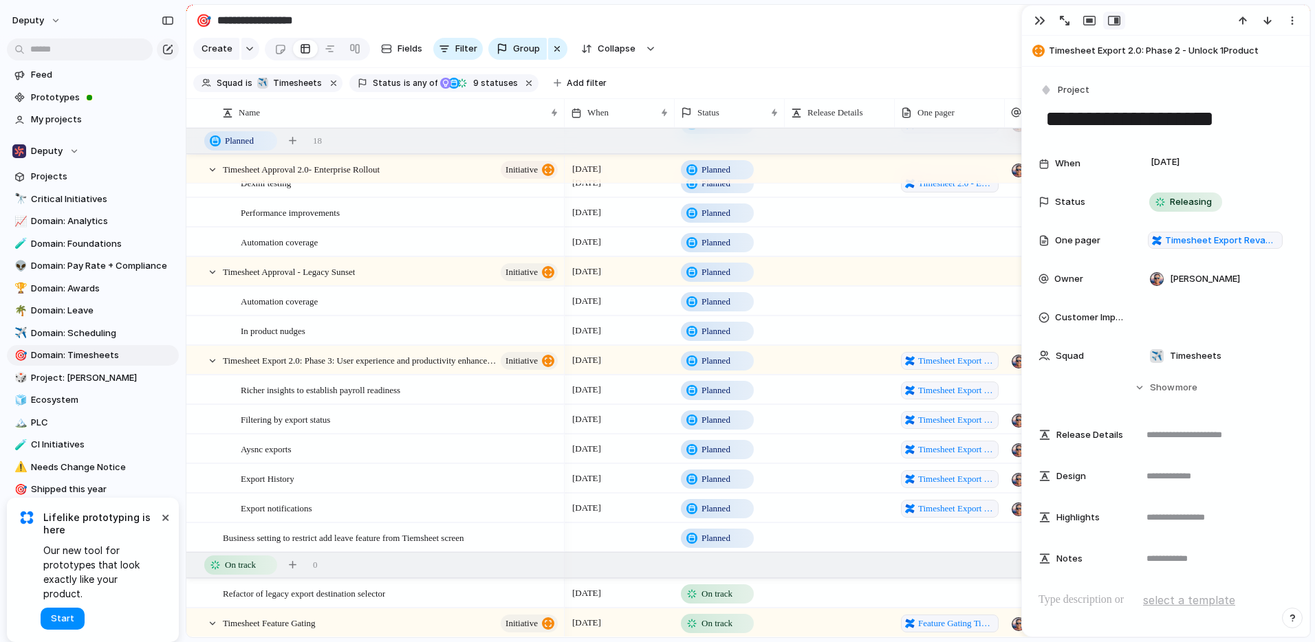
click at [717, 457] on span "Planned" at bounding box center [715, 450] width 29 height 14
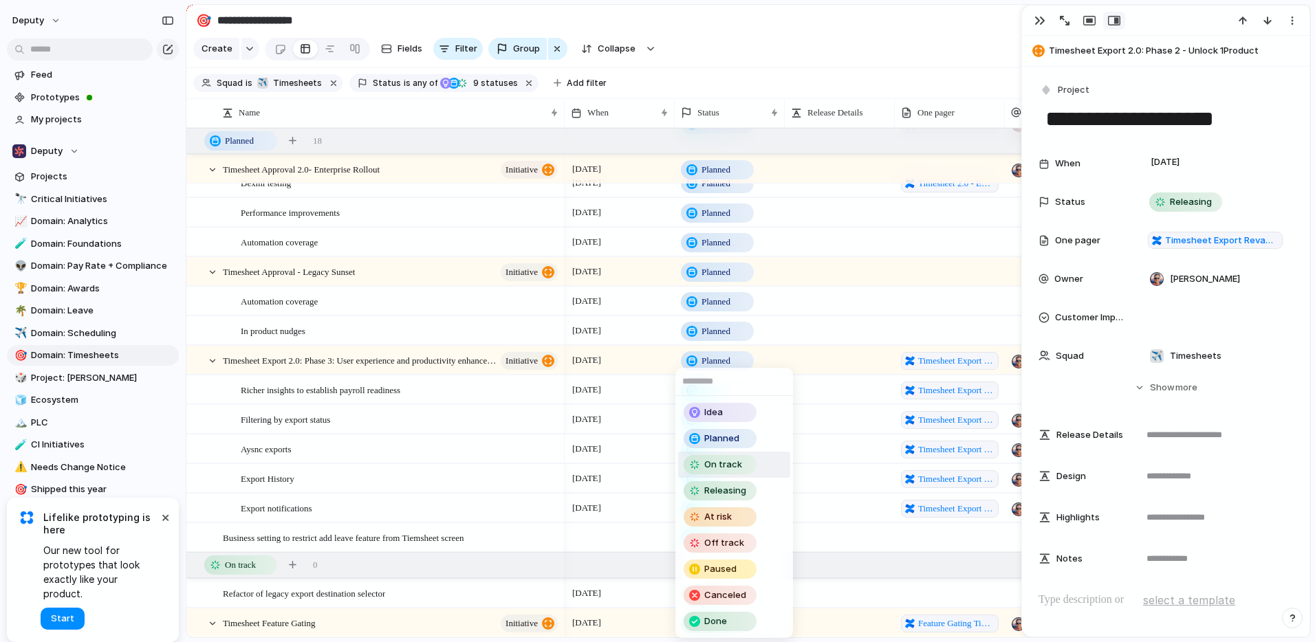
click at [721, 465] on span "On track" at bounding box center [723, 465] width 38 height 14
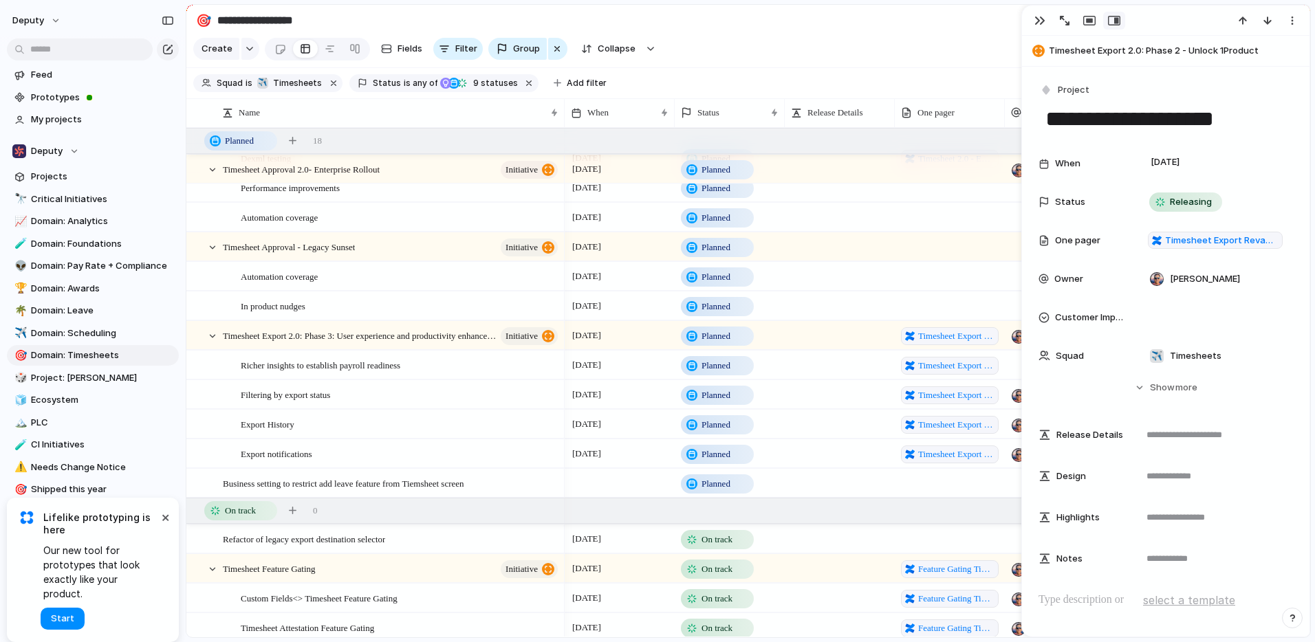
scroll to position [580, 0]
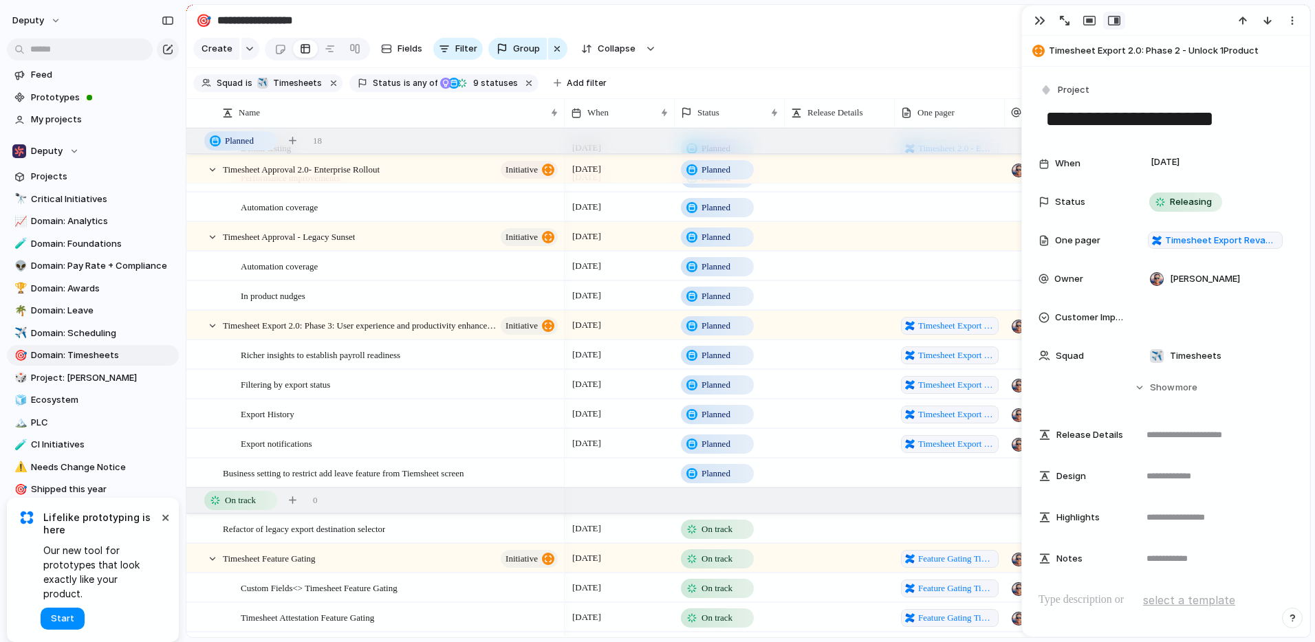
click at [725, 481] on span "Planned" at bounding box center [715, 474] width 29 height 14
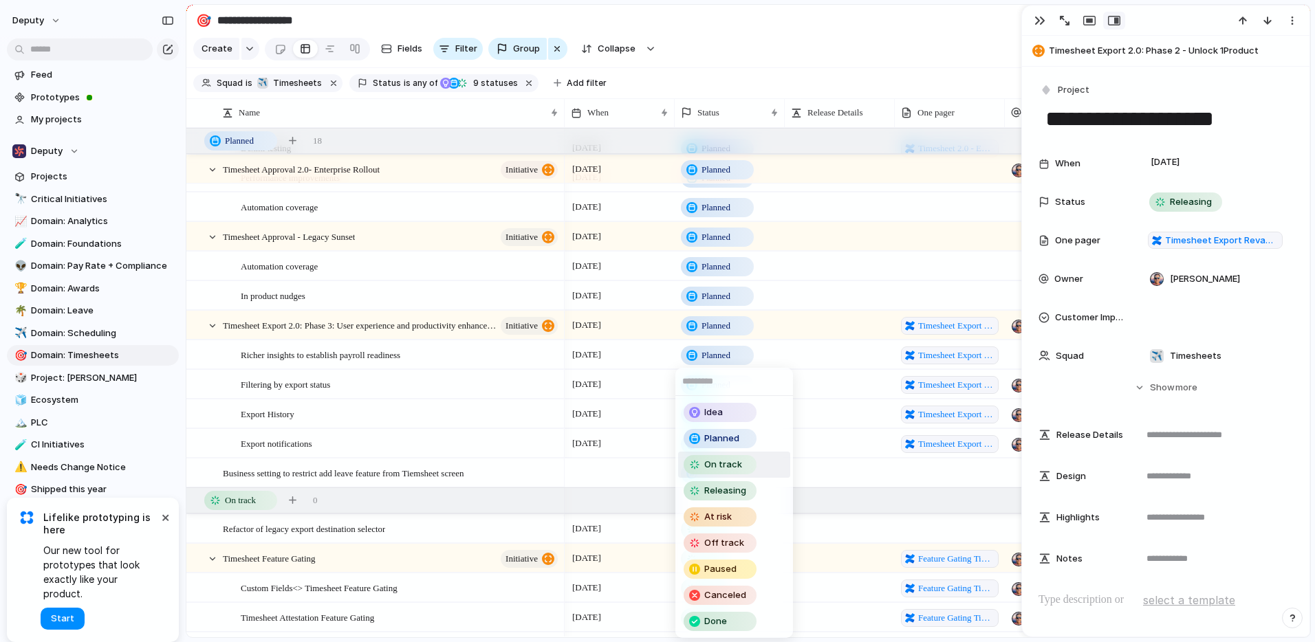
click at [486, 431] on div "Idea Planned On track Releasing At risk Off track Paused Canceled Done" at bounding box center [657, 321] width 1315 height 642
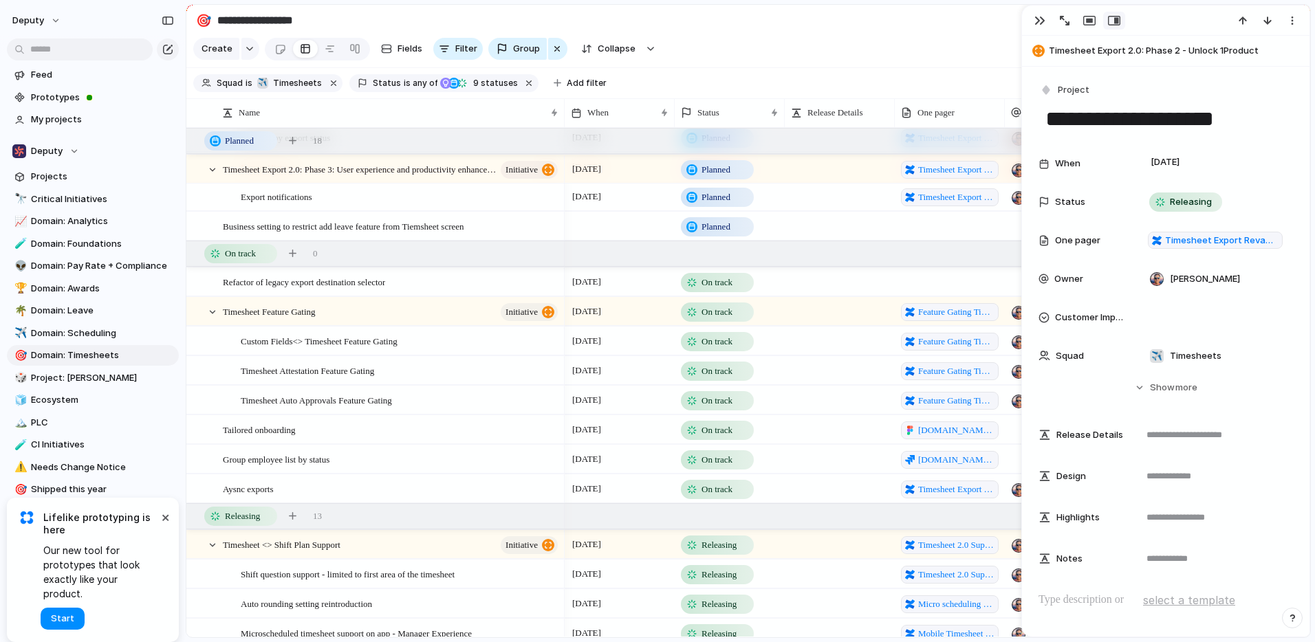
scroll to position [829, 0]
